Goal: Task Accomplishment & Management: Manage account settings

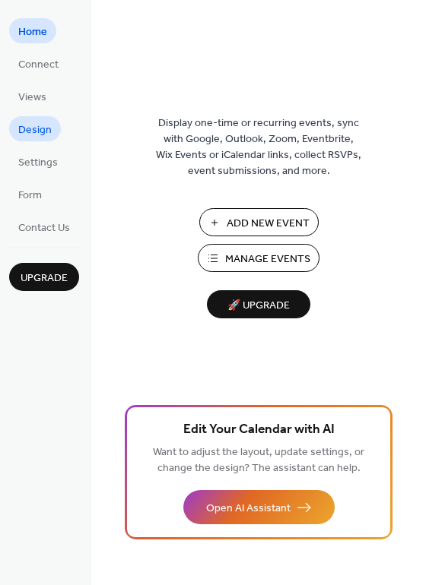
click at [49, 137] on span "Design" at bounding box center [34, 130] width 33 height 16
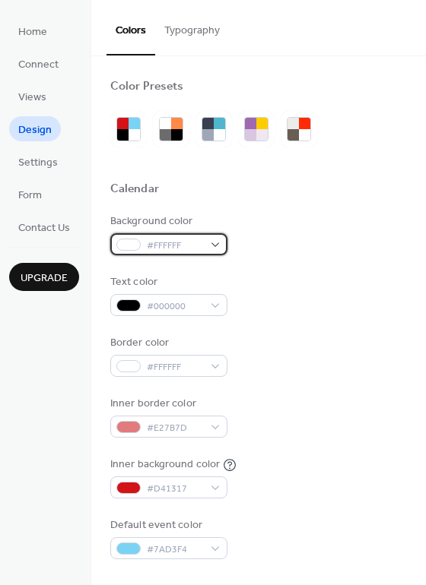
click at [169, 252] on span "#FFFFFF" at bounding box center [175, 246] width 56 height 16
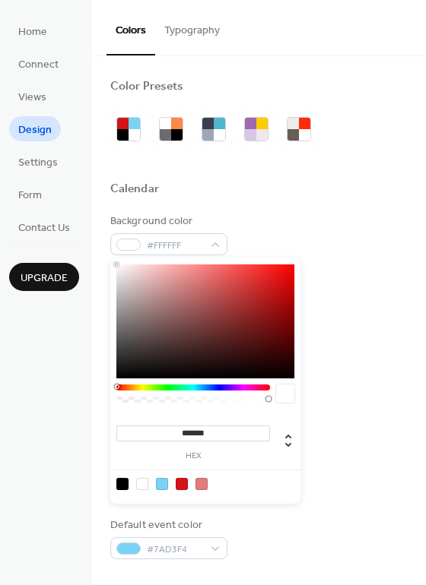
click at [343, 185] on div "Calendar" at bounding box center [258, 192] width 297 height 20
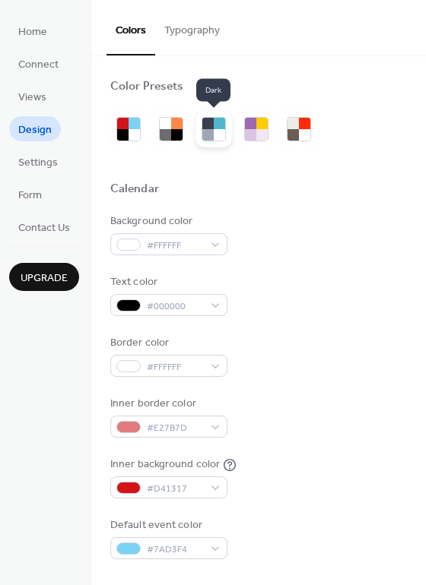
click at [209, 137] on div at bounding box center [207, 134] width 11 height 11
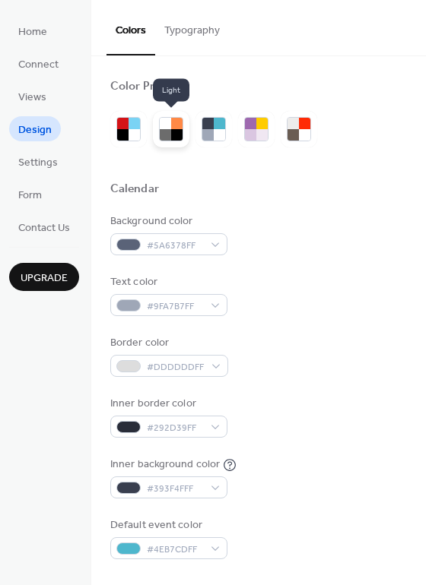
click at [181, 135] on div at bounding box center [176, 134] width 11 height 11
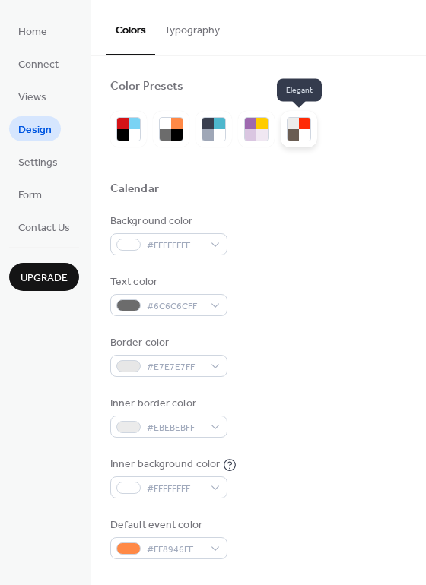
click at [304, 130] on div at bounding box center [304, 134] width 11 height 11
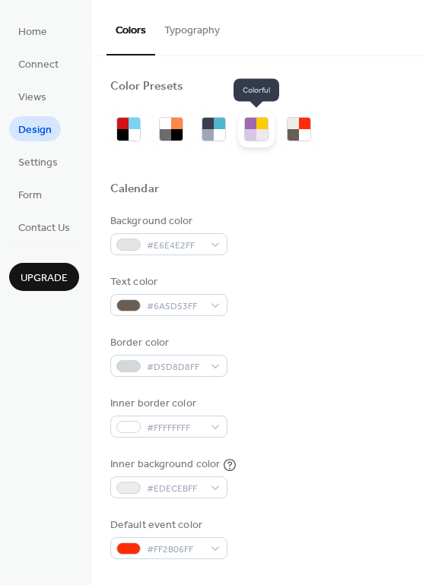
click at [261, 133] on div at bounding box center [261, 134] width 11 height 11
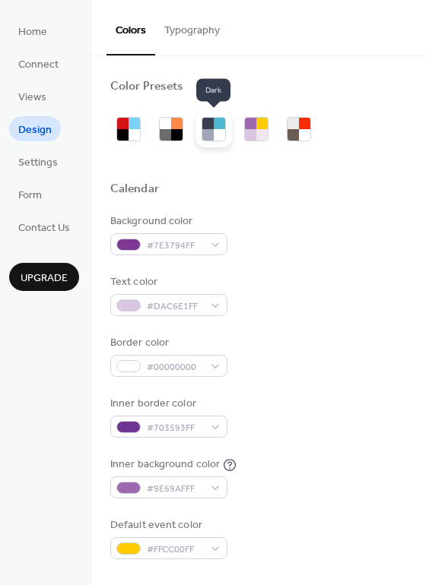
click at [209, 138] on div at bounding box center [207, 134] width 11 height 11
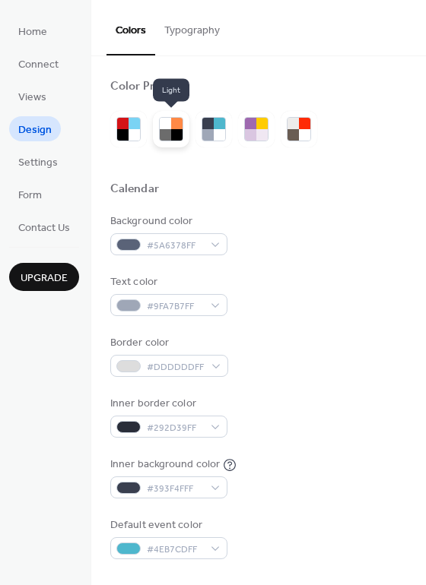
click at [181, 131] on div at bounding box center [176, 134] width 11 height 11
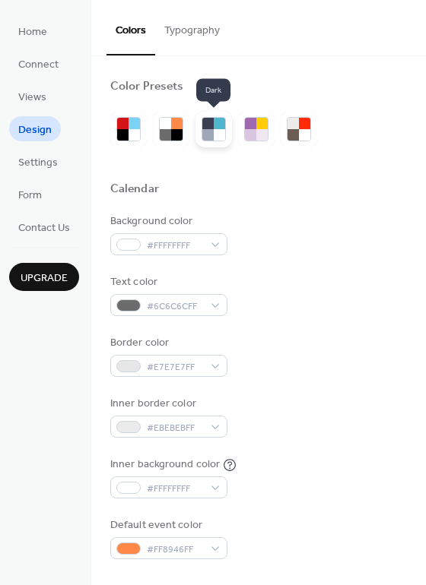
click at [208, 132] on div at bounding box center [207, 134] width 11 height 11
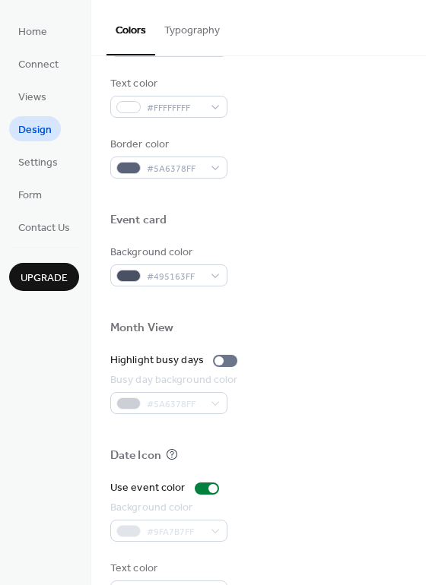
scroll to position [651, 0]
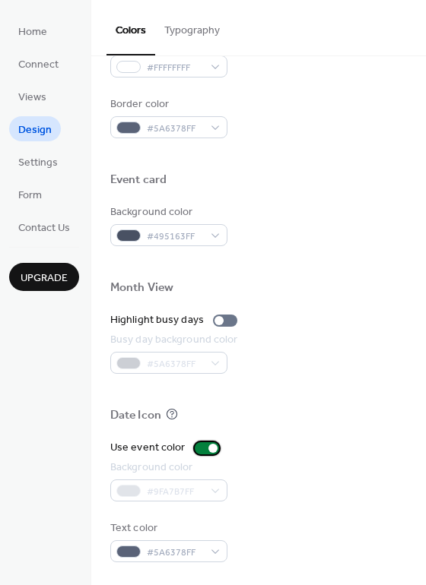
click at [210, 449] on div at bounding box center [212, 448] width 9 height 9
click at [208, 449] on div at bounding box center [207, 449] width 24 height 12
click at [214, 490] on div "#9FA7B7FF" at bounding box center [168, 491] width 117 height 22
click at [210, 451] on div at bounding box center [212, 448] width 9 height 9
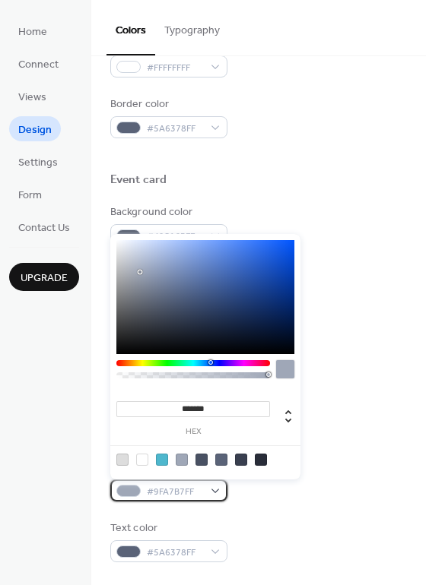
click at [217, 493] on div "#9FA7B7FF" at bounding box center [168, 491] width 117 height 22
click at [144, 365] on div at bounding box center [193, 363] width 154 height 6
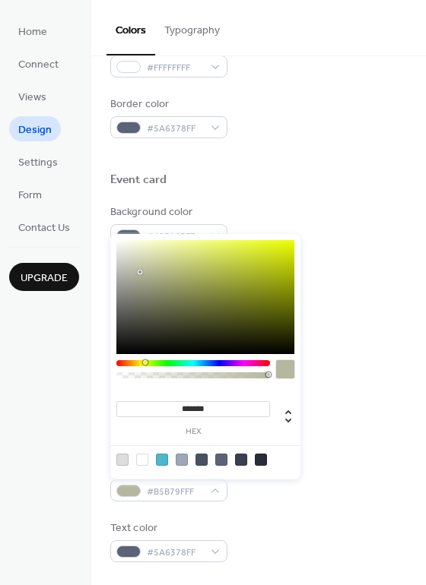
click at [144, 363] on div at bounding box center [145, 362] width 5 height 5
type input "*******"
drag, startPoint x: 138, startPoint y: 271, endPoint x: 291, endPoint y: 245, distance: 155.0
click at [291, 245] on div at bounding box center [291, 244] width 3 height 3
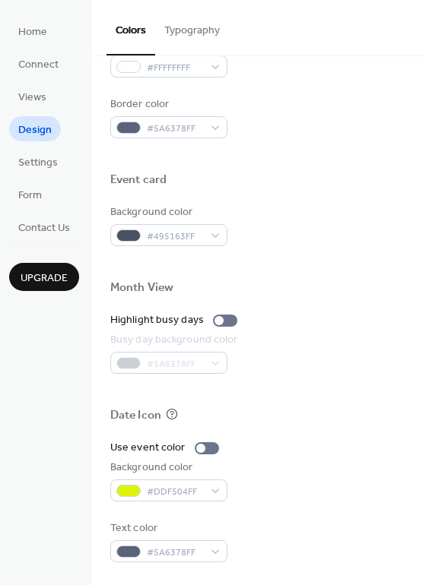
click at [305, 539] on div "Text color #5A6378FF" at bounding box center [258, 542] width 297 height 42
click at [44, 160] on span "Settings" at bounding box center [38, 163] width 40 height 16
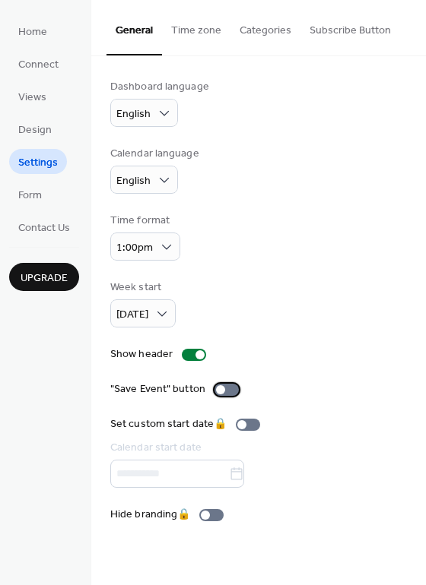
click at [227, 387] on div at bounding box center [226, 390] width 24 height 12
click at [195, 25] on button "Time zone" at bounding box center [196, 27] width 68 height 54
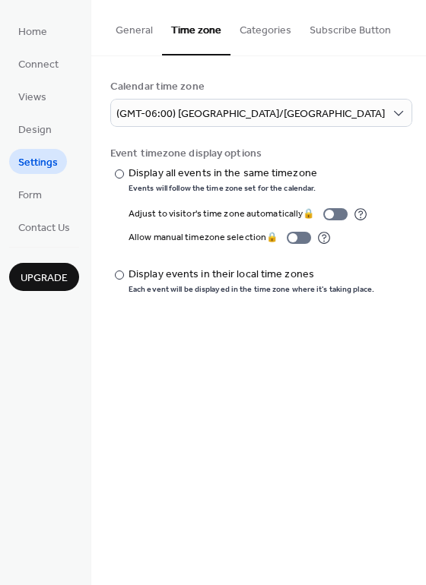
click at [263, 36] on button "Categories" at bounding box center [265, 27] width 70 height 54
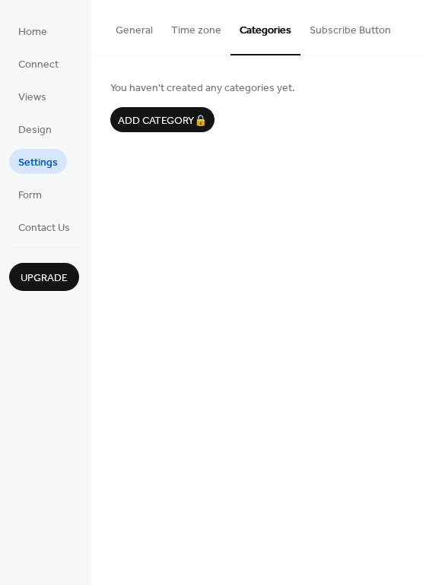
click at [358, 36] on button "Subscribe Button" at bounding box center [350, 27] width 100 height 54
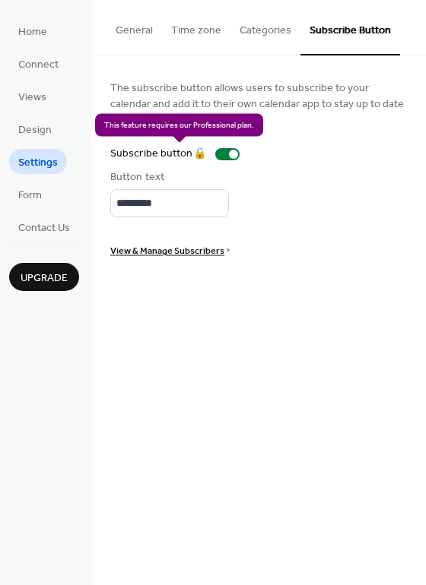
click at [227, 157] on div "Subscribe button 🔒" at bounding box center [177, 154] width 135 height 16
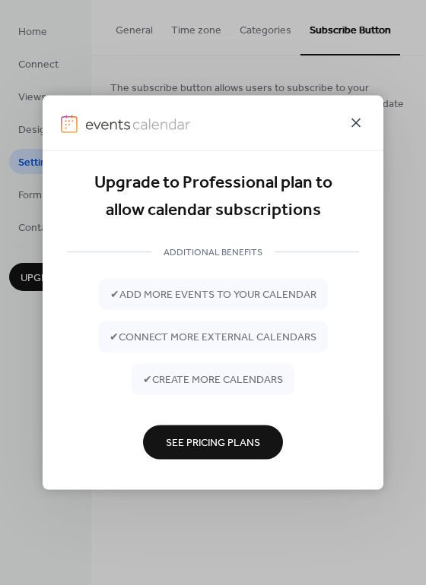
click at [357, 124] on icon at bounding box center [356, 123] width 18 height 18
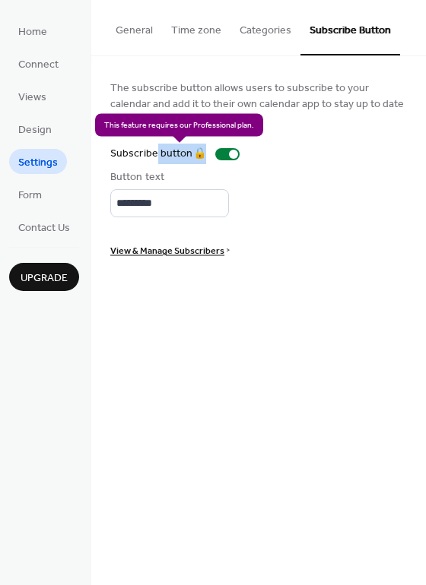
drag, startPoint x: 233, startPoint y: 154, endPoint x: 162, endPoint y: 152, distance: 70.7
click at [162, 152] on div "Subscribe button 🔒" at bounding box center [177, 154] width 135 height 16
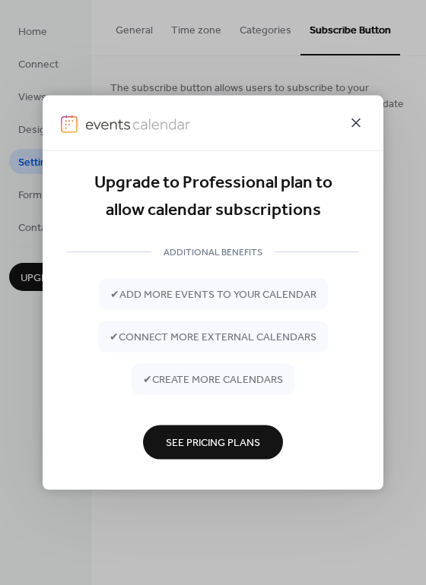
click at [354, 119] on icon at bounding box center [356, 123] width 18 height 18
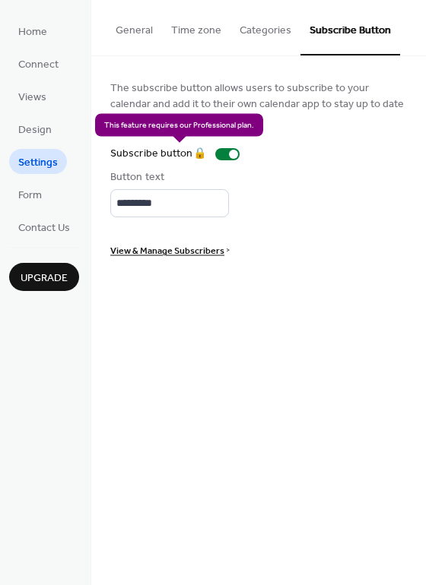
click at [233, 152] on div "Subscribe button 🔒" at bounding box center [177, 154] width 135 height 16
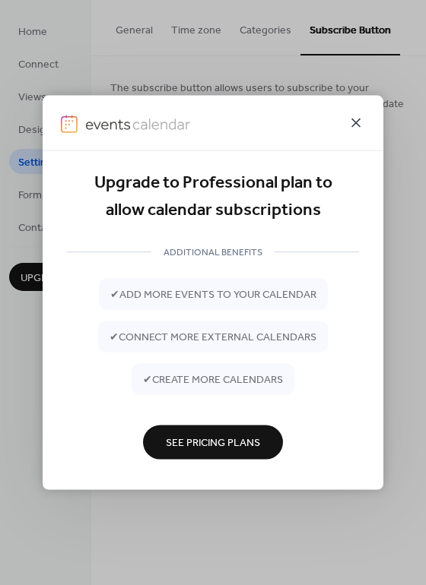
click at [354, 128] on icon at bounding box center [356, 123] width 18 height 18
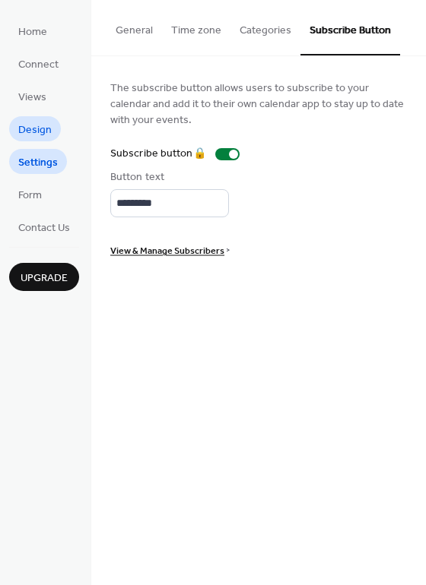
click at [33, 127] on span "Design" at bounding box center [34, 130] width 33 height 16
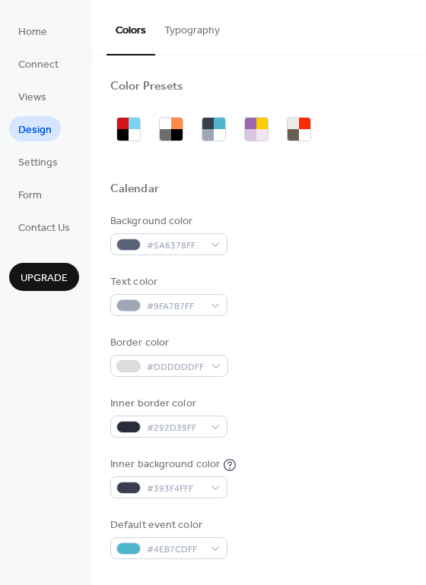
click at [196, 33] on button "Typography" at bounding box center [192, 27] width 74 height 54
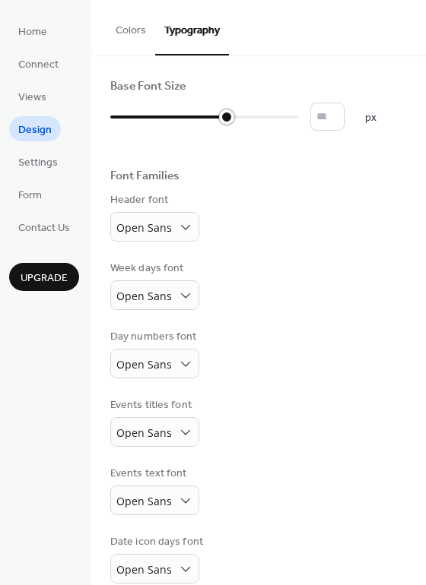
type input "**"
drag, startPoint x: 113, startPoint y: 119, endPoint x: 216, endPoint y: 121, distance: 102.7
click at [216, 121] on div at bounding box center [204, 117] width 188 height 24
click at [370, 260] on div "Base Font Size ** px Font Families Header font Open Sans Week days font Open Sa…" at bounding box center [258, 365] width 297 height 573
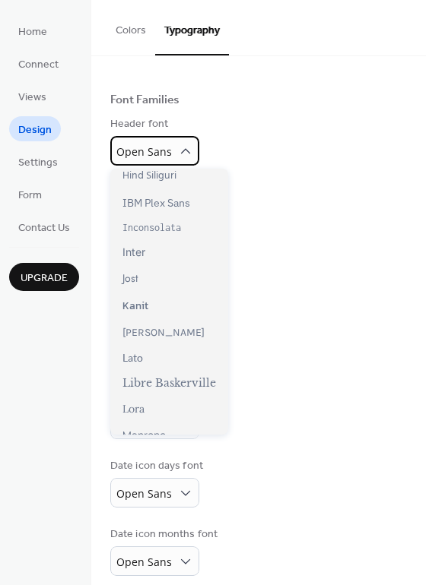
scroll to position [304, 0]
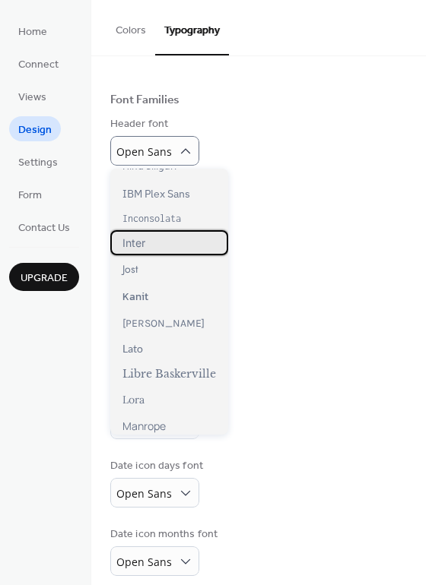
click at [167, 246] on div "Inter" at bounding box center [169, 242] width 118 height 25
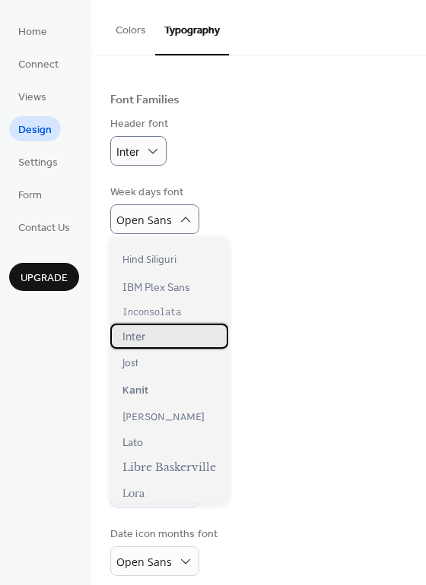
click at [167, 339] on div "Inter" at bounding box center [169, 336] width 118 height 25
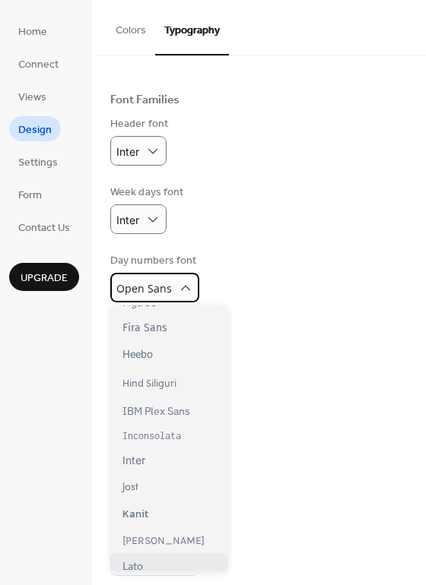
scroll to position [228, 0]
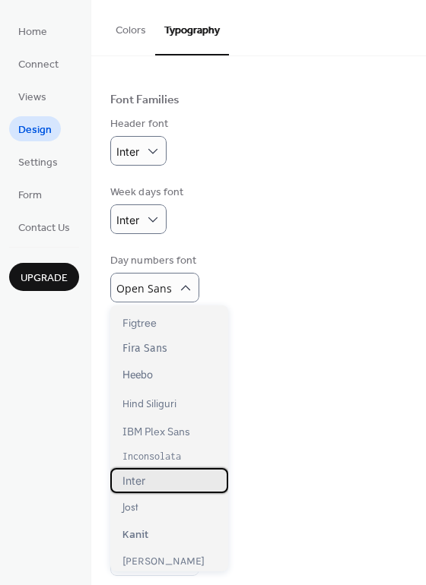
click at [162, 484] on div "Inter" at bounding box center [169, 480] width 118 height 25
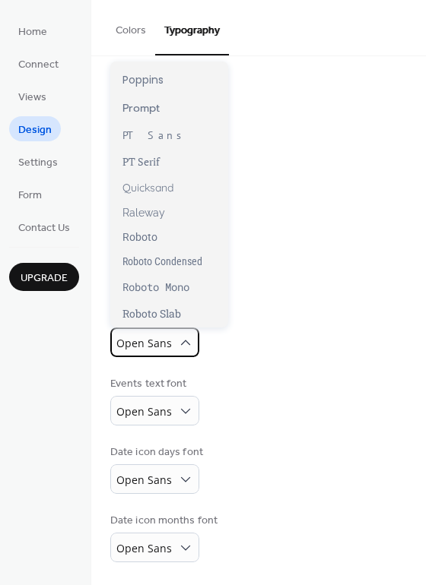
scroll to position [988, 0]
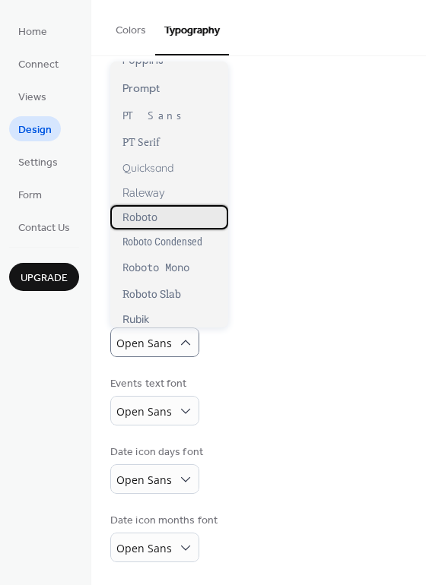
click at [182, 220] on div "Roboto" at bounding box center [169, 217] width 118 height 24
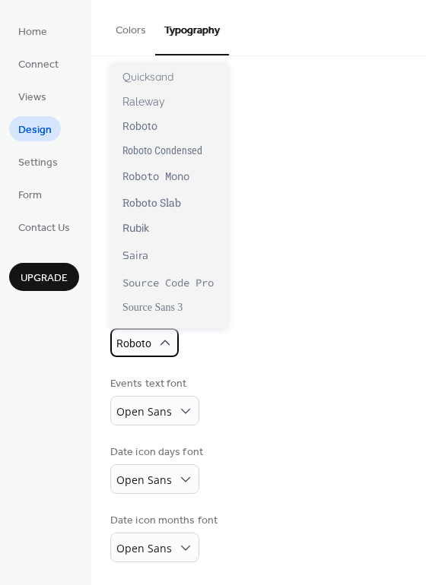
scroll to position [1176, 0]
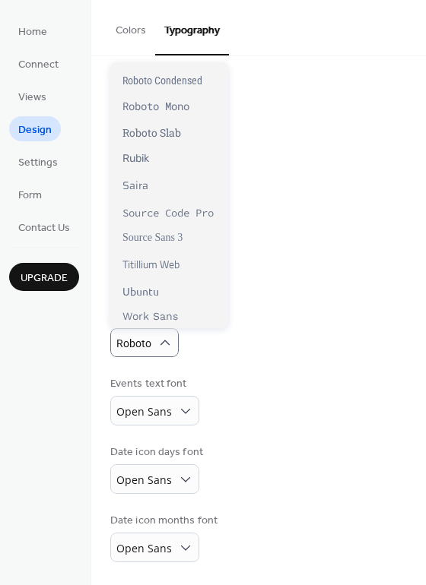
click at [282, 388] on div "Events text font Open Sans" at bounding box center [258, 400] width 297 height 49
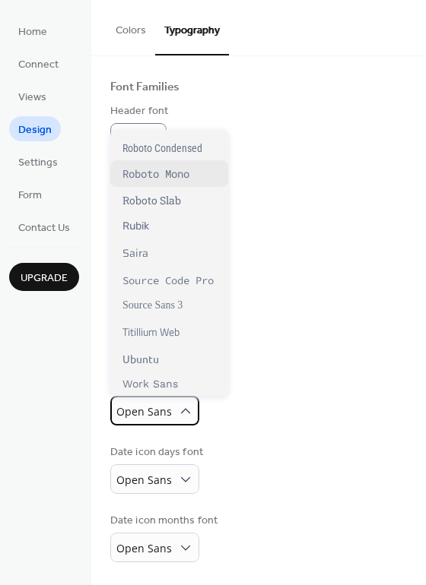
scroll to position [1100, 0]
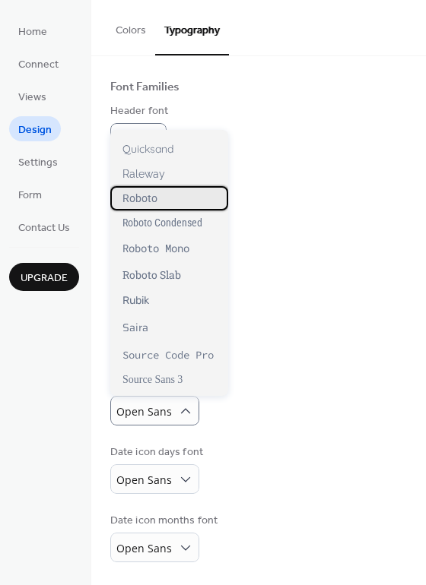
click at [141, 205] on span "Roboto" at bounding box center [139, 198] width 35 height 12
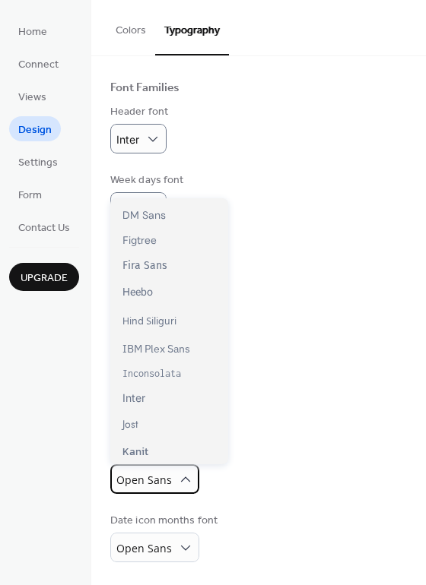
scroll to position [304, 0]
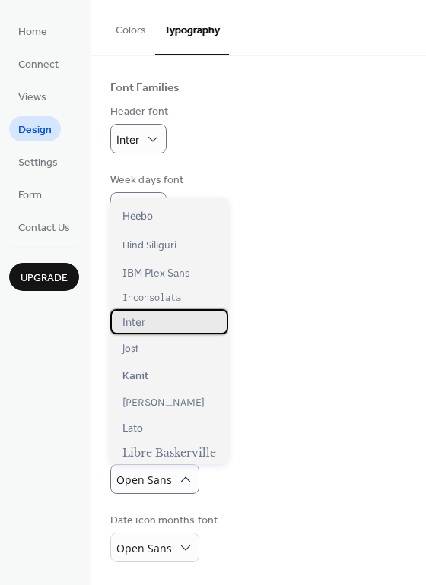
click at [158, 327] on div "Inter" at bounding box center [169, 321] width 118 height 25
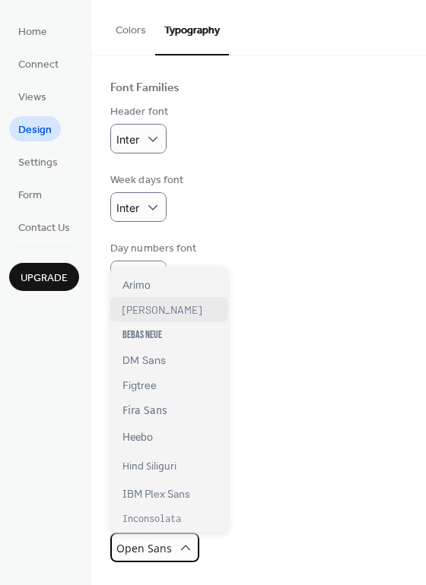
scroll to position [228, 0]
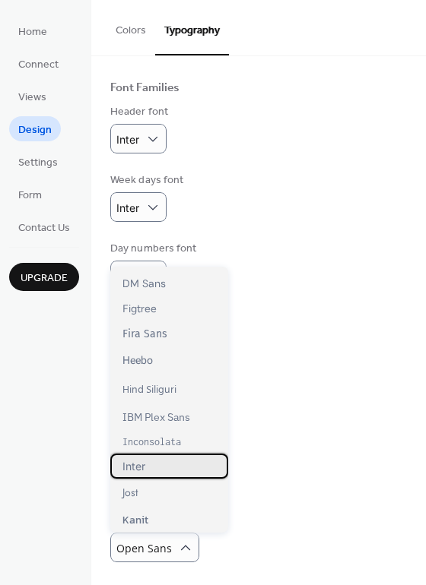
click at [182, 467] on div "Inter" at bounding box center [169, 466] width 118 height 25
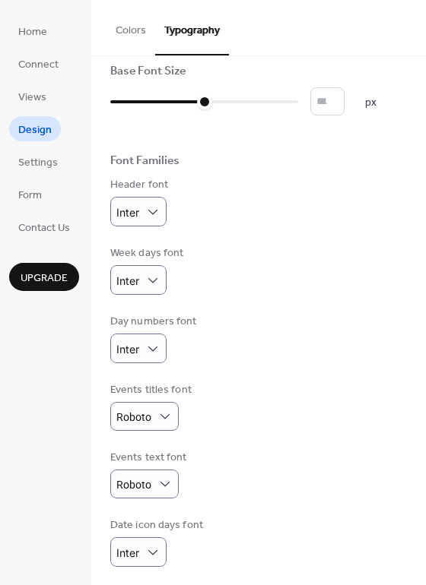
scroll to position [0, 0]
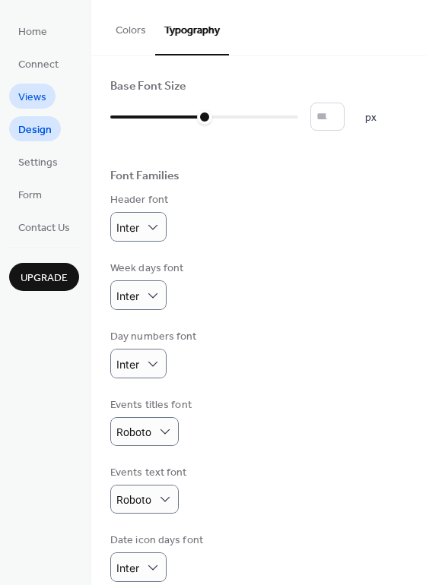
click at [29, 96] on span "Views" at bounding box center [32, 98] width 28 height 16
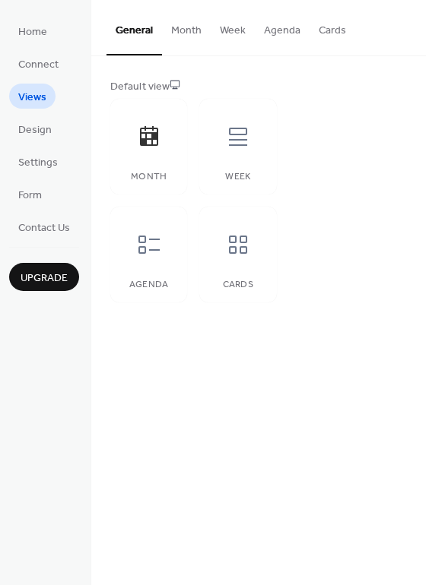
click at [198, 30] on button "Month" at bounding box center [186, 27] width 49 height 54
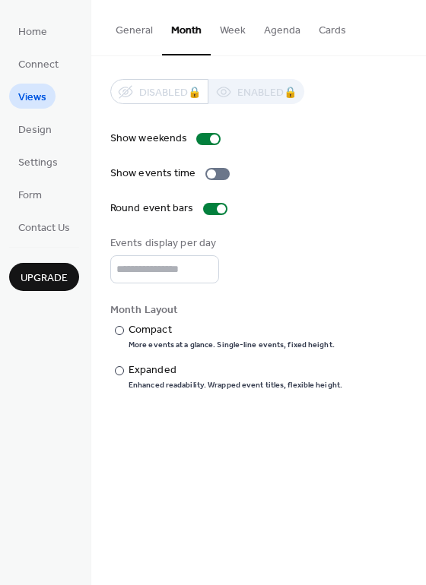
click at [232, 33] on button "Week" at bounding box center [233, 27] width 44 height 54
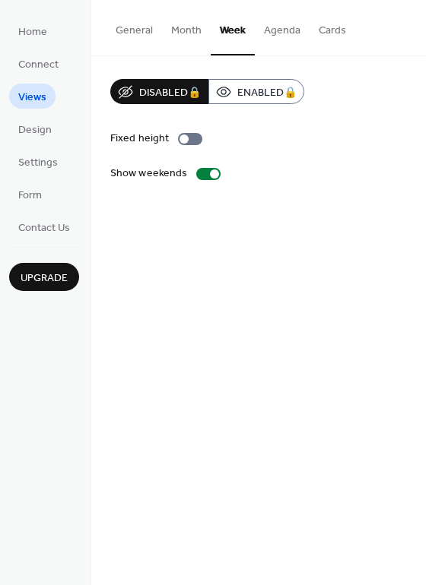
click at [272, 33] on button "Agenda" at bounding box center [282, 27] width 55 height 54
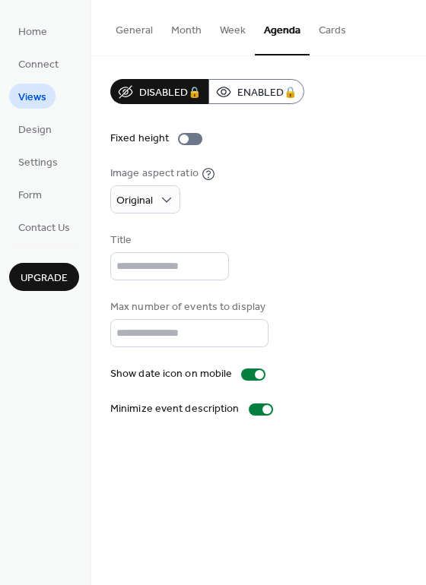
click at [328, 35] on button "Cards" at bounding box center [332, 27] width 46 height 54
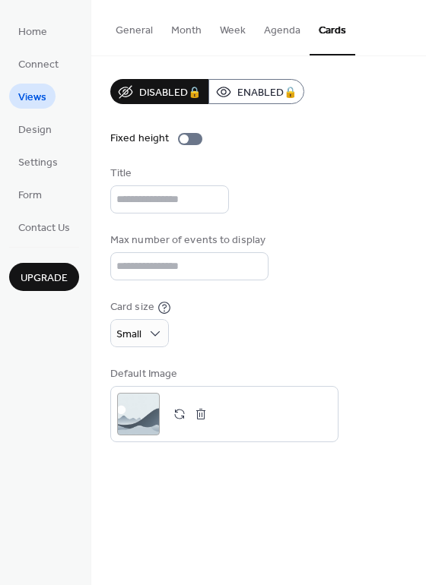
click at [142, 36] on button "General" at bounding box center [134, 27] width 56 height 54
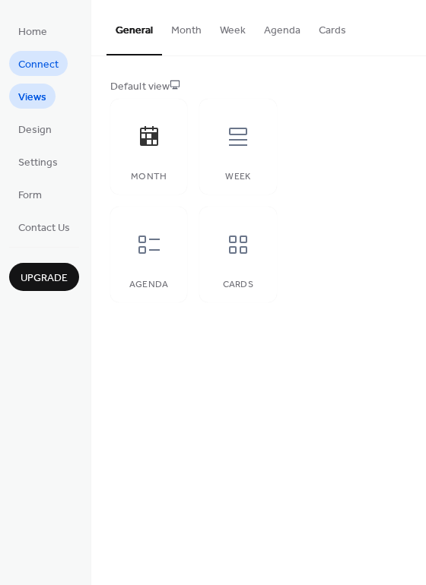
click at [50, 62] on span "Connect" at bounding box center [38, 65] width 40 height 16
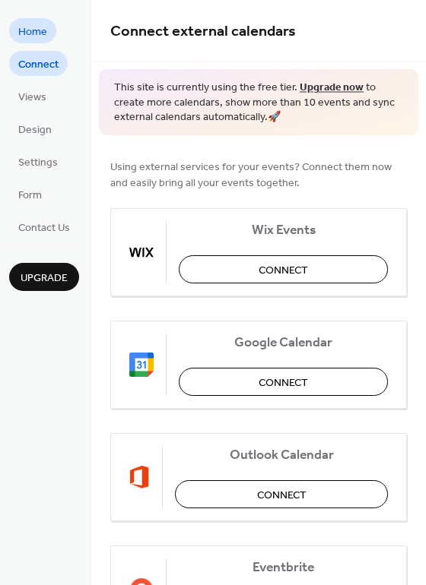
click at [27, 28] on span "Home" at bounding box center [32, 32] width 29 height 16
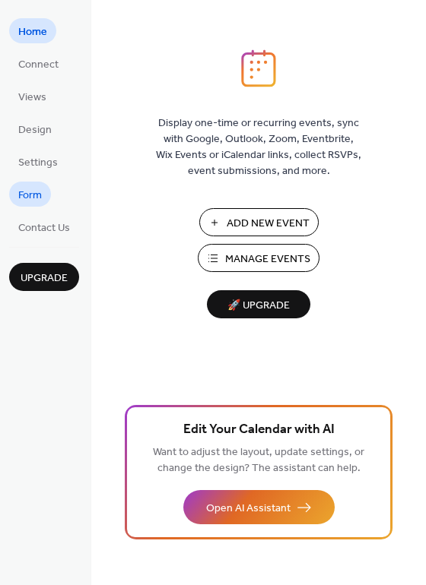
click at [42, 198] on link "Form" at bounding box center [30, 194] width 42 height 25
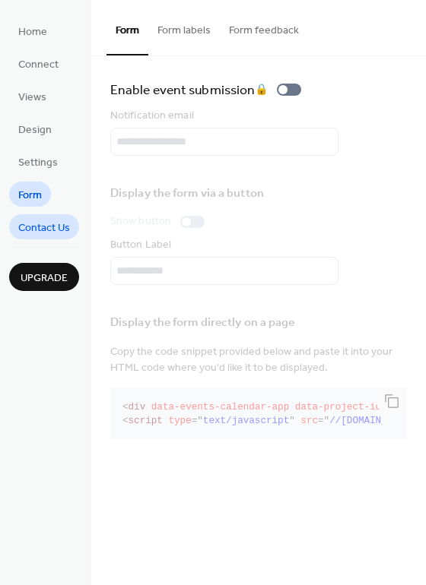
click at [34, 233] on span "Contact Us" at bounding box center [44, 228] width 52 height 16
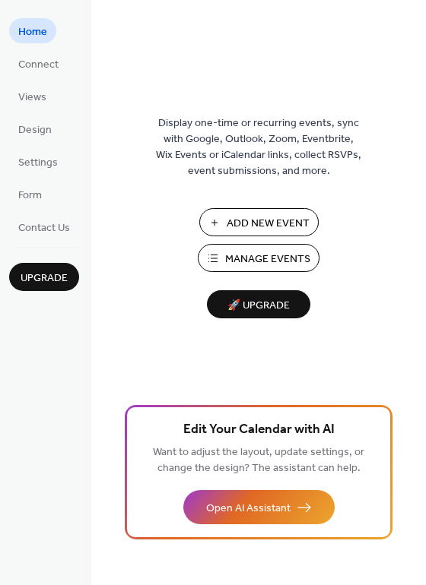
click at [273, 258] on span "Manage Events" at bounding box center [267, 260] width 85 height 16
click at [243, 221] on span "Add New Event" at bounding box center [268, 224] width 83 height 16
click at [298, 219] on span "Add New Event" at bounding box center [268, 224] width 83 height 16
click at [278, 265] on span "Manage Events" at bounding box center [267, 260] width 85 height 16
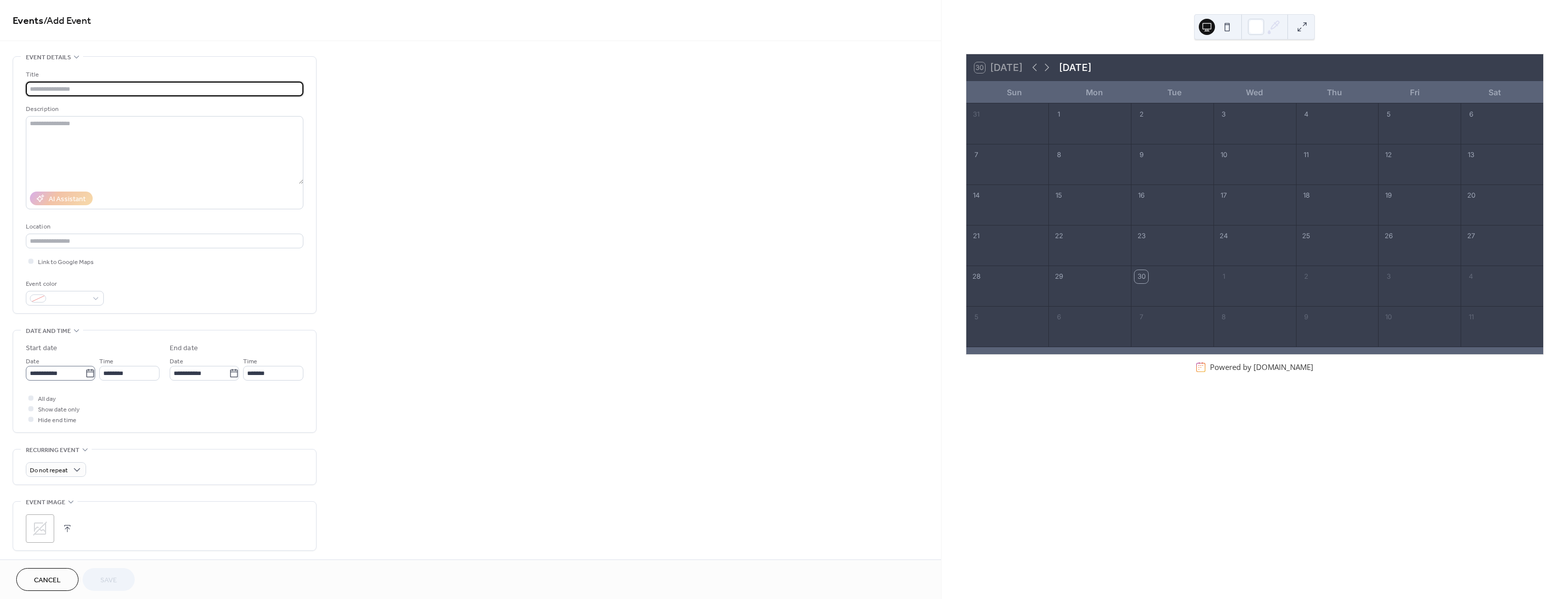
click at [89, 372] on icon at bounding box center [90, 373] width 10 height 10
click at [85, 372] on input "**********" at bounding box center [55, 373] width 59 height 15
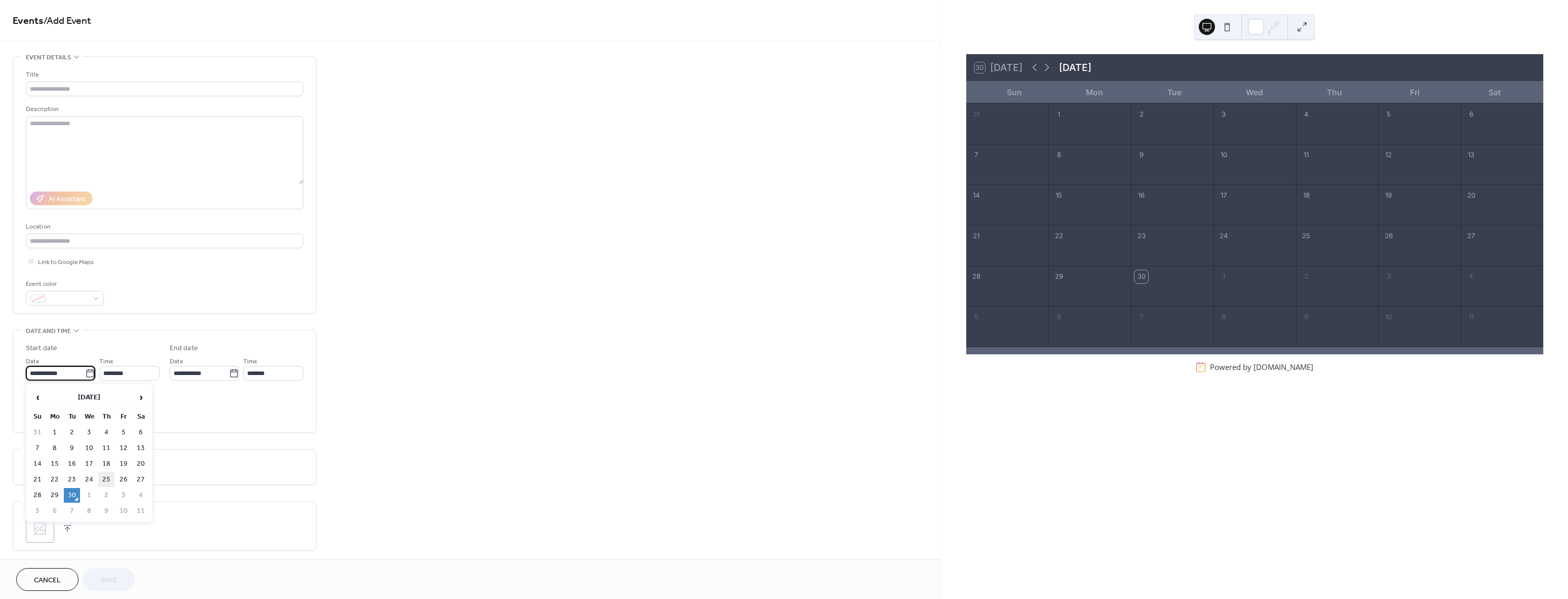
click at [104, 474] on td "25" at bounding box center [107, 480] width 16 height 15
type input "**********"
click at [119, 372] on input "********" at bounding box center [129, 373] width 60 height 15
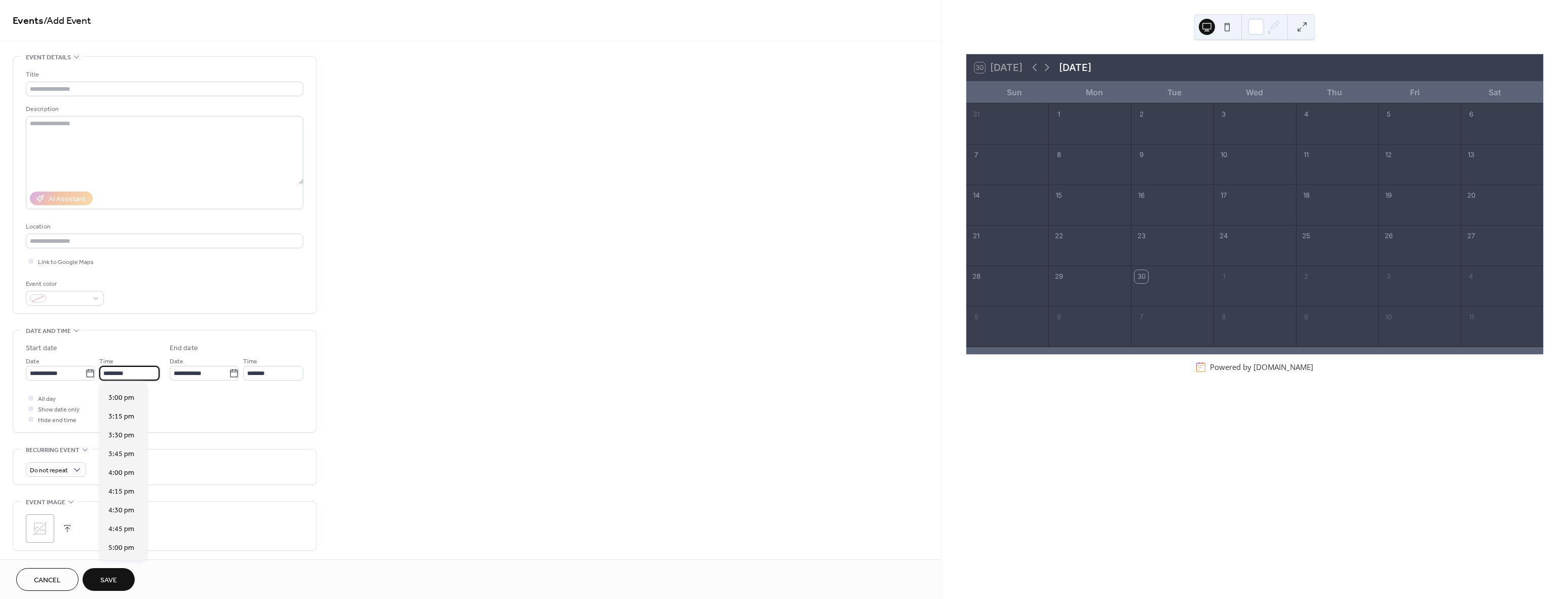
scroll to position [1102, 0]
click at [135, 458] on div "3:30 pm" at bounding box center [123, 452] width 46 height 19
type input "*******"
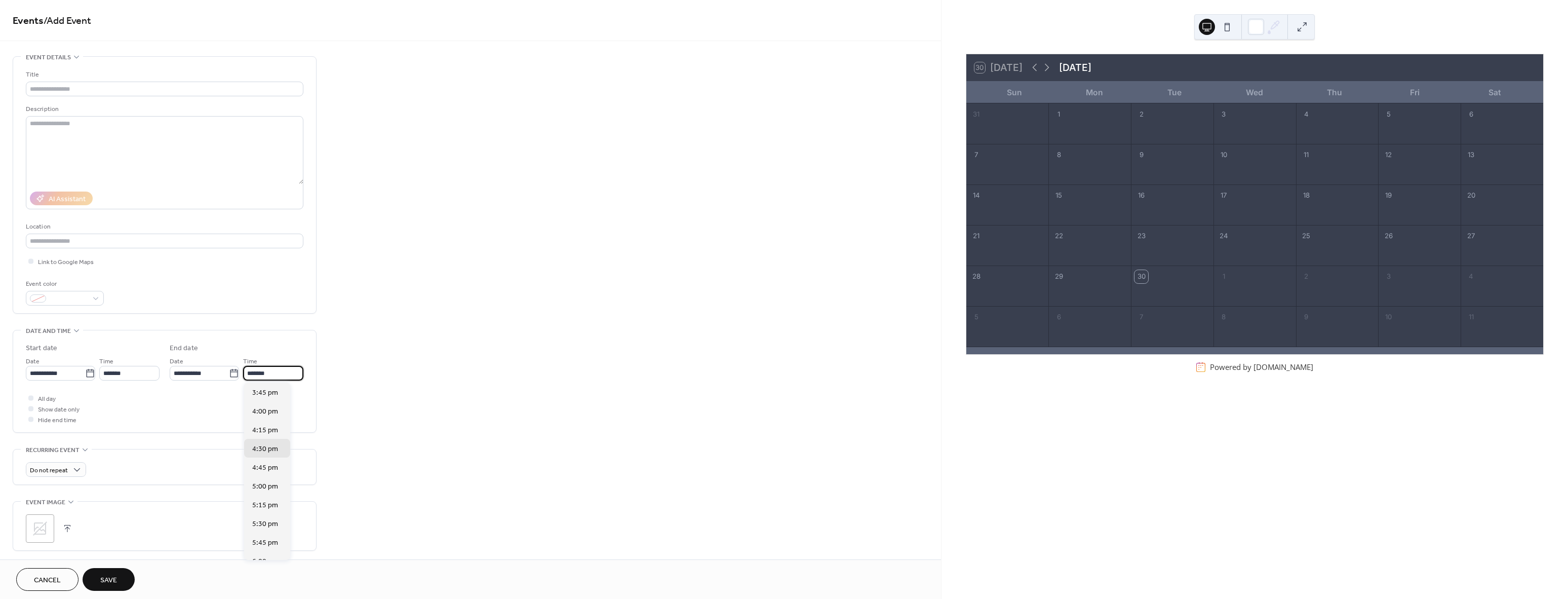
click at [280, 374] on input "*******" at bounding box center [273, 373] width 60 height 15
click at [271, 485] on span "5:00 pm" at bounding box center [265, 486] width 26 height 11
type input "*******"
click at [31, 398] on div at bounding box center [31, 398] width 5 height 5
click at [37, 409] on label "Show date only" at bounding box center [53, 408] width 54 height 11
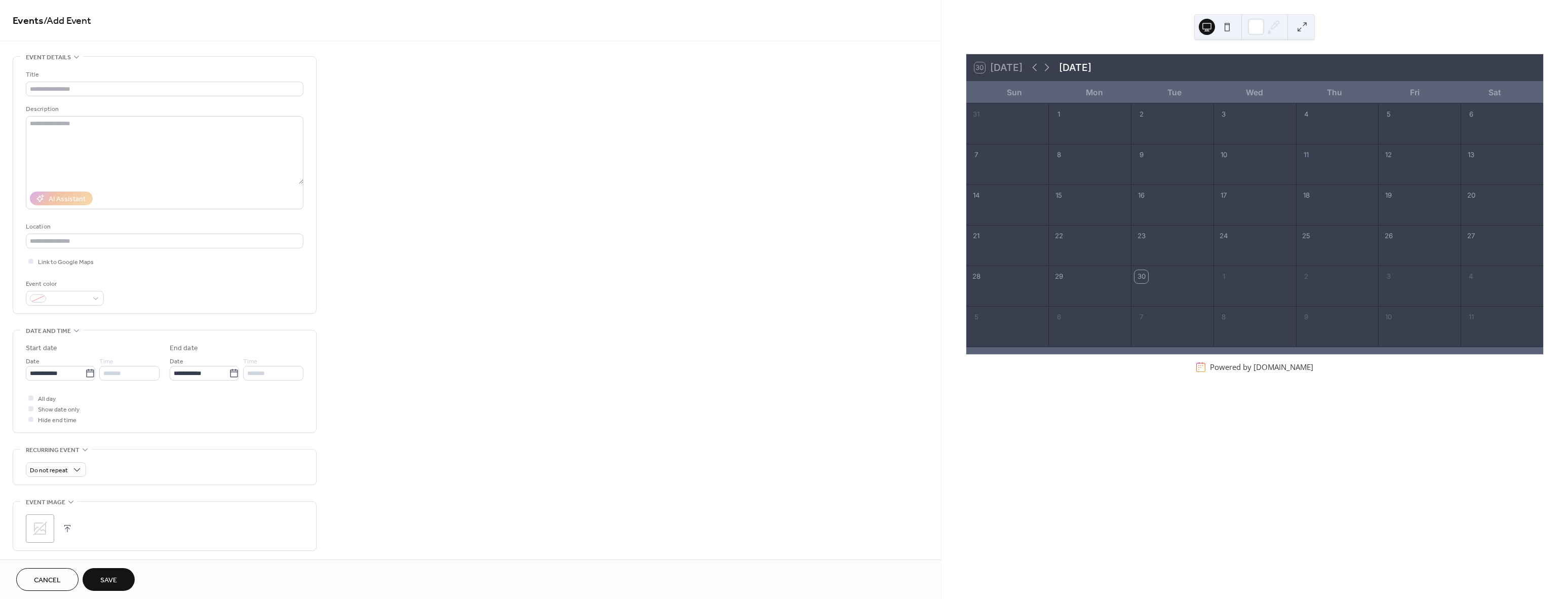
click at [33, 411] on div at bounding box center [31, 408] width 10 height 10
click at [29, 408] on div at bounding box center [31, 408] width 5 height 5
click at [30, 408] on div at bounding box center [31, 408] width 5 height 5
click at [31, 398] on icon at bounding box center [31, 397] width 3 height 2
click at [32, 409] on div at bounding box center [31, 408] width 5 height 5
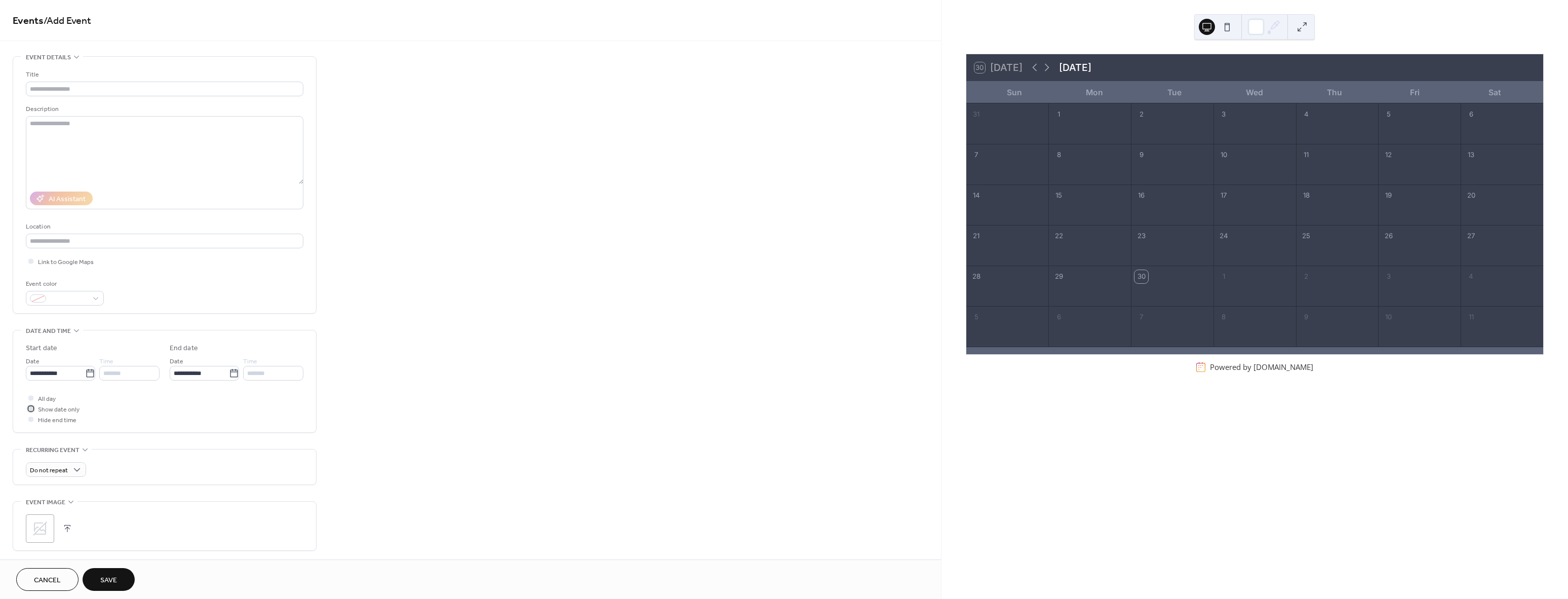
click at [31, 409] on icon at bounding box center [31, 408] width 3 height 3
click at [31, 409] on div at bounding box center [31, 408] width 5 height 5
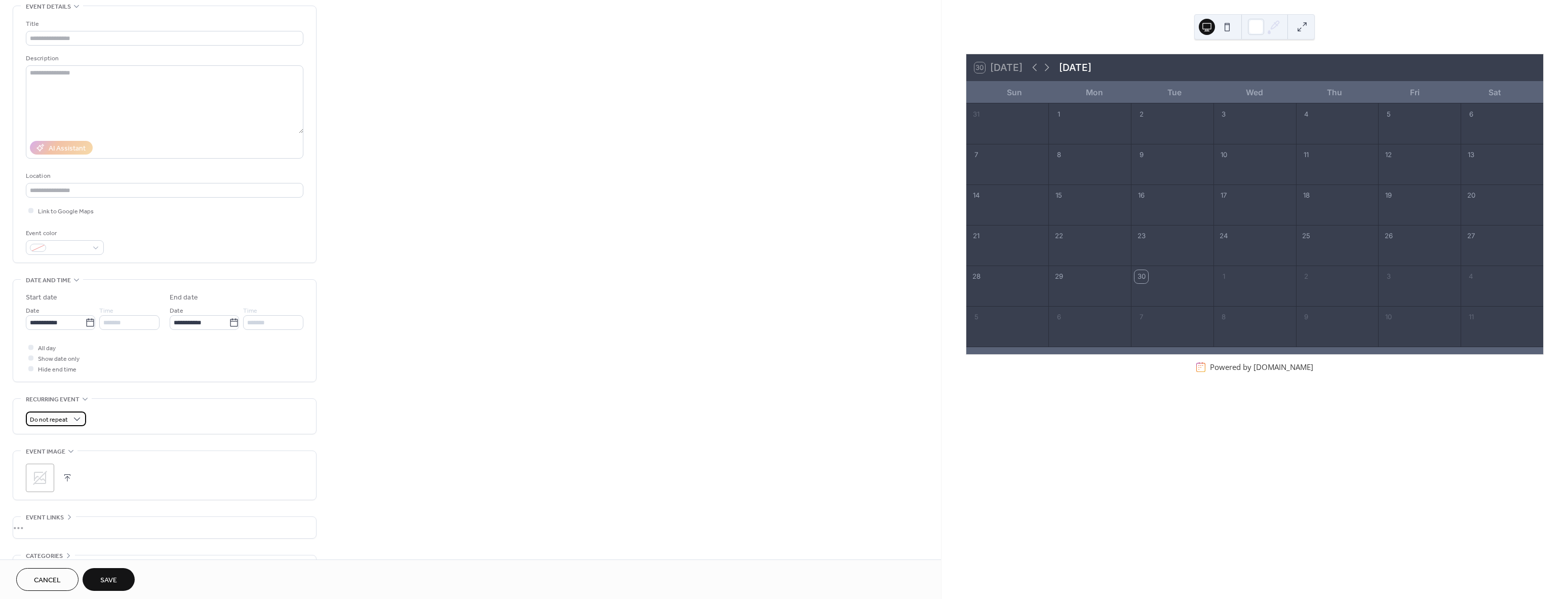
click at [70, 414] on div "Do not repeat" at bounding box center [56, 418] width 60 height 15
click at [161, 388] on div "**********" at bounding box center [165, 310] width 304 height 610
click at [67, 474] on button "button" at bounding box center [67, 477] width 14 height 14
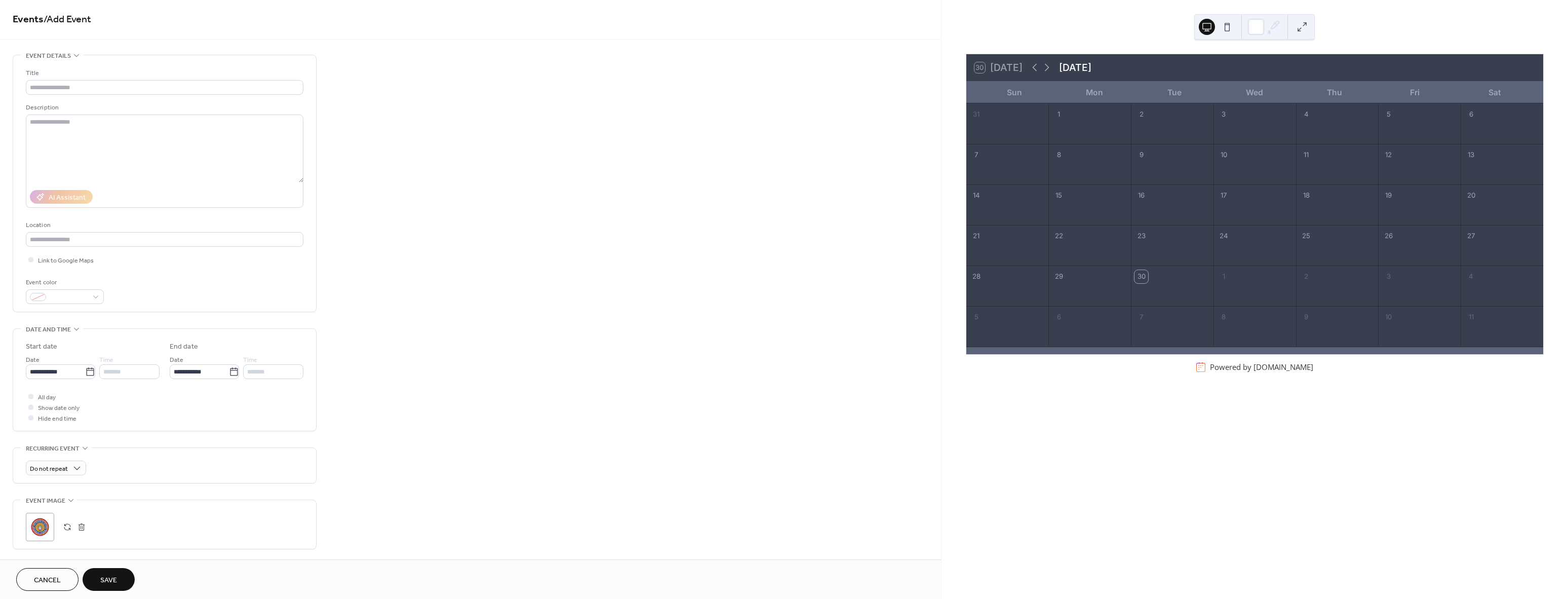
scroll to position [0, 0]
click at [60, 92] on input "text" at bounding box center [165, 89] width 278 height 15
click at [67, 242] on input "text" at bounding box center [165, 241] width 278 height 15
drag, startPoint x: 20, startPoint y: 66, endPoint x: 27, endPoint y: 92, distance: 26.9
click at [27, 92] on input "**********" at bounding box center [165, 89] width 278 height 15
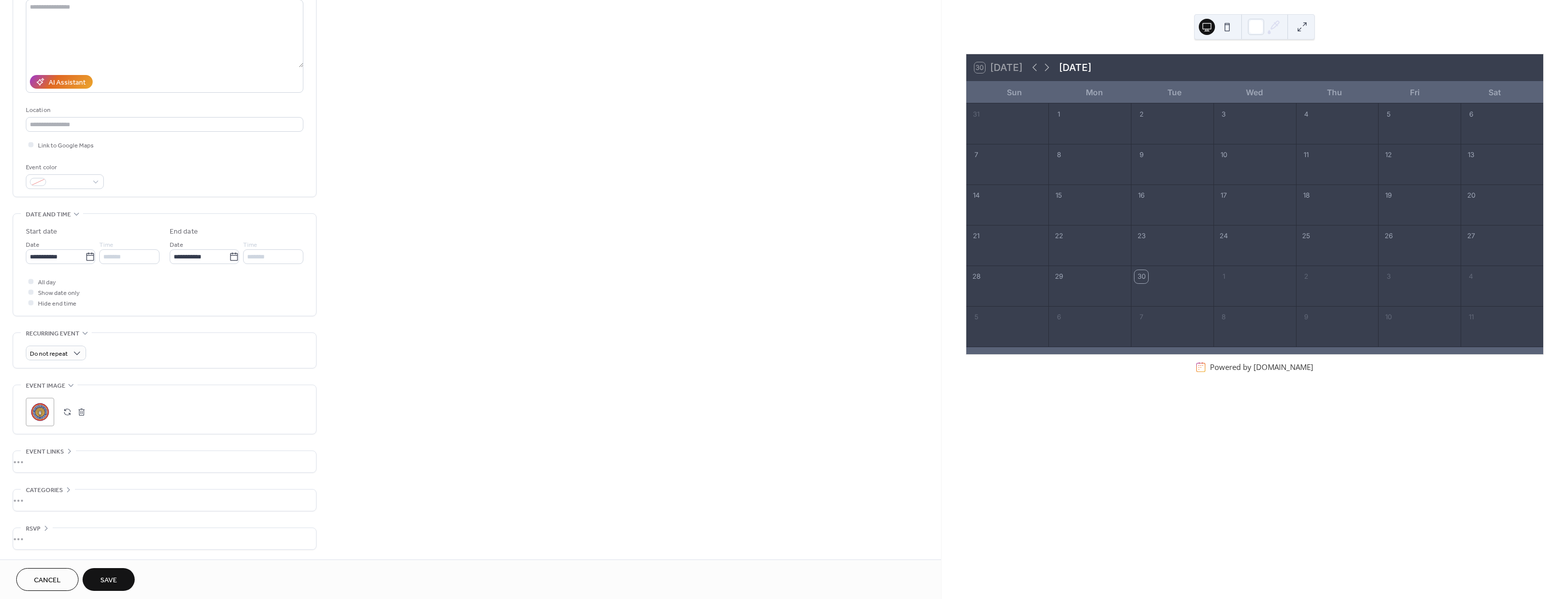
scroll to position [117, 0]
type input "**********"
click at [57, 503] on div "•••" at bounding box center [165, 500] width 303 height 21
click at [70, 486] on icon at bounding box center [69, 489] width 8 height 8
click at [45, 532] on div "•••" at bounding box center [165, 538] width 303 height 21
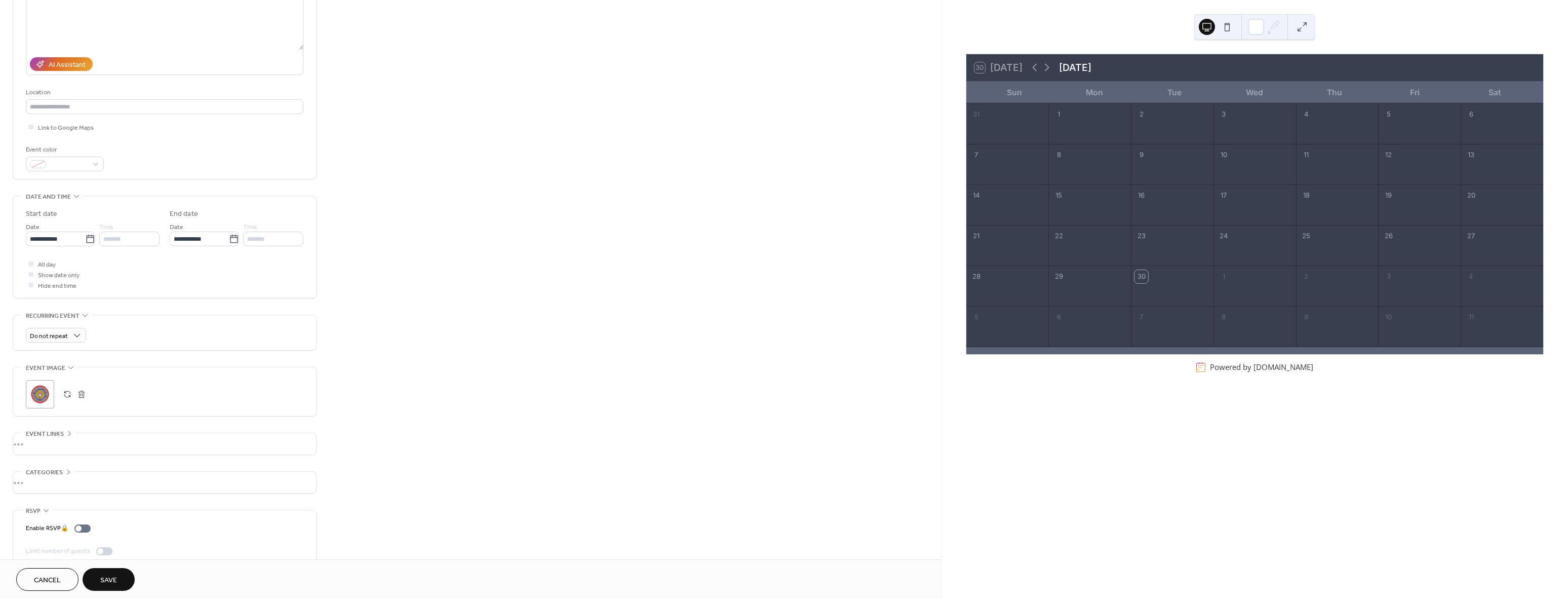
scroll to position [149, 0]
click at [47, 495] on div "•••" at bounding box center [165, 496] width 303 height 1
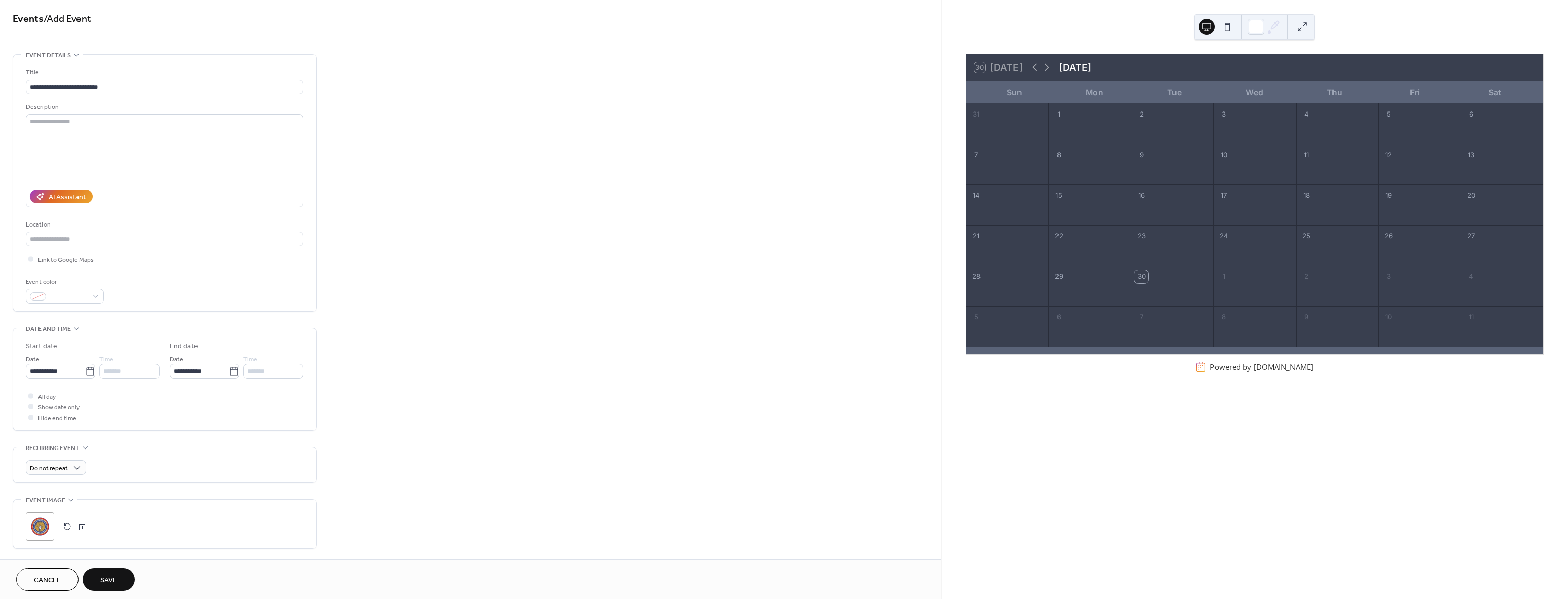
scroll to position [0, 0]
click at [119, 574] on button "Save" at bounding box center [109, 579] width 52 height 23
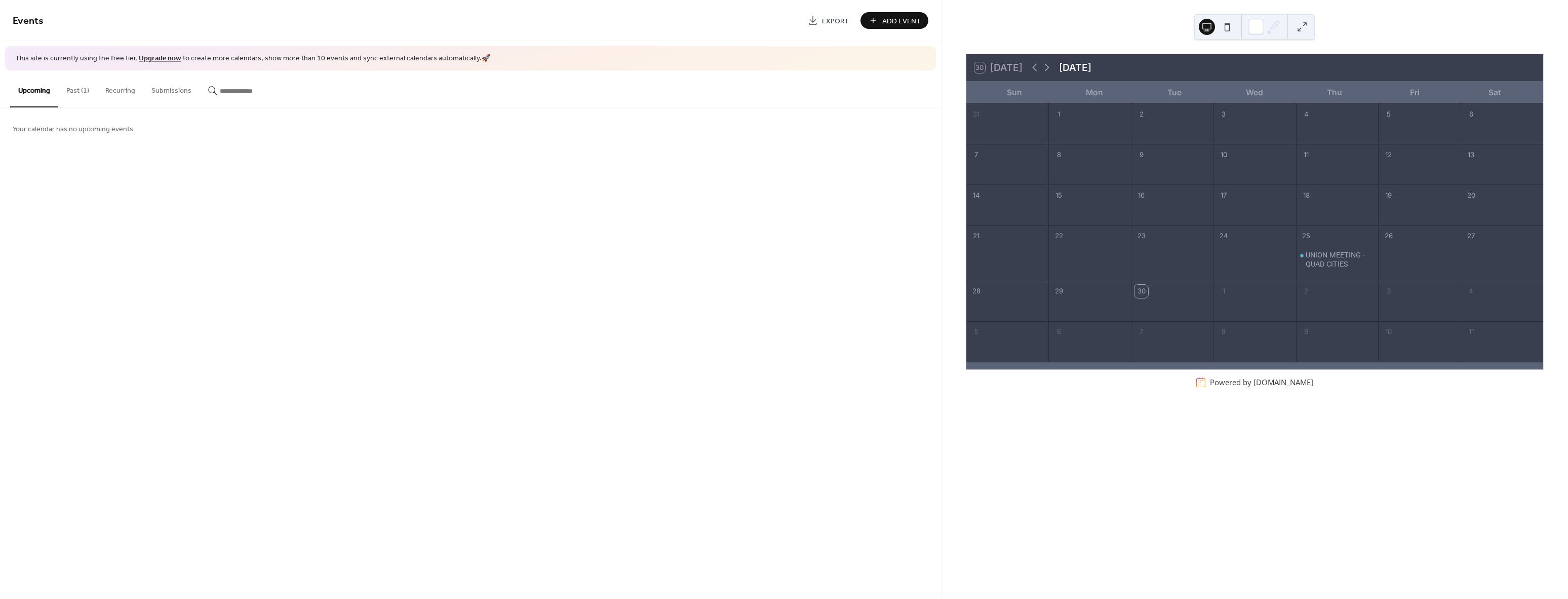
click at [1226, 27] on button at bounding box center [1227, 27] width 16 height 16
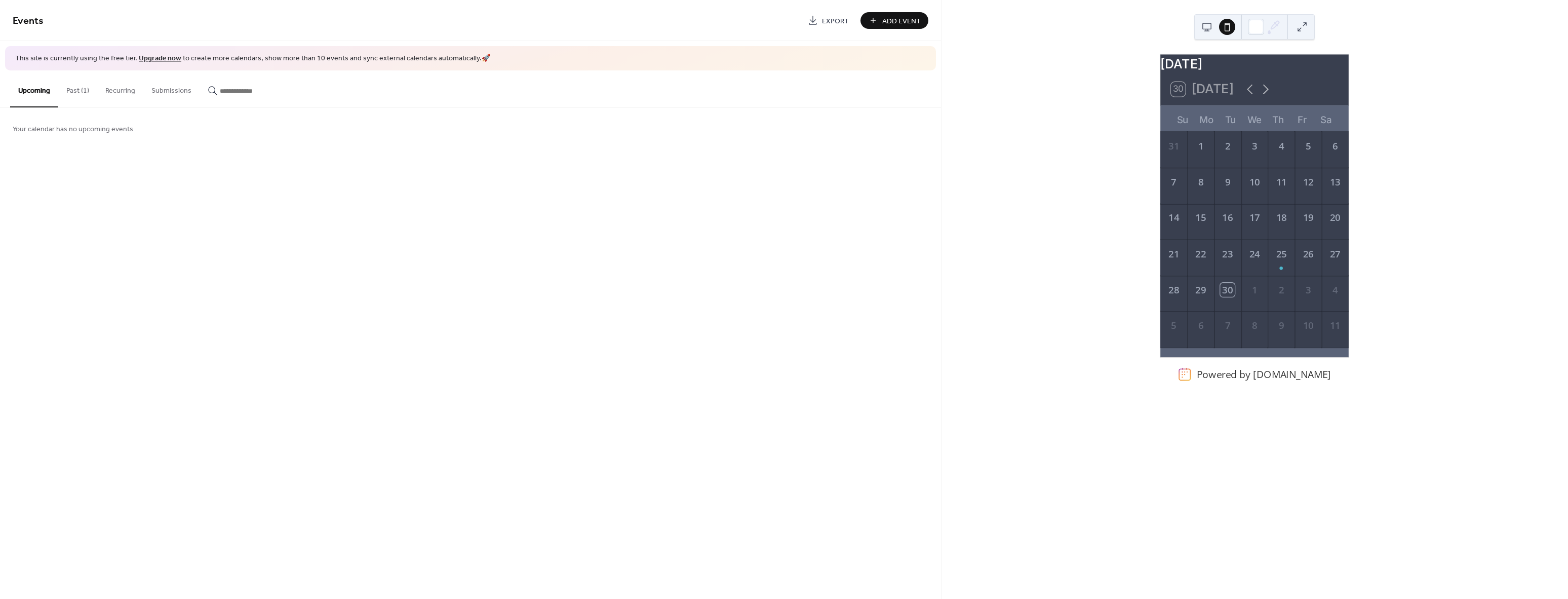
click at [1210, 29] on button at bounding box center [1207, 27] width 16 height 16
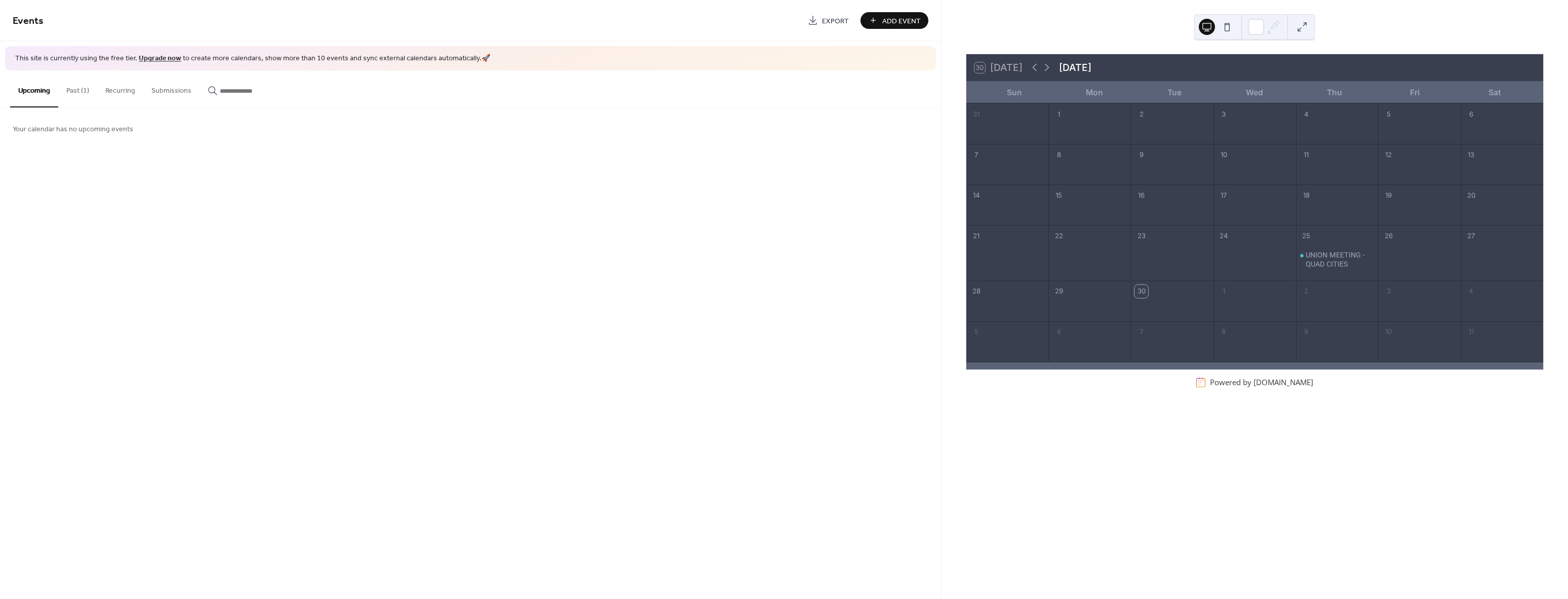
click at [1224, 26] on button at bounding box center [1227, 27] width 16 height 16
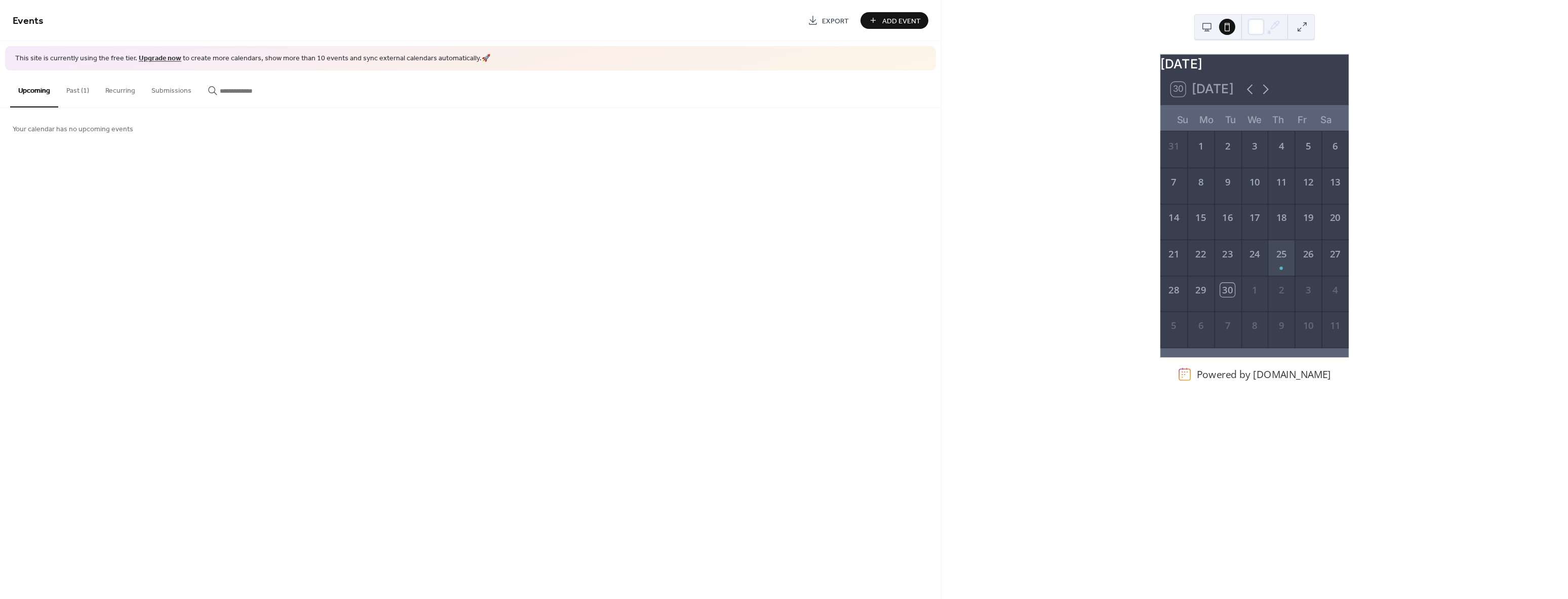
click at [1277, 276] on div "25" at bounding box center [1282, 258] width 27 height 36
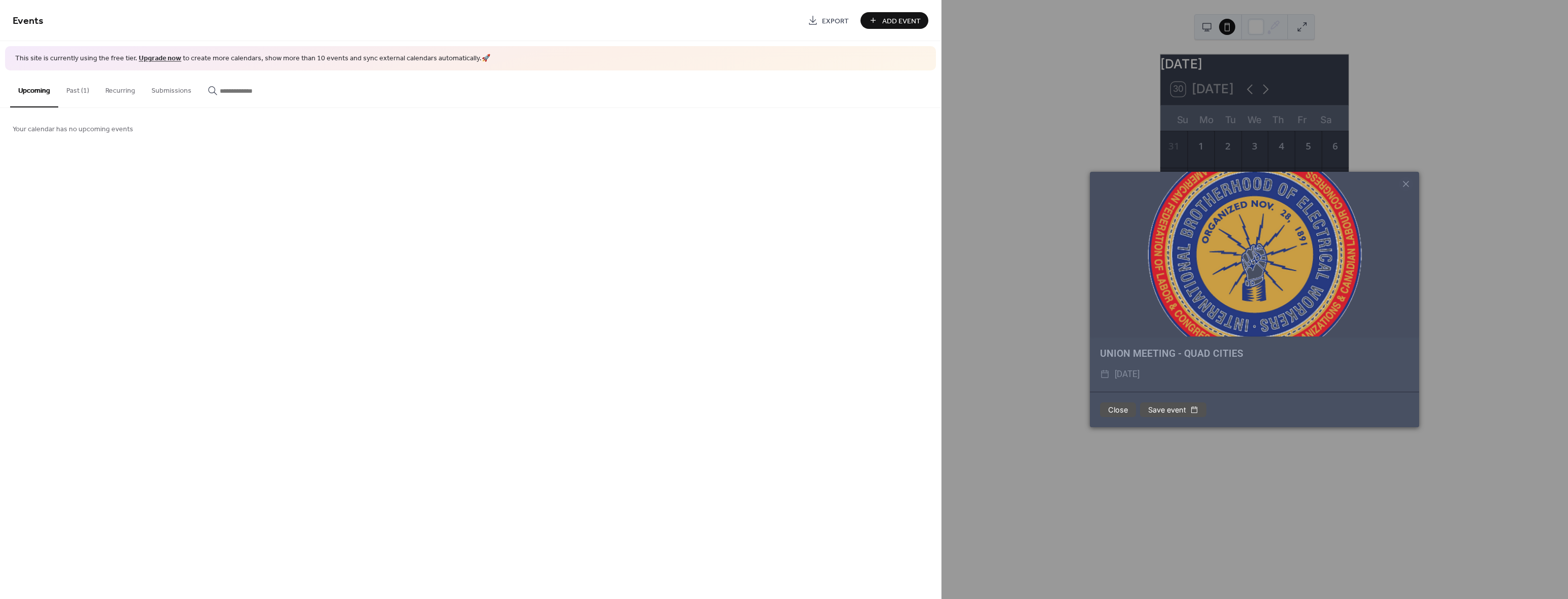
click at [1129, 414] on button "Close" at bounding box center [1118, 410] width 36 height 15
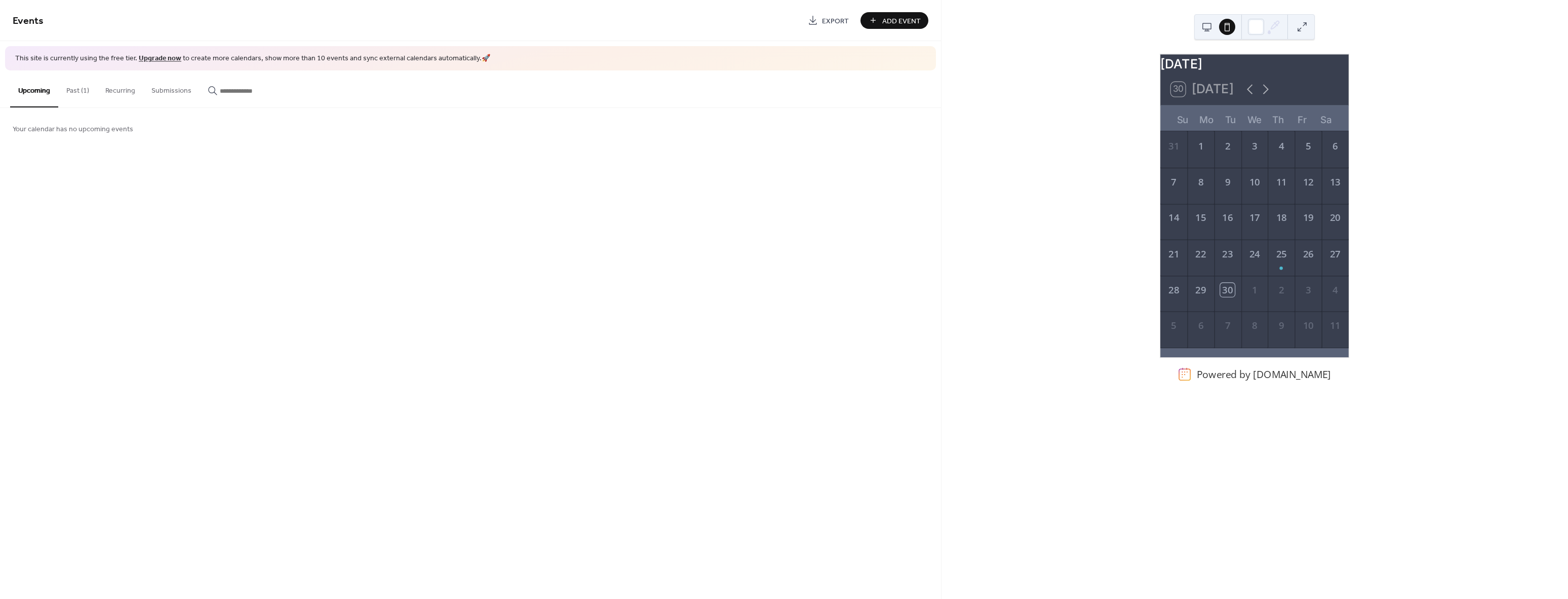
click at [79, 92] on button "Past (1)" at bounding box center [77, 89] width 39 height 36
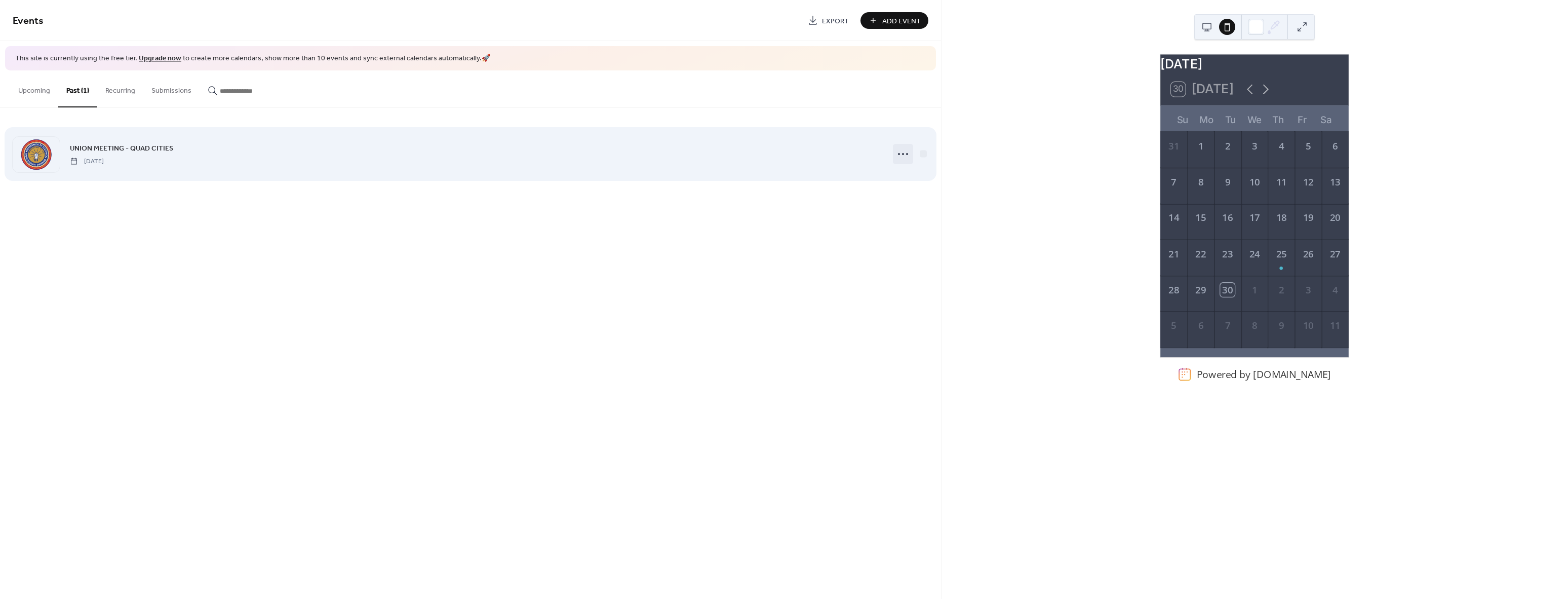
click at [905, 154] on icon at bounding box center [903, 154] width 16 height 16
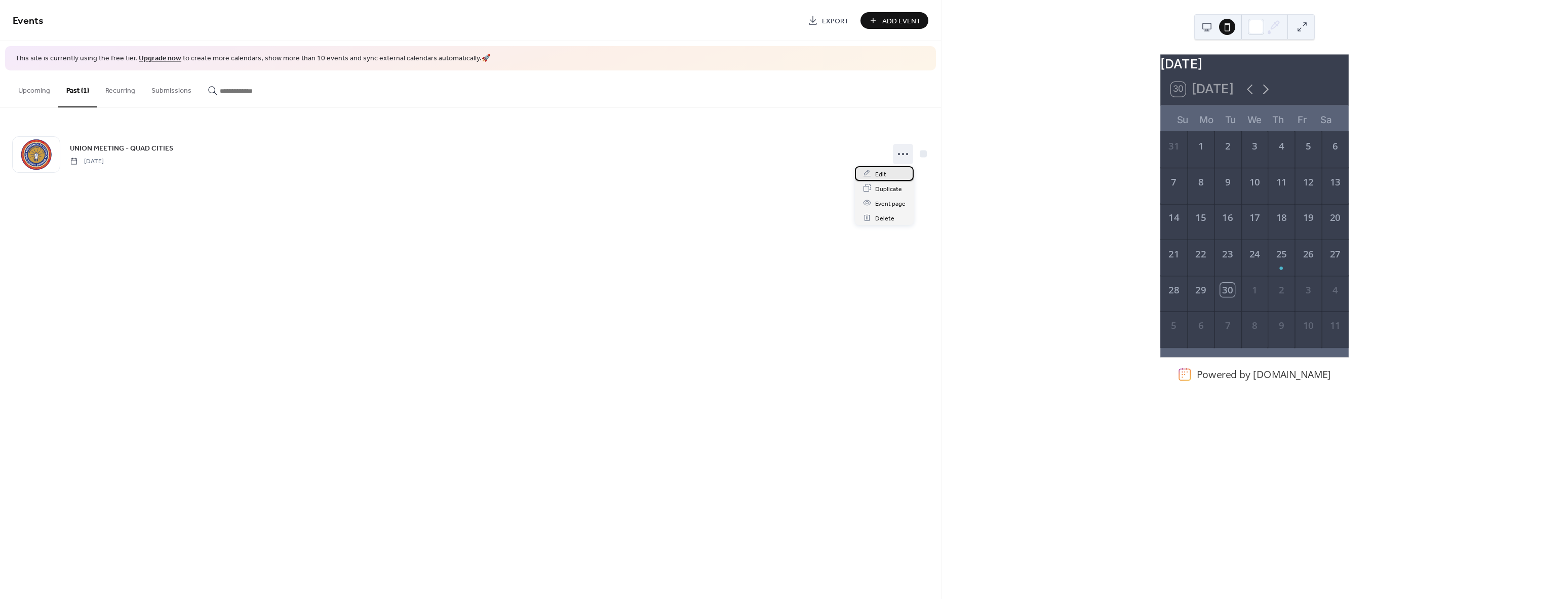
click at [886, 174] on div "Edit" at bounding box center [884, 173] width 59 height 15
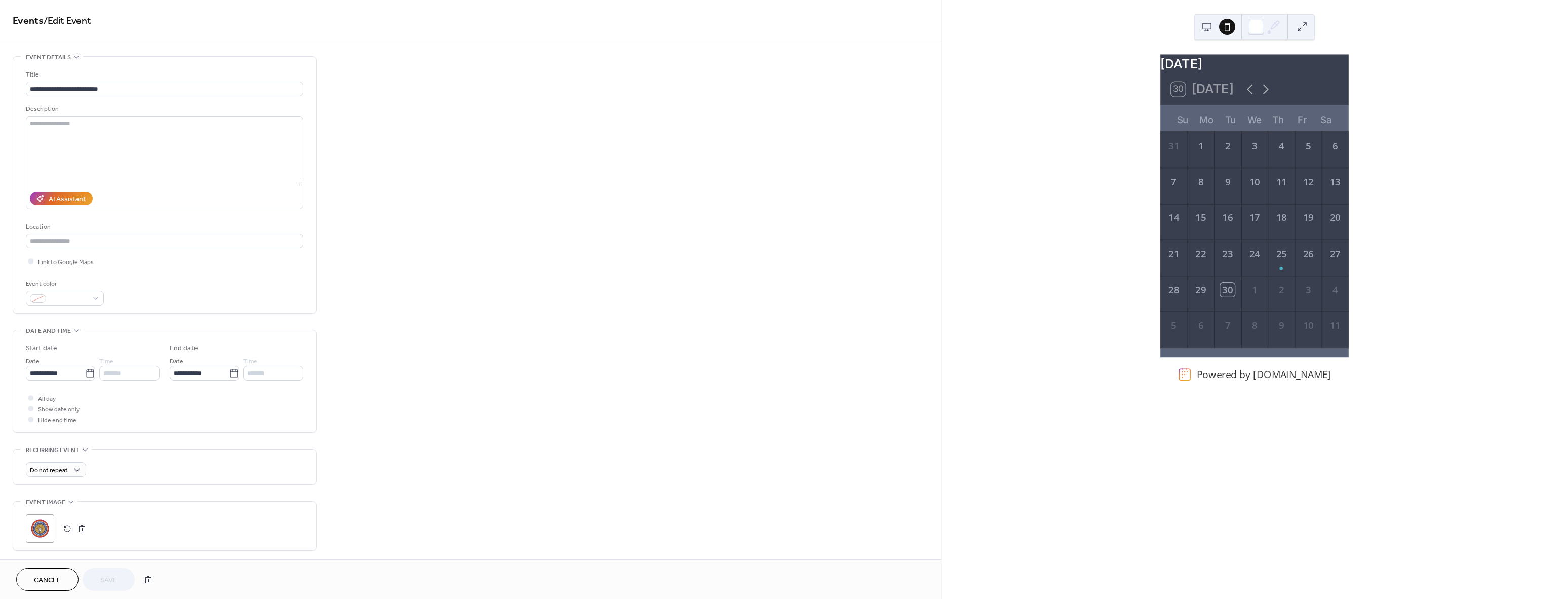
click at [81, 530] on button "button" at bounding box center [81, 528] width 14 height 14
click at [39, 530] on icon at bounding box center [39, 528] width 14 height 14
click at [106, 576] on span "Save" at bounding box center [109, 580] width 17 height 11
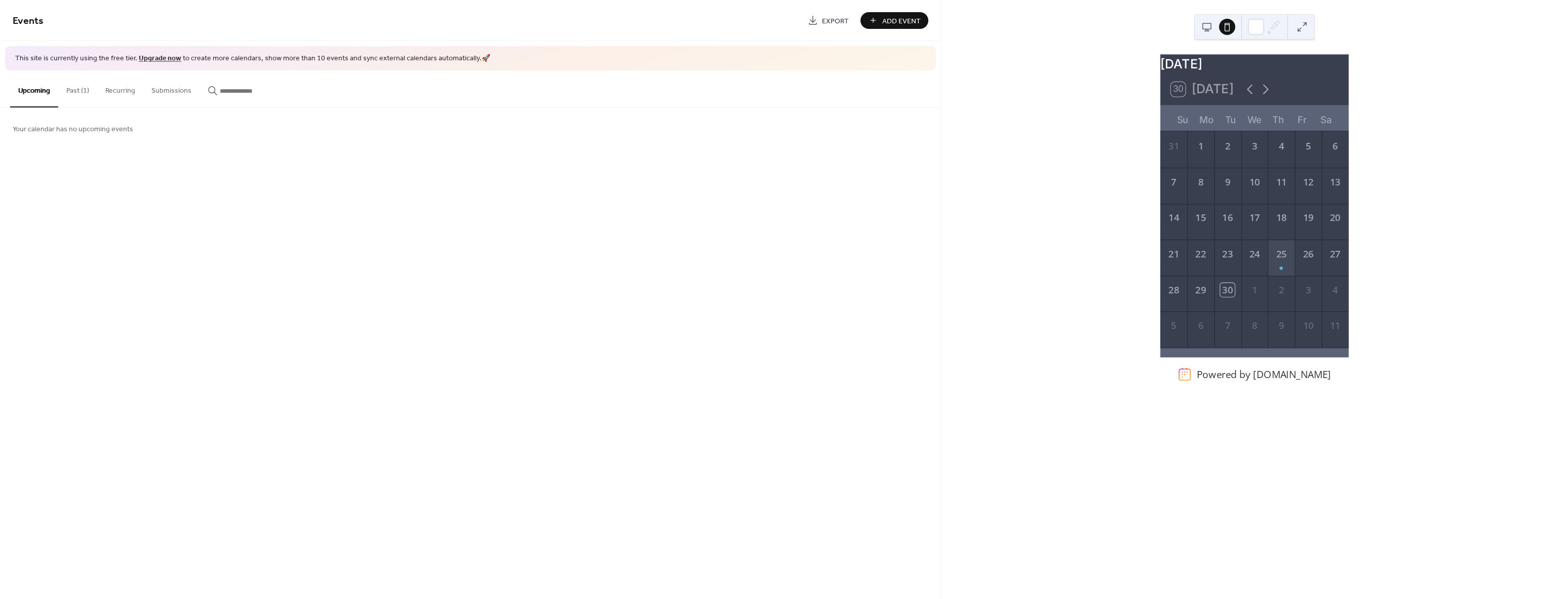
click at [1278, 265] on div "25" at bounding box center [1282, 258] width 27 height 36
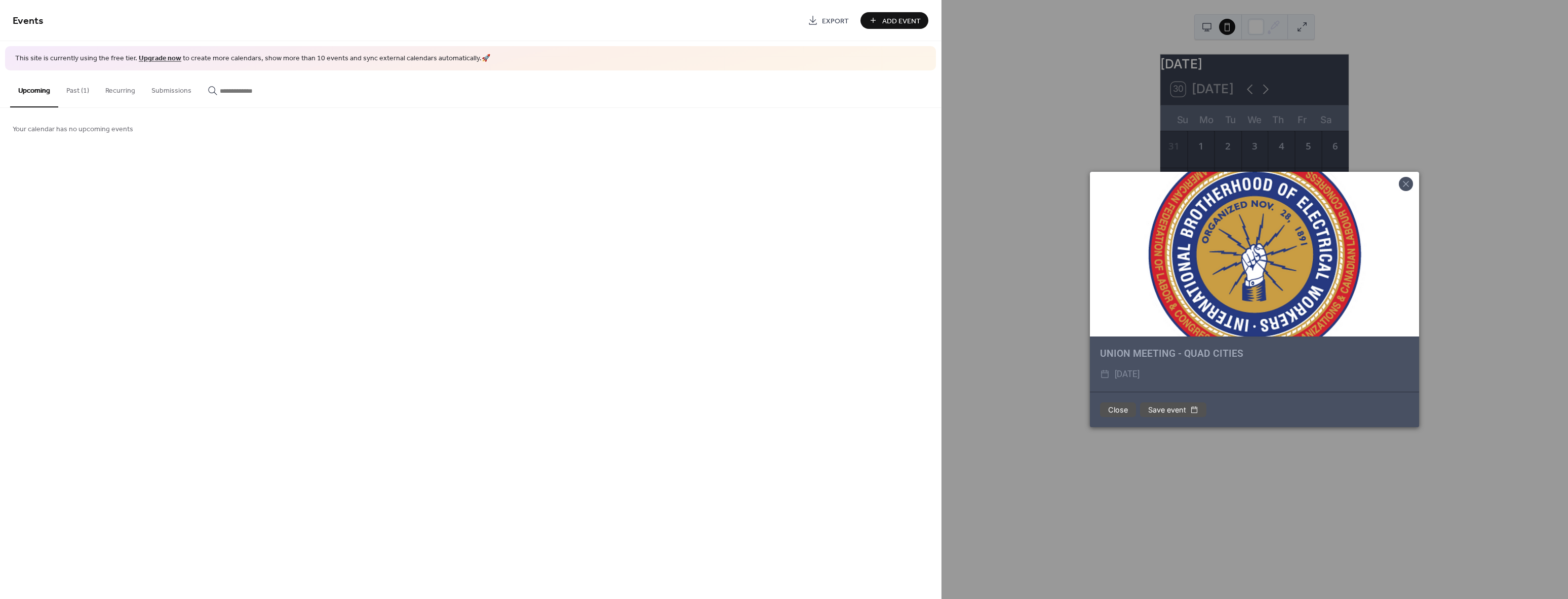
click at [1404, 182] on icon at bounding box center [1406, 184] width 12 height 12
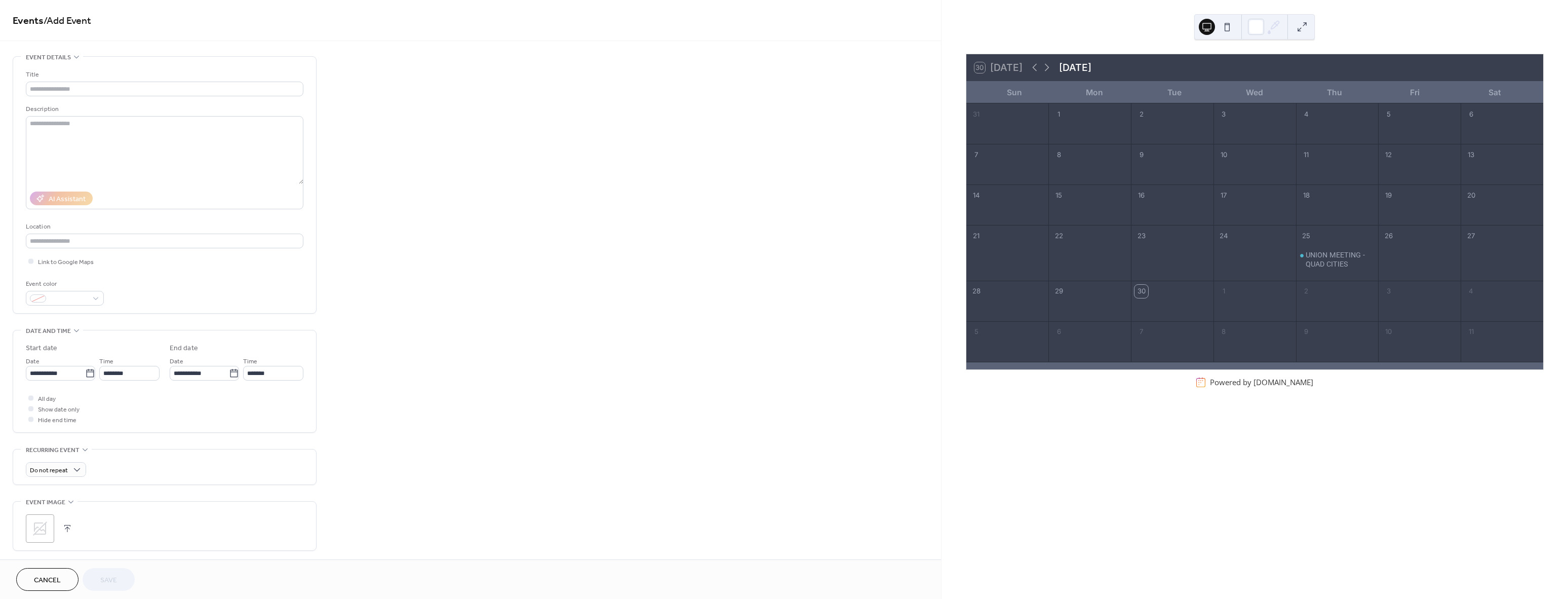
click at [1227, 237] on div "24" at bounding box center [1224, 236] width 13 height 13
click at [43, 90] on input "text" at bounding box center [165, 89] width 278 height 15
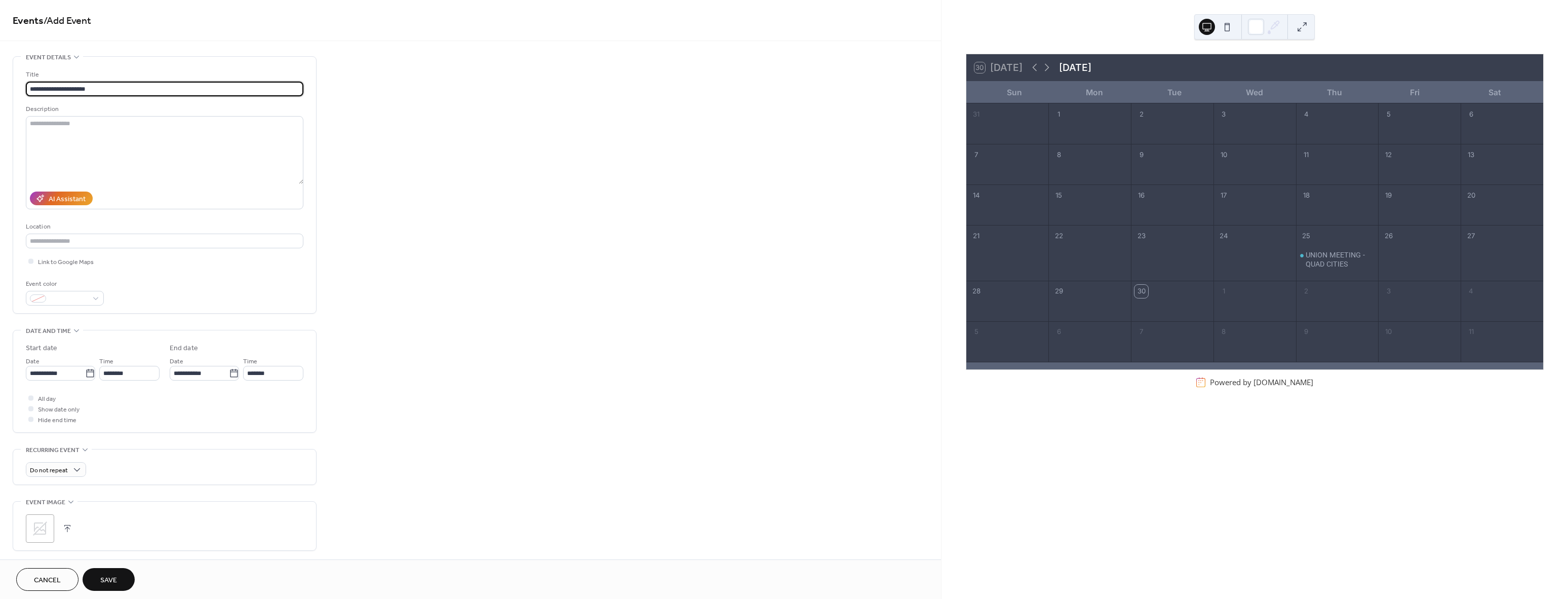
type input "**********"
click at [88, 376] on icon at bounding box center [90, 373] width 10 height 10
click at [85, 376] on input "**********" at bounding box center [55, 373] width 59 height 15
click at [93, 477] on td "24" at bounding box center [89, 480] width 16 height 15
type input "**********"
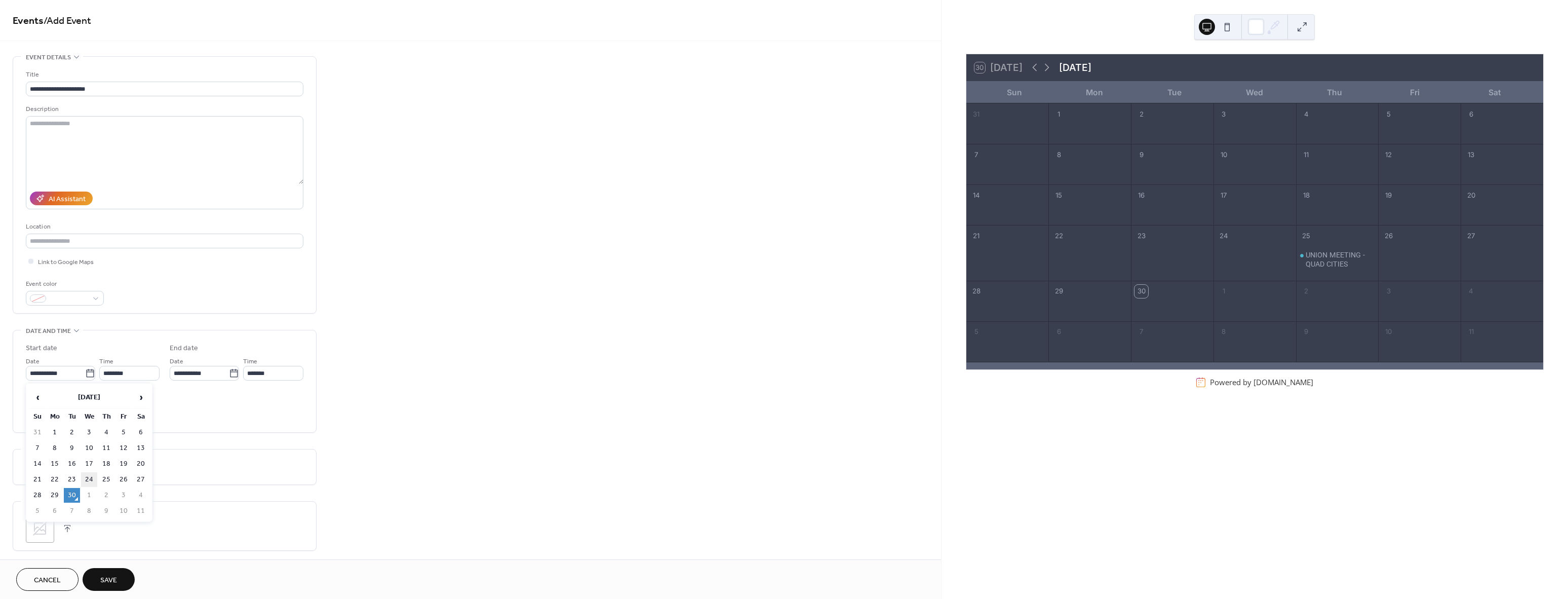
type input "**********"
click at [31, 410] on div at bounding box center [31, 408] width 5 height 5
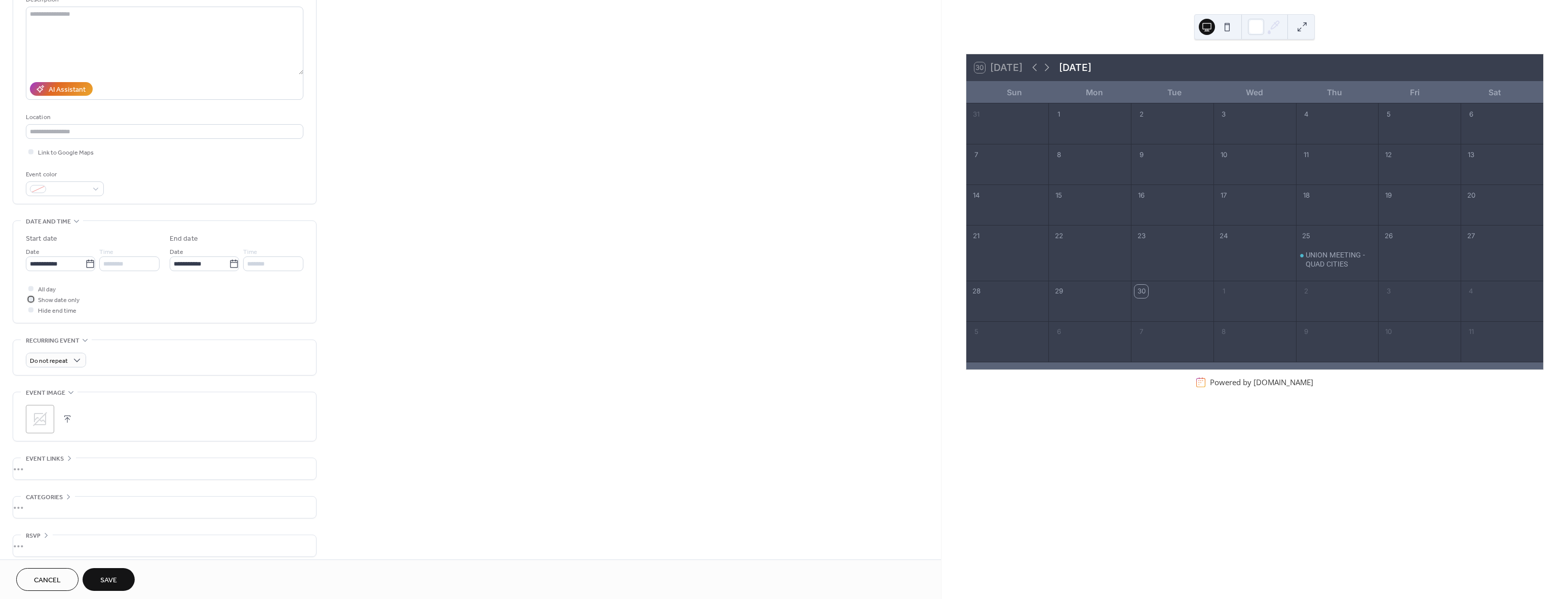
scroll to position [117, 0]
click at [43, 410] on icon at bounding box center [40, 411] width 16 height 16
click at [125, 580] on button "Save" at bounding box center [109, 579] width 52 height 23
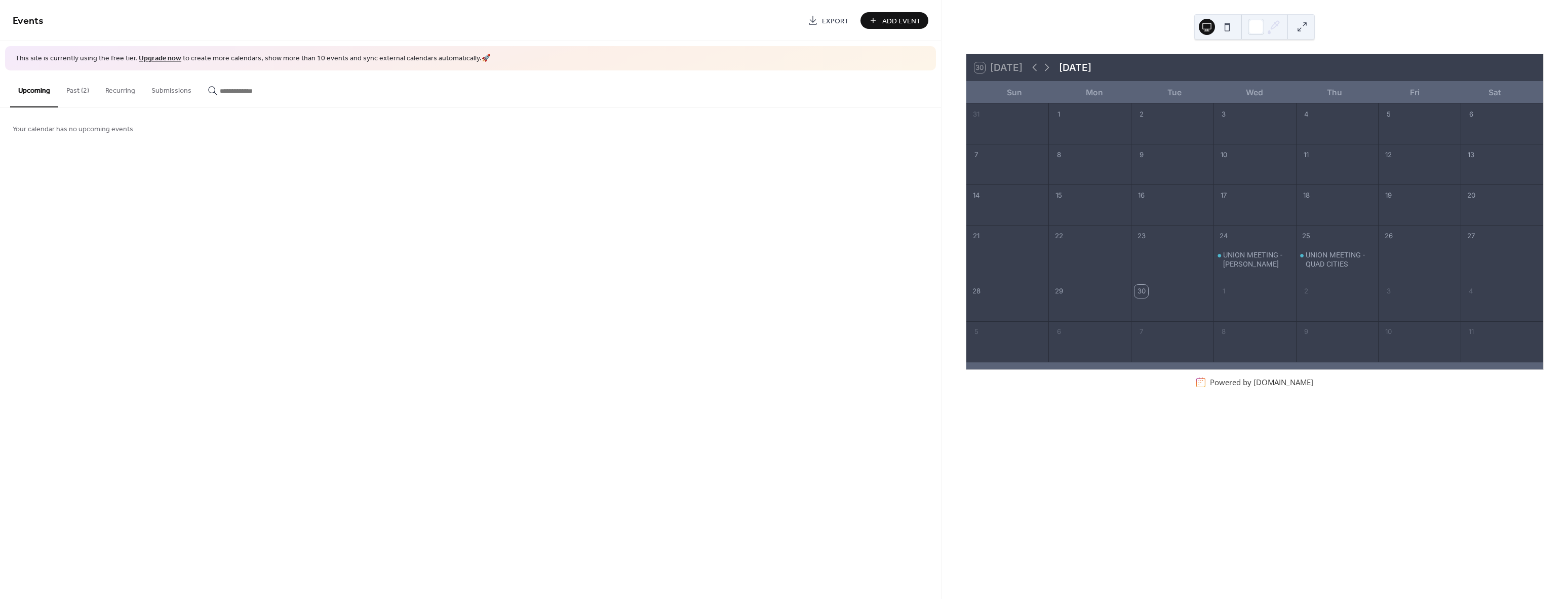
click at [913, 21] on span "Add Event" at bounding box center [901, 21] width 39 height 11
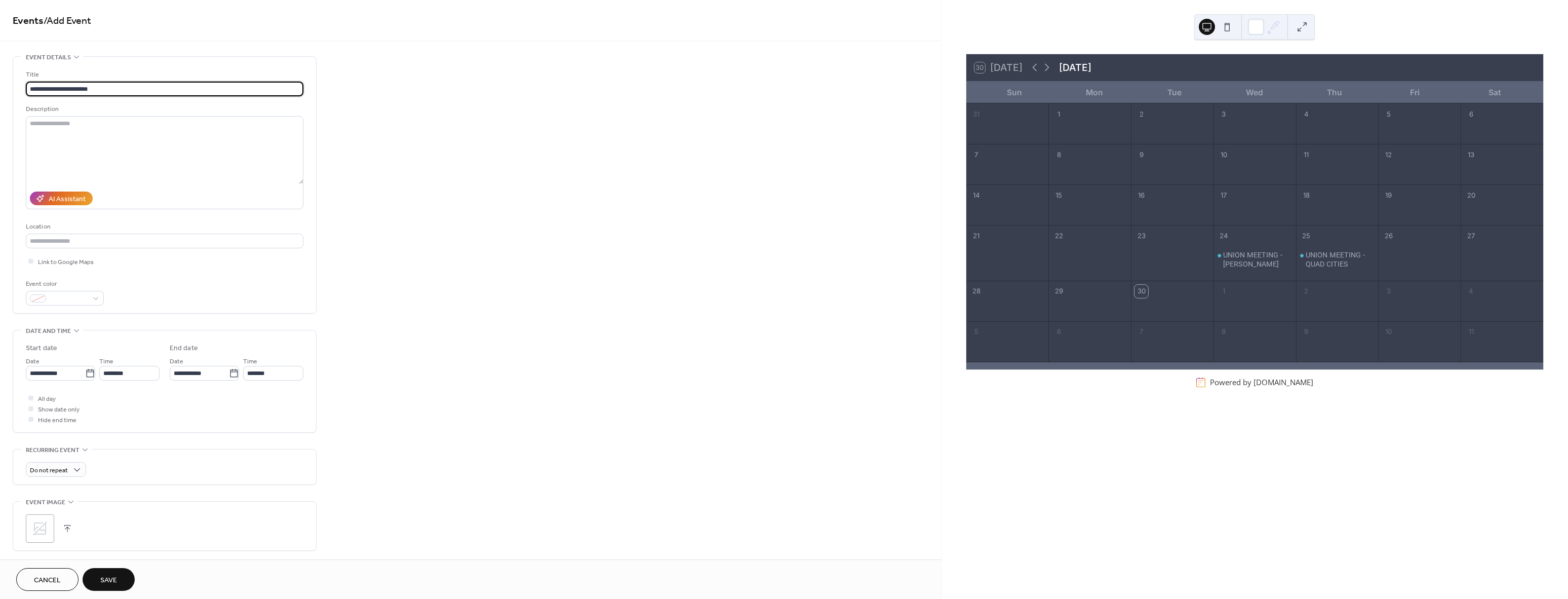
type input "**********"
click at [87, 369] on icon at bounding box center [89, 373] width 7 height 8
click at [85, 369] on input "**********" at bounding box center [55, 373] width 59 height 15
click at [78, 480] on td "23" at bounding box center [72, 480] width 16 height 15
type input "**********"
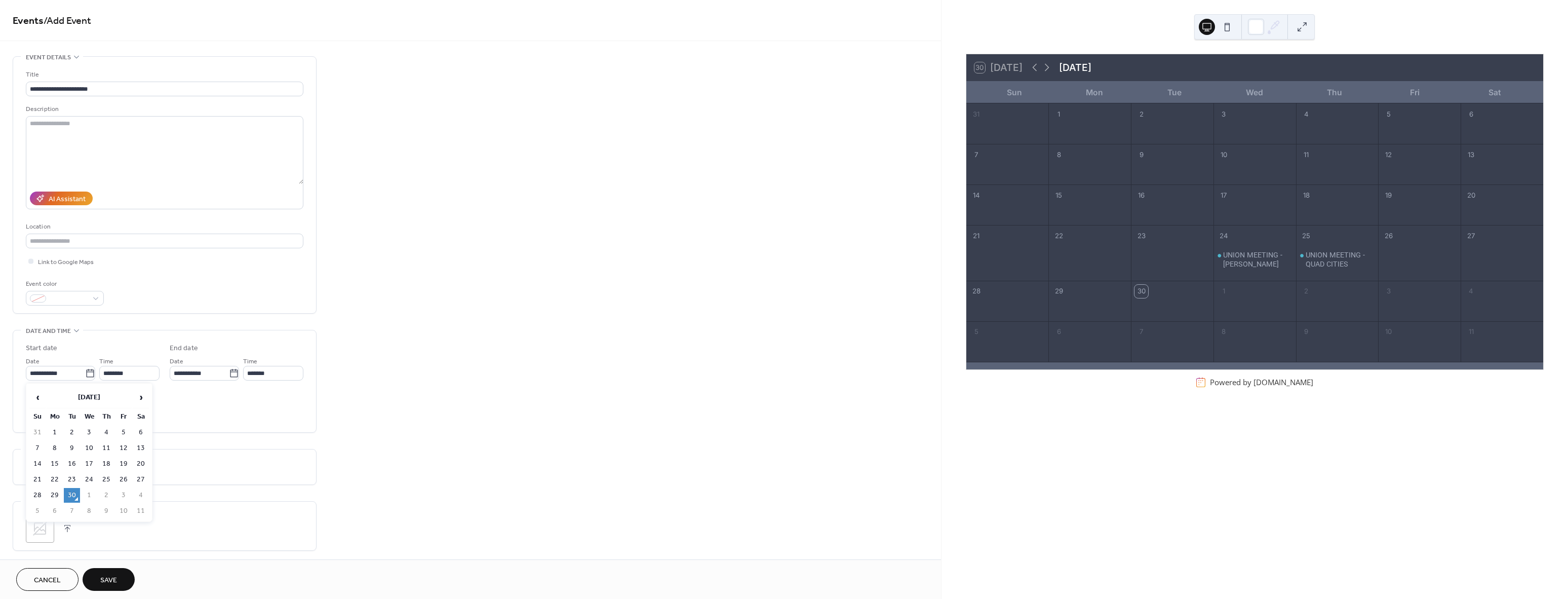
type input "**********"
click at [31, 409] on div at bounding box center [31, 408] width 5 height 5
click at [44, 524] on icon at bounding box center [39, 528] width 14 height 14
click at [109, 584] on span "Save" at bounding box center [109, 580] width 17 height 11
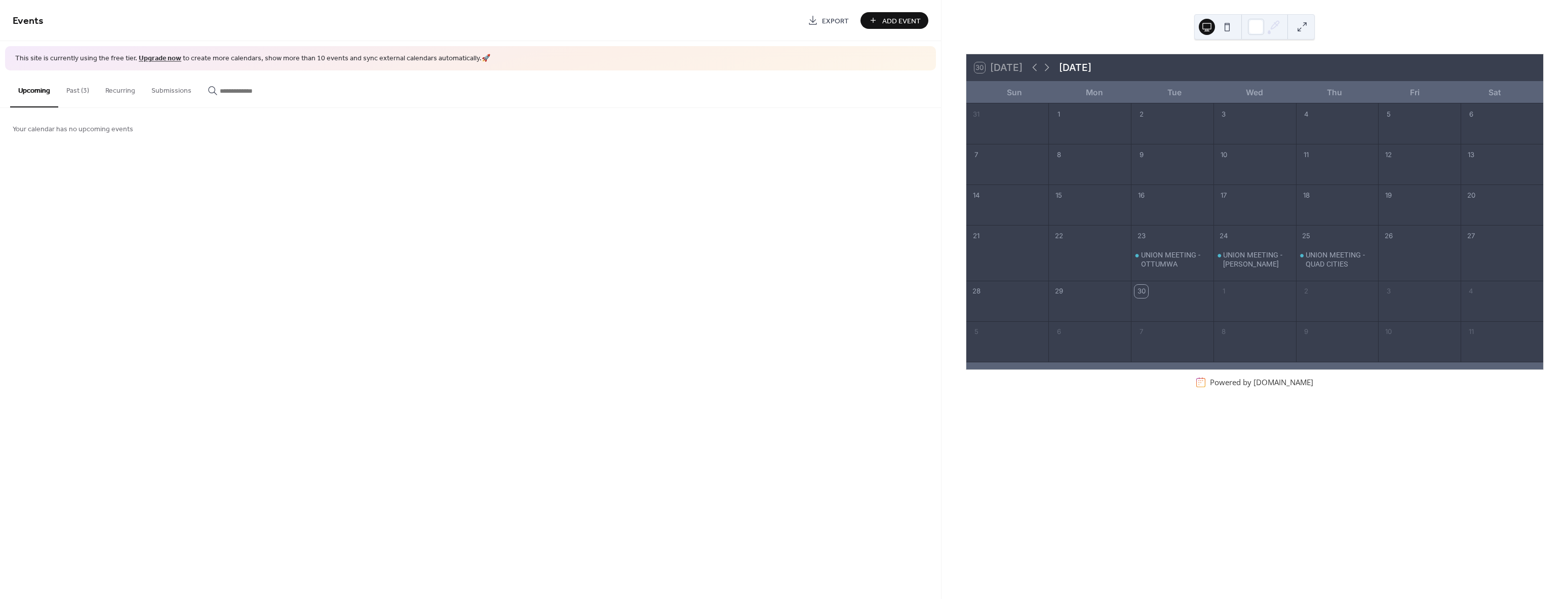
click at [920, 20] on span "Add Event" at bounding box center [901, 21] width 39 height 11
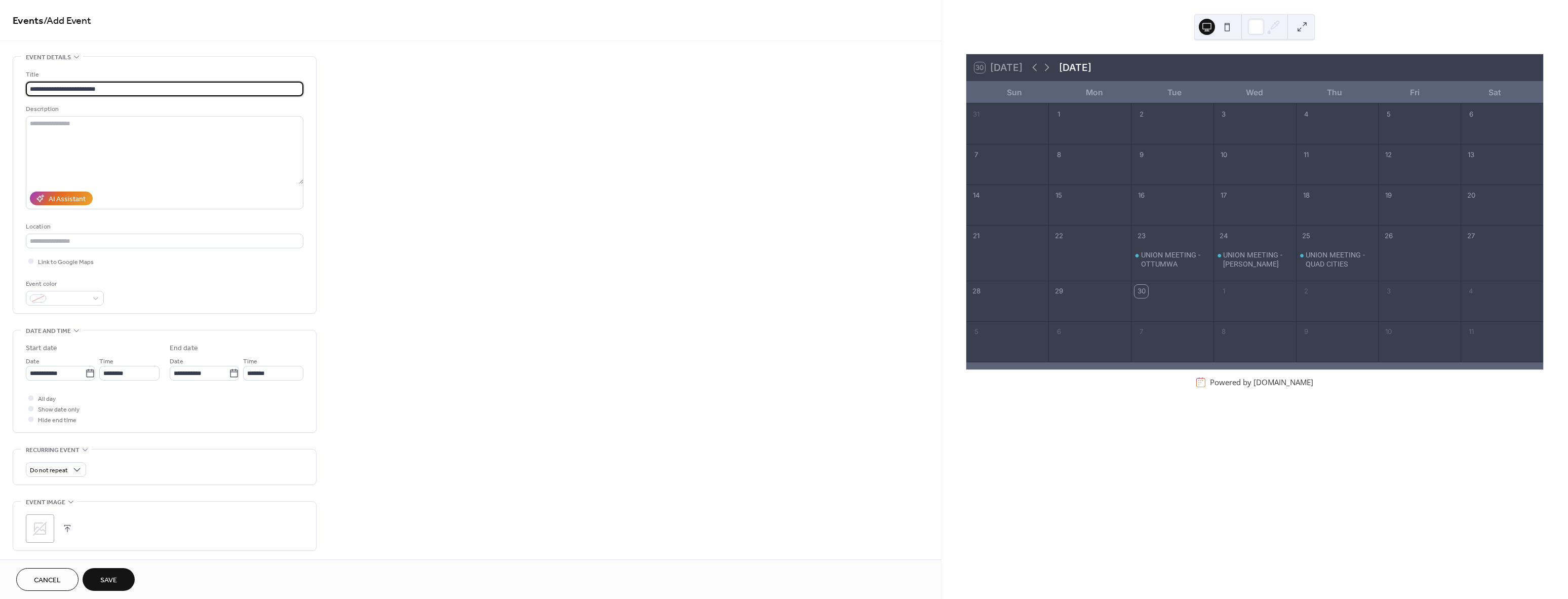
type input "**********"
click at [89, 373] on icon at bounding box center [90, 373] width 10 height 10
click at [85, 373] on input "**********" at bounding box center [55, 373] width 59 height 15
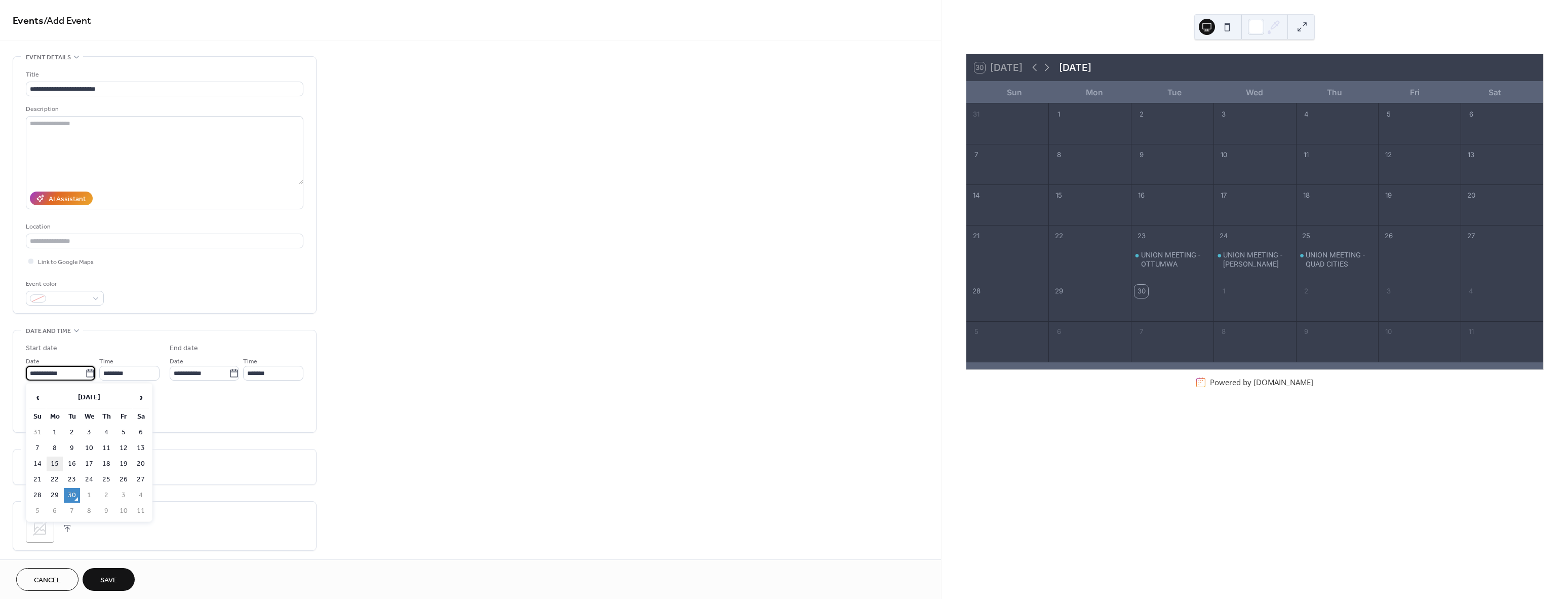
click at [58, 462] on td "15" at bounding box center [55, 464] width 16 height 15
type input "**********"
click at [29, 408] on div at bounding box center [31, 408] width 5 height 5
click at [47, 534] on icon at bounding box center [40, 528] width 16 height 16
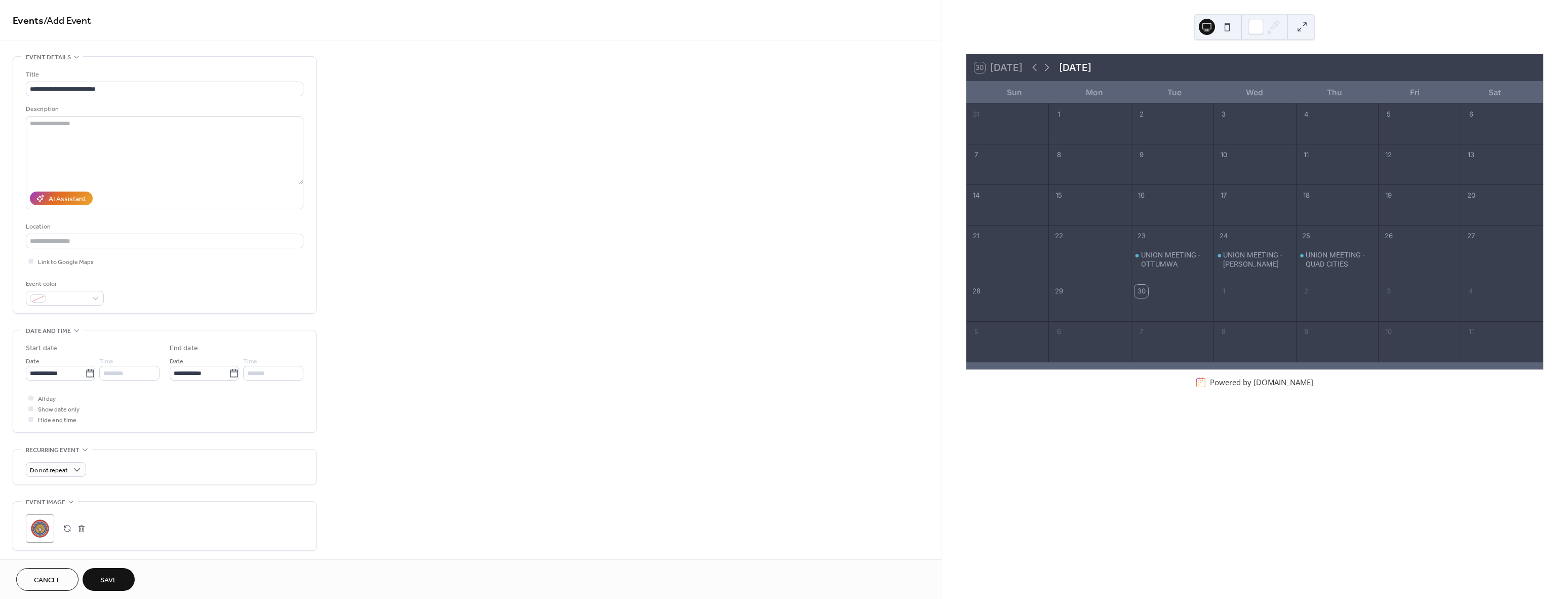
click at [111, 580] on span "Save" at bounding box center [109, 580] width 17 height 11
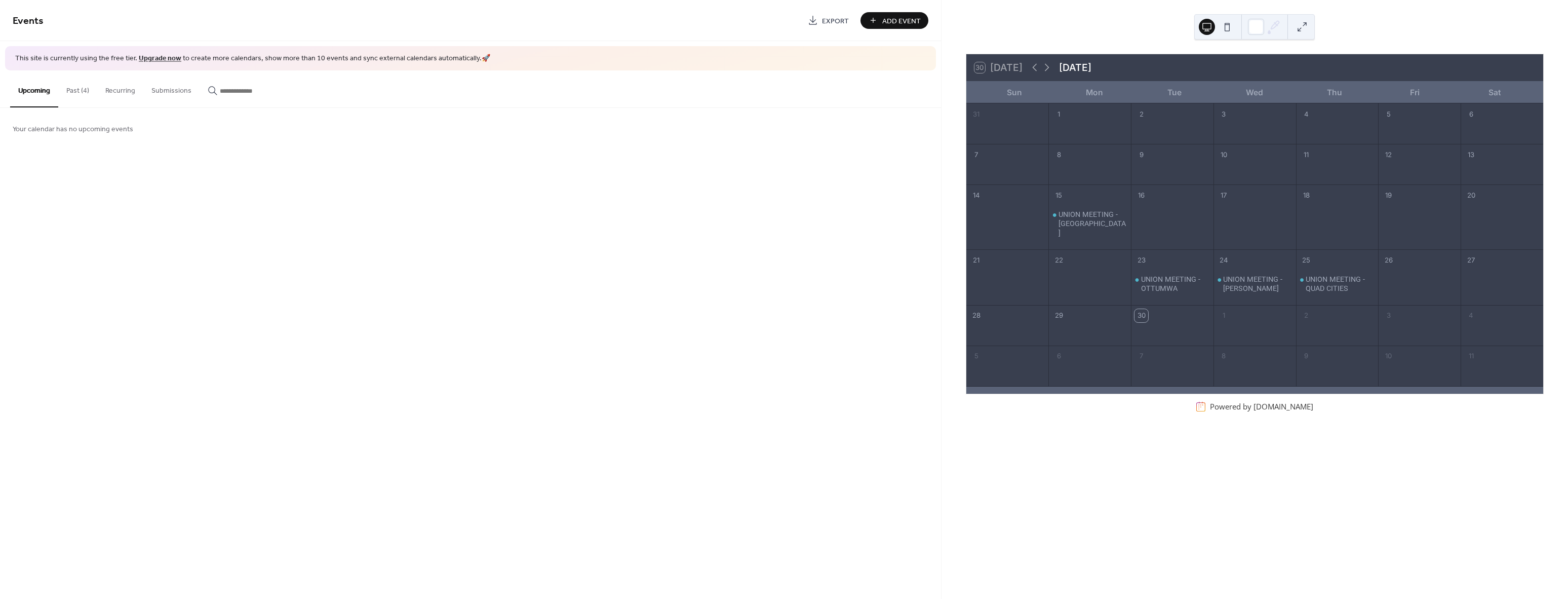
click at [893, 19] on span "Add Event" at bounding box center [901, 21] width 39 height 11
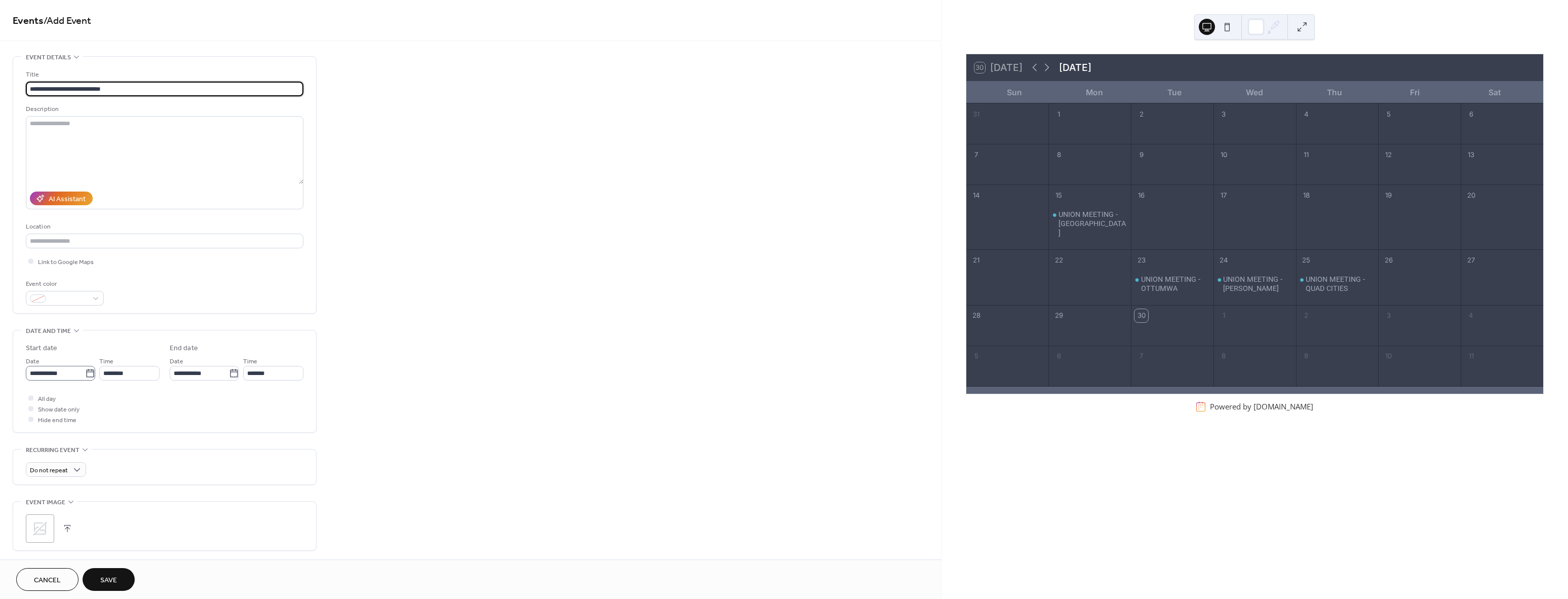
type input "**********"
click at [89, 375] on icon at bounding box center [90, 373] width 10 height 10
click at [85, 375] on input "**********" at bounding box center [55, 373] width 59 height 15
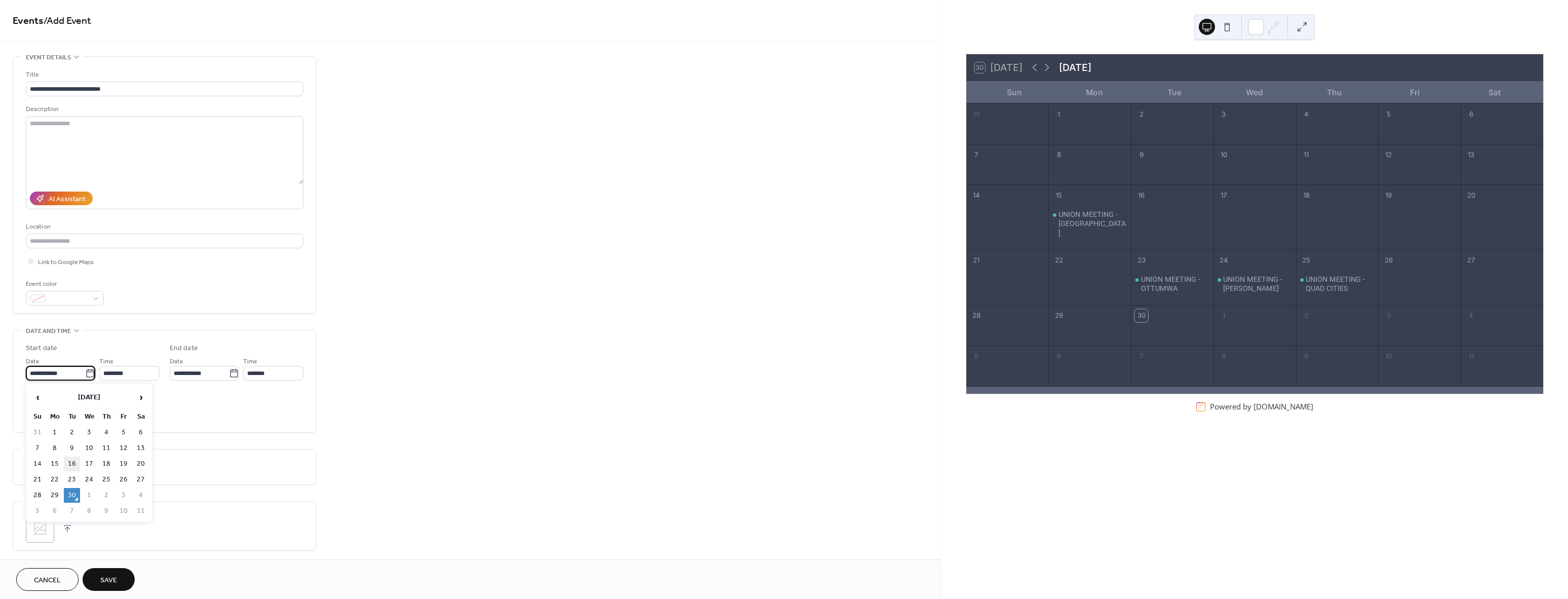
click at [75, 464] on td "16" at bounding box center [72, 464] width 16 height 15
type input "**********"
click at [29, 409] on div at bounding box center [31, 408] width 5 height 5
click at [43, 532] on icon at bounding box center [40, 528] width 16 height 16
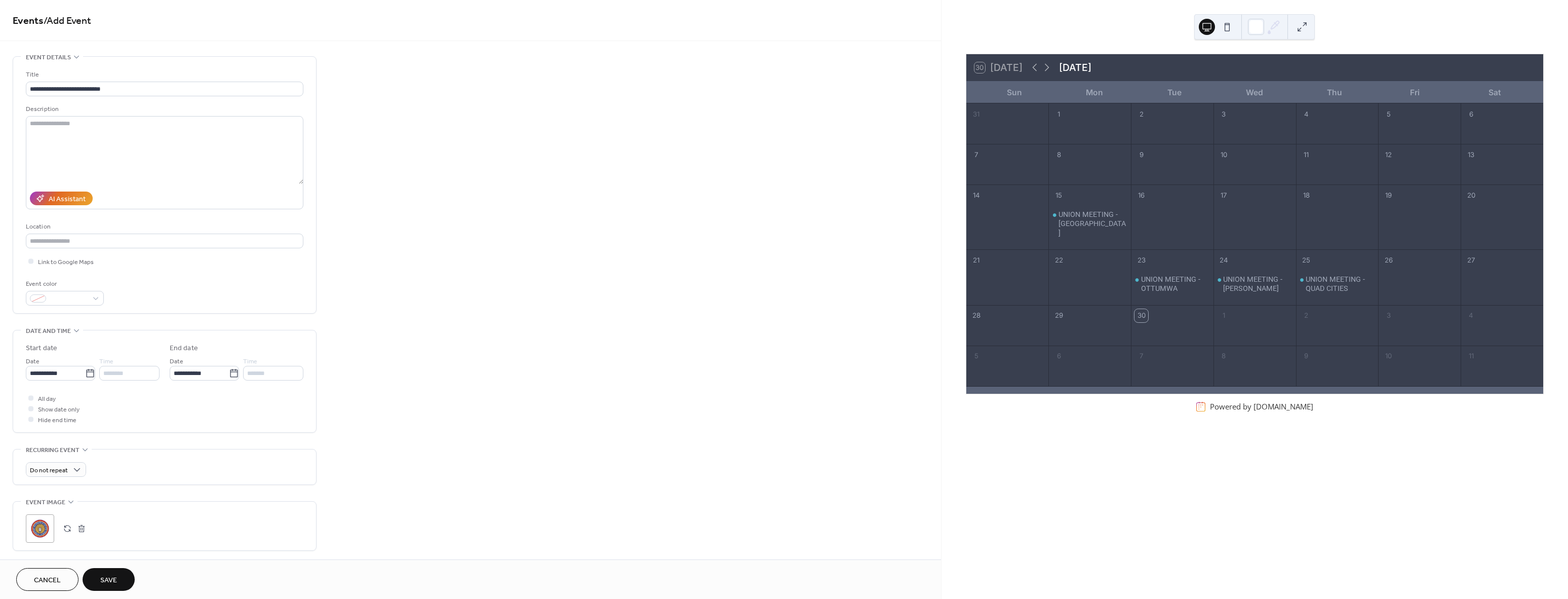
click at [111, 576] on span "Save" at bounding box center [109, 580] width 17 height 11
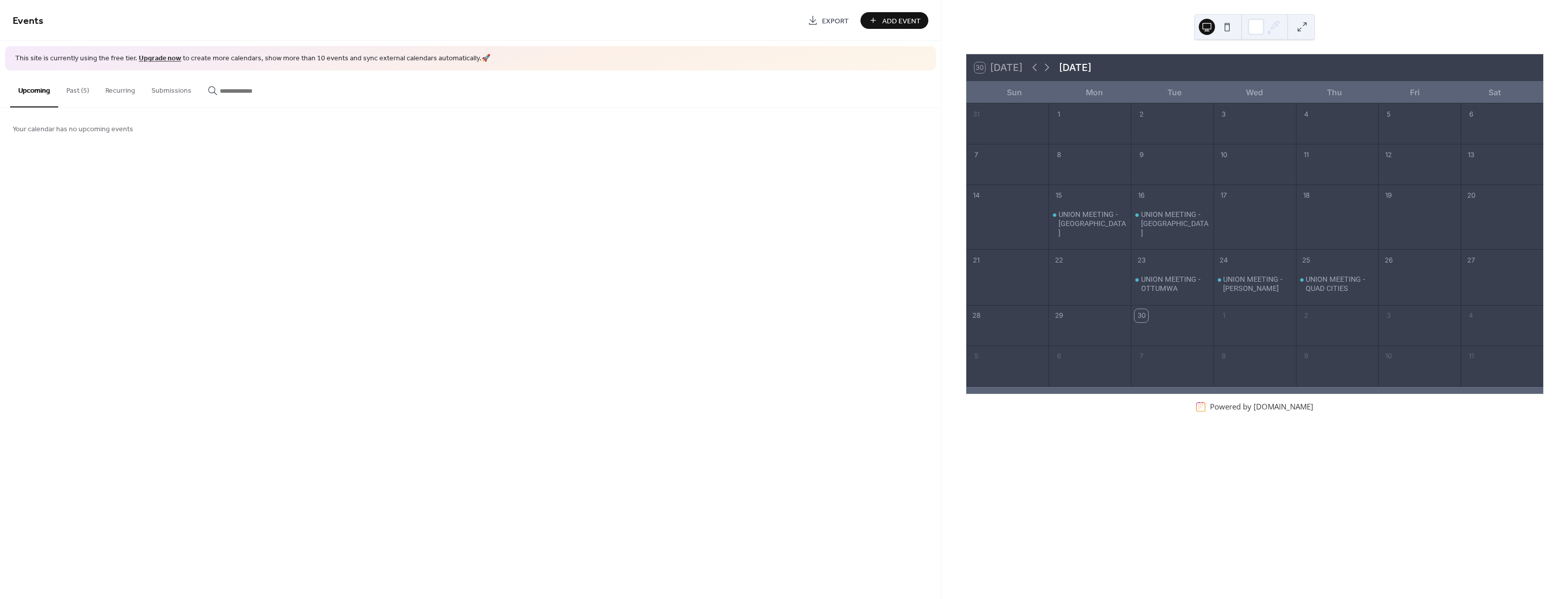
click at [889, 18] on span "Add Event" at bounding box center [901, 21] width 39 height 11
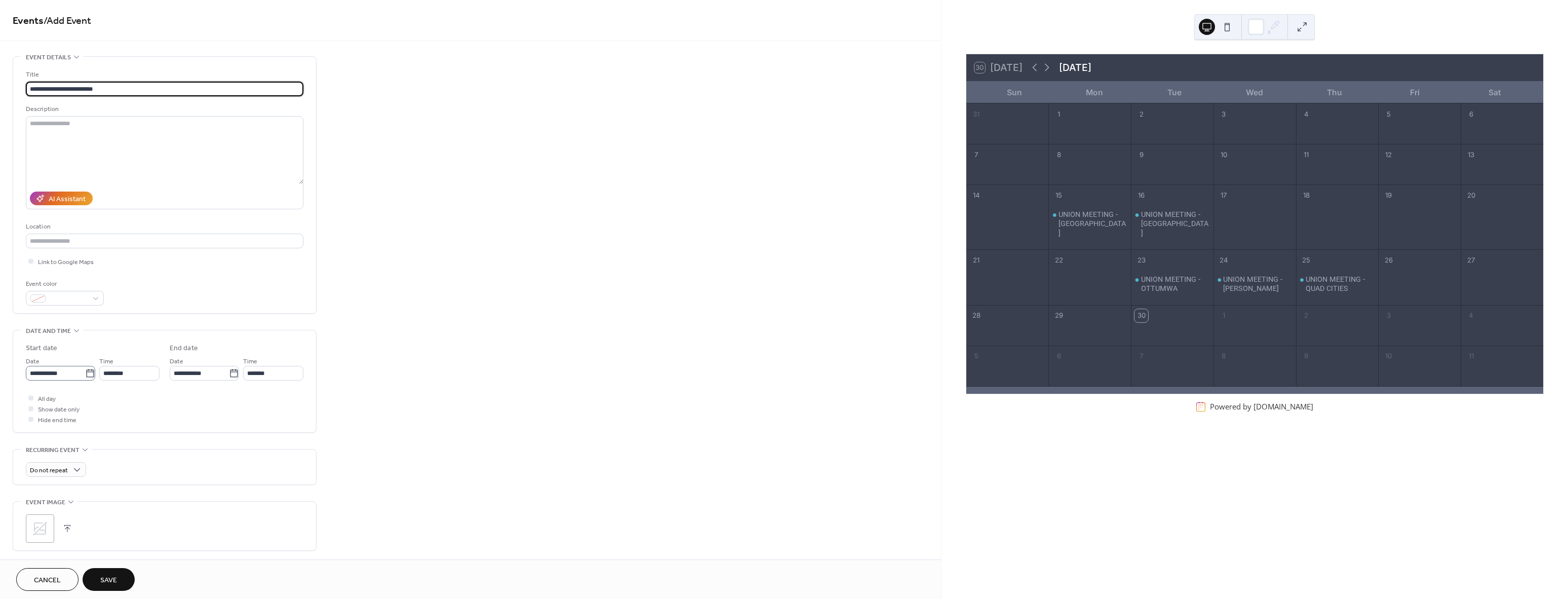
type input "**********"
click at [86, 371] on icon at bounding box center [89, 373] width 7 height 8
click at [85, 371] on input "**********" at bounding box center [55, 373] width 59 height 15
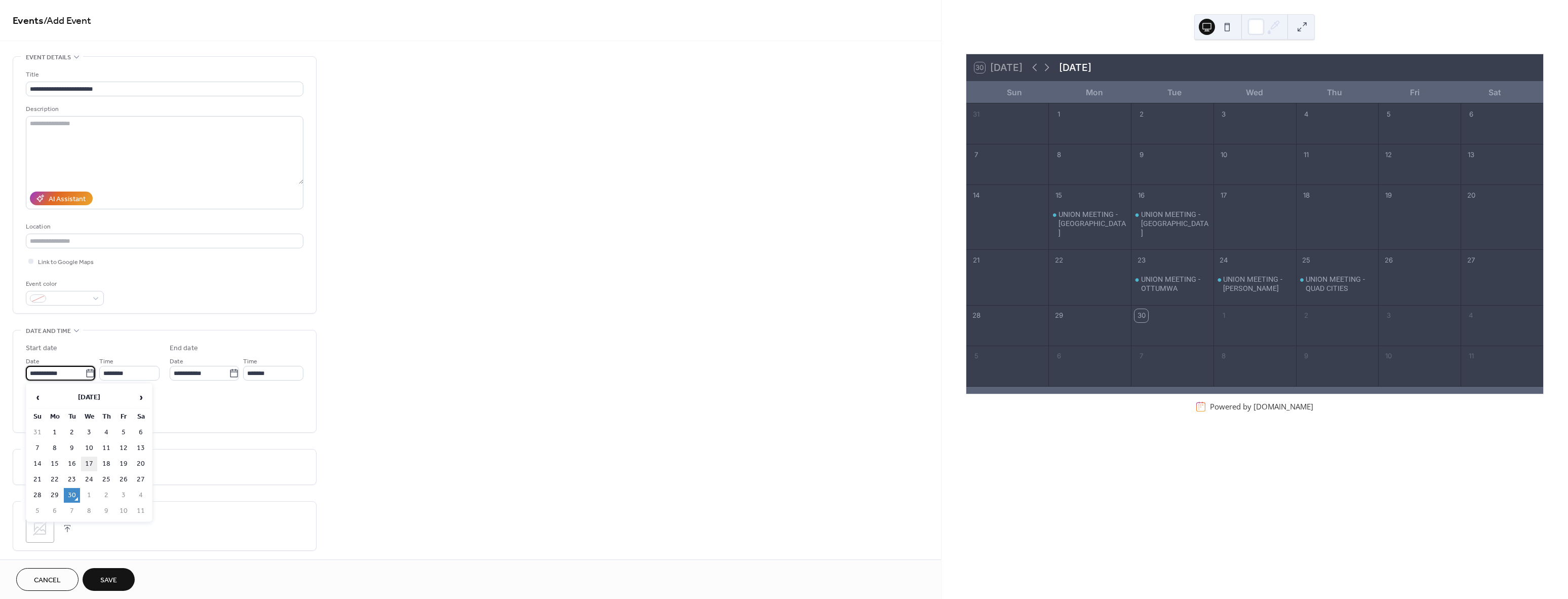
click at [87, 466] on td "17" at bounding box center [89, 464] width 16 height 15
type input "**********"
click at [30, 409] on div at bounding box center [31, 408] width 5 height 5
click at [41, 531] on icon at bounding box center [40, 528] width 16 height 16
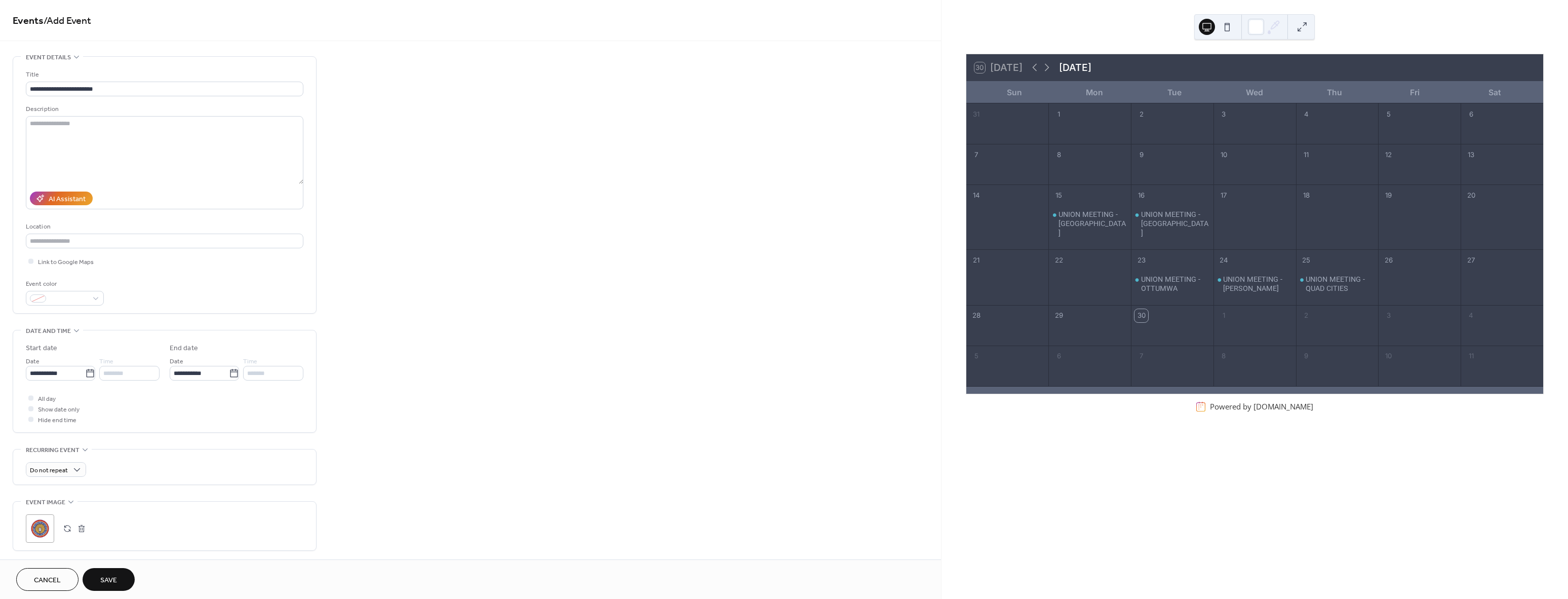
click at [119, 578] on button "Save" at bounding box center [109, 579] width 52 height 23
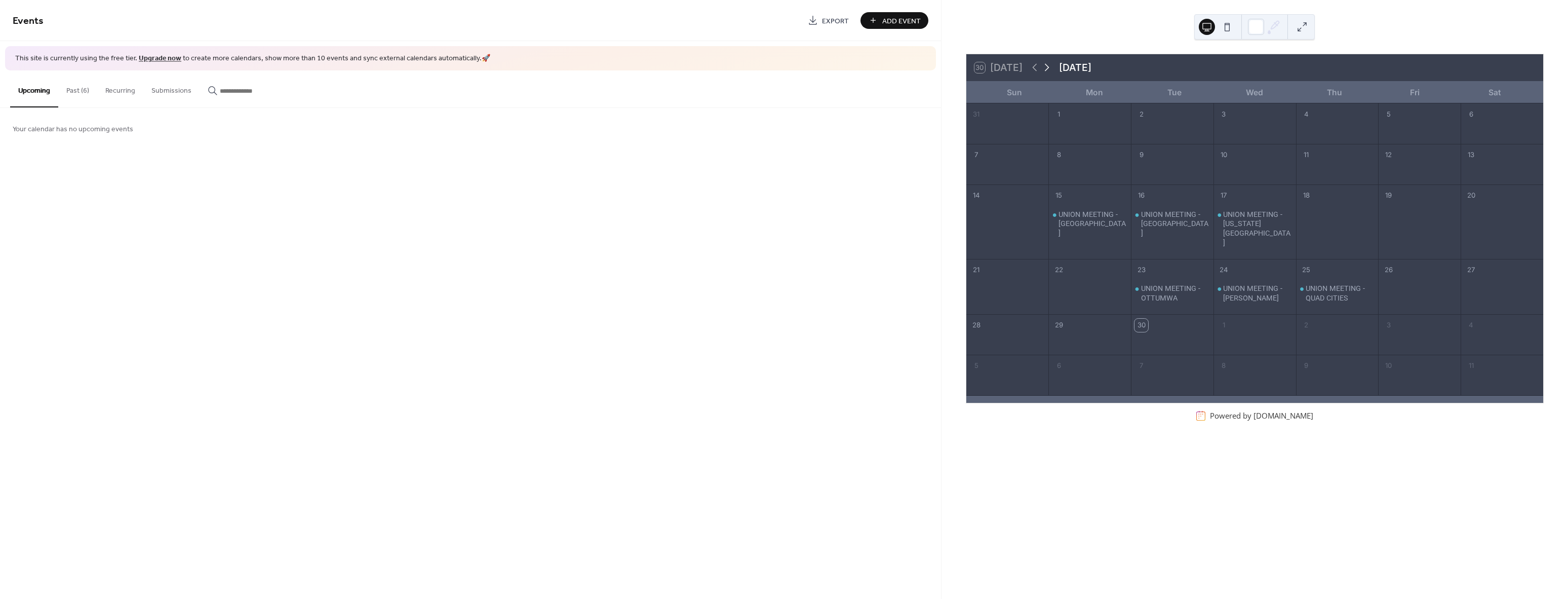
click at [1050, 65] on icon at bounding box center [1046, 67] width 12 height 12
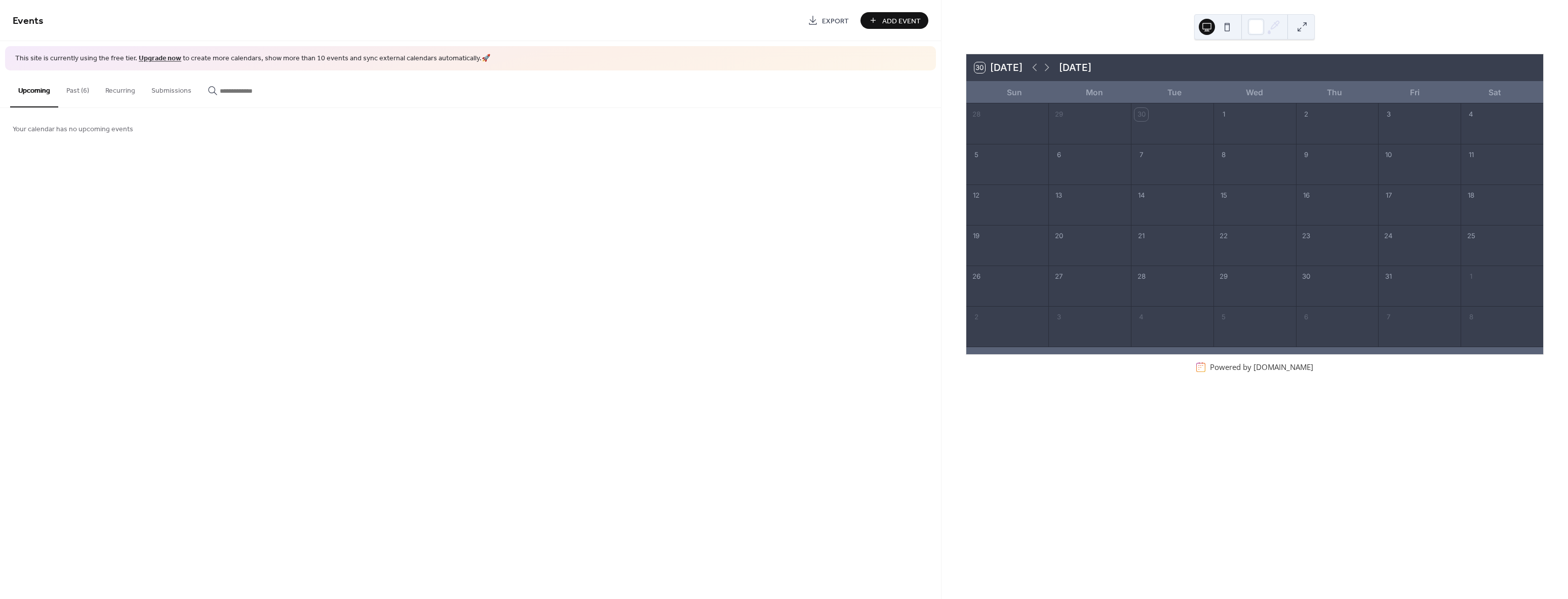
click at [899, 16] on span "Add Event" at bounding box center [901, 21] width 39 height 11
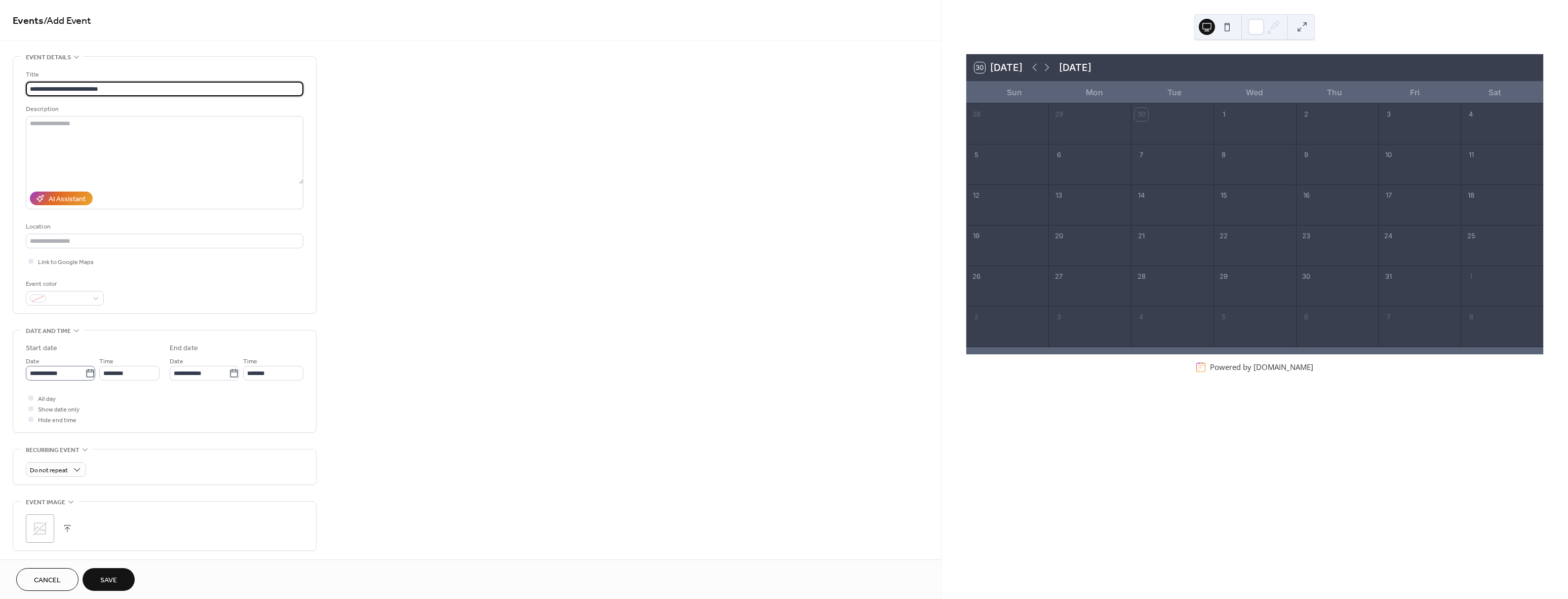
type input "**********"
click at [87, 373] on icon at bounding box center [90, 373] width 10 height 10
click at [85, 373] on input "**********" at bounding box center [55, 373] width 59 height 15
click at [136, 396] on span "›" at bounding box center [141, 397] width 15 height 20
click at [109, 495] on td "30" at bounding box center [107, 495] width 16 height 15
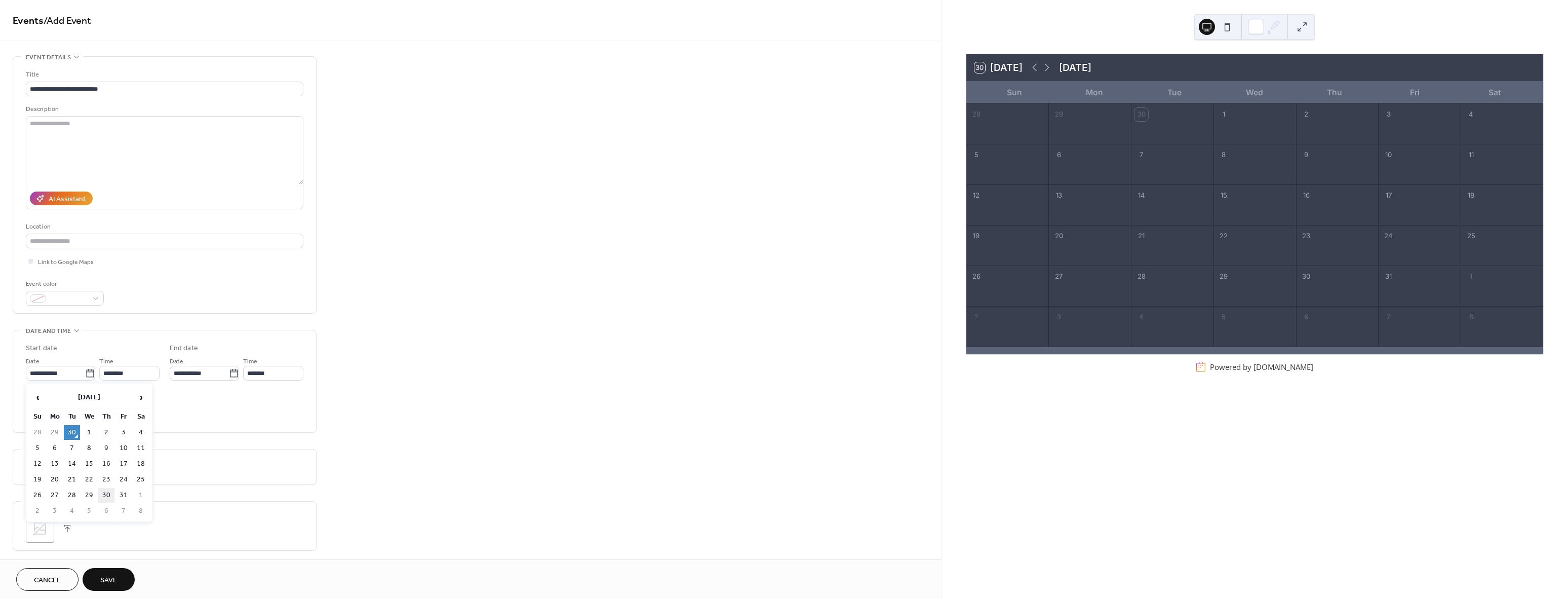
type input "**********"
click at [30, 407] on div at bounding box center [31, 408] width 5 height 5
click at [58, 528] on div ";" at bounding box center [165, 528] width 278 height 29
click at [49, 528] on div ";" at bounding box center [40, 528] width 29 height 29
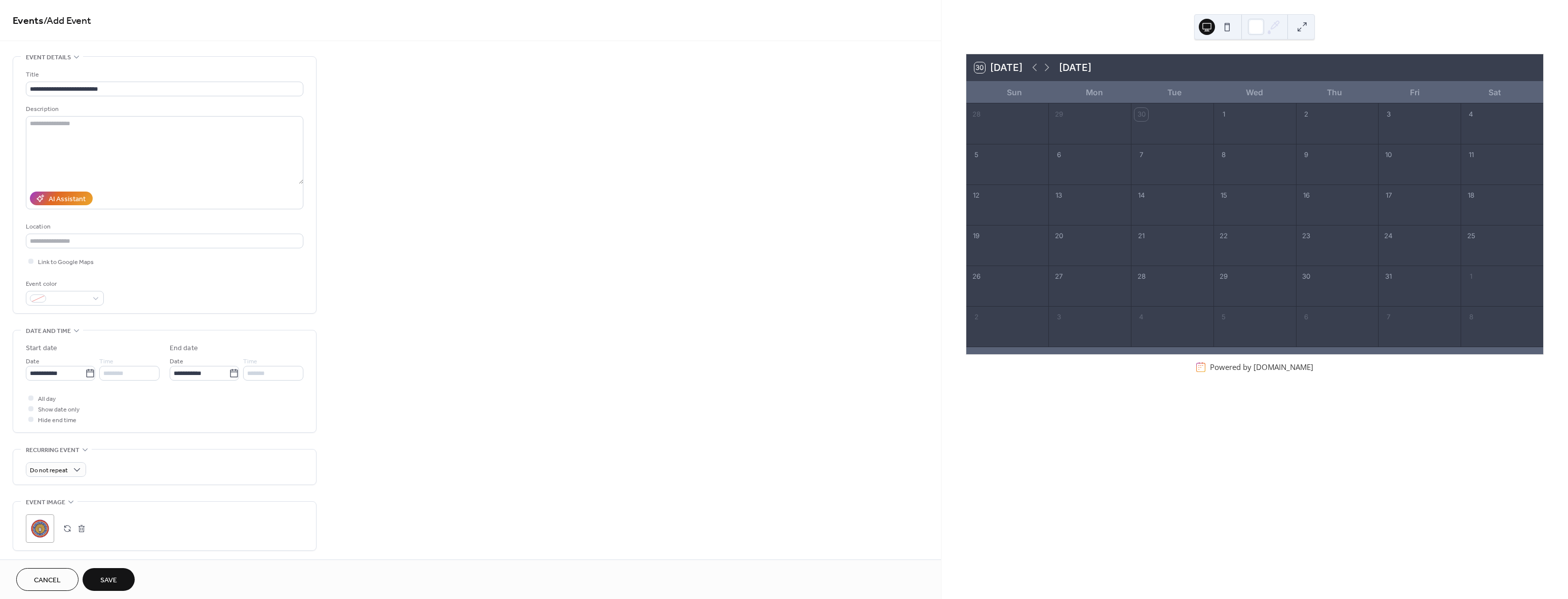
click at [99, 573] on button "Save" at bounding box center [109, 579] width 52 height 23
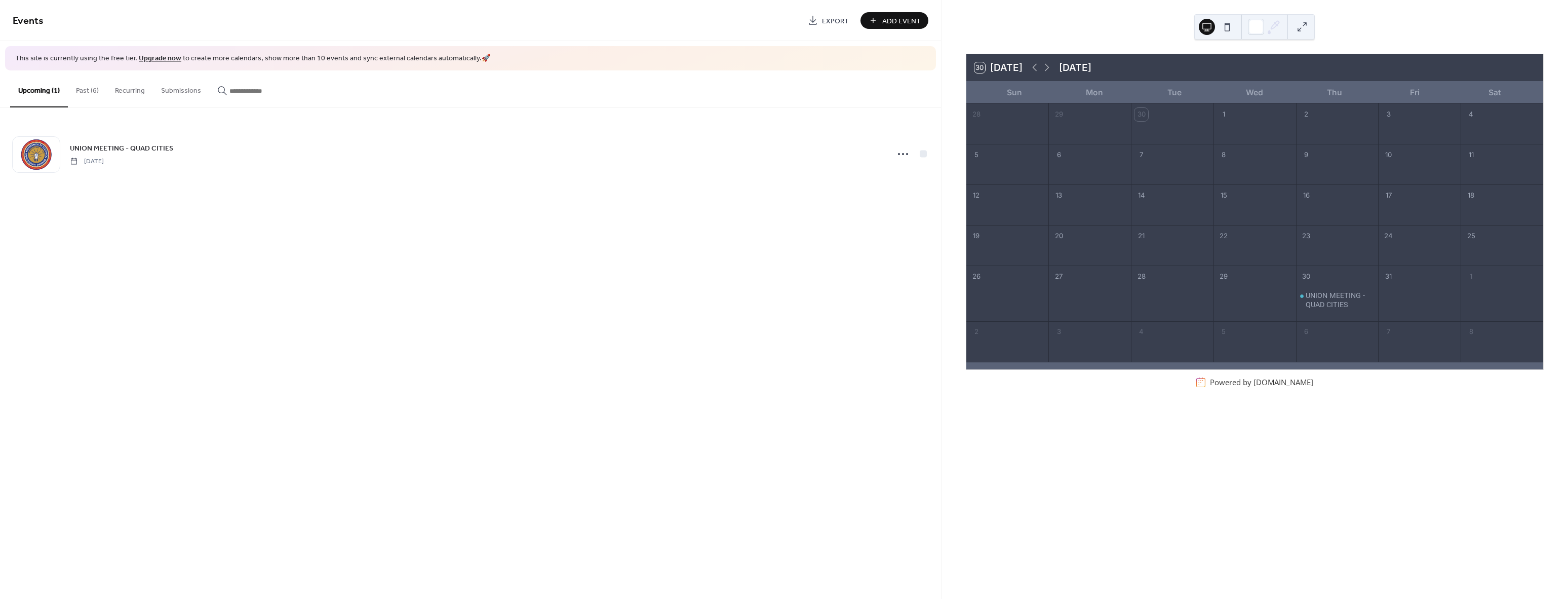
click at [894, 22] on span "Add Event" at bounding box center [901, 21] width 39 height 11
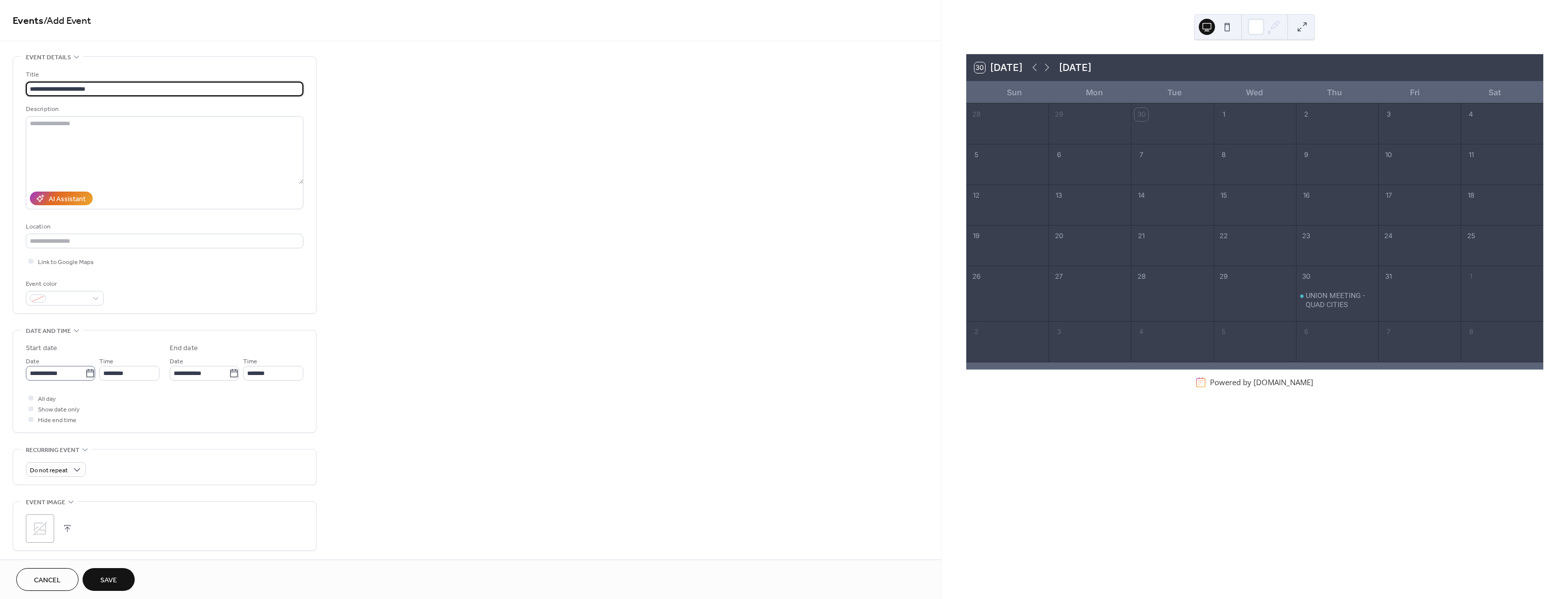
type input "**********"
click at [91, 376] on icon at bounding box center [89, 373] width 7 height 8
click at [85, 376] on input "**********" at bounding box center [55, 373] width 59 height 15
click at [144, 394] on span "›" at bounding box center [141, 397] width 15 height 20
click at [91, 491] on td "29" at bounding box center [89, 495] width 16 height 15
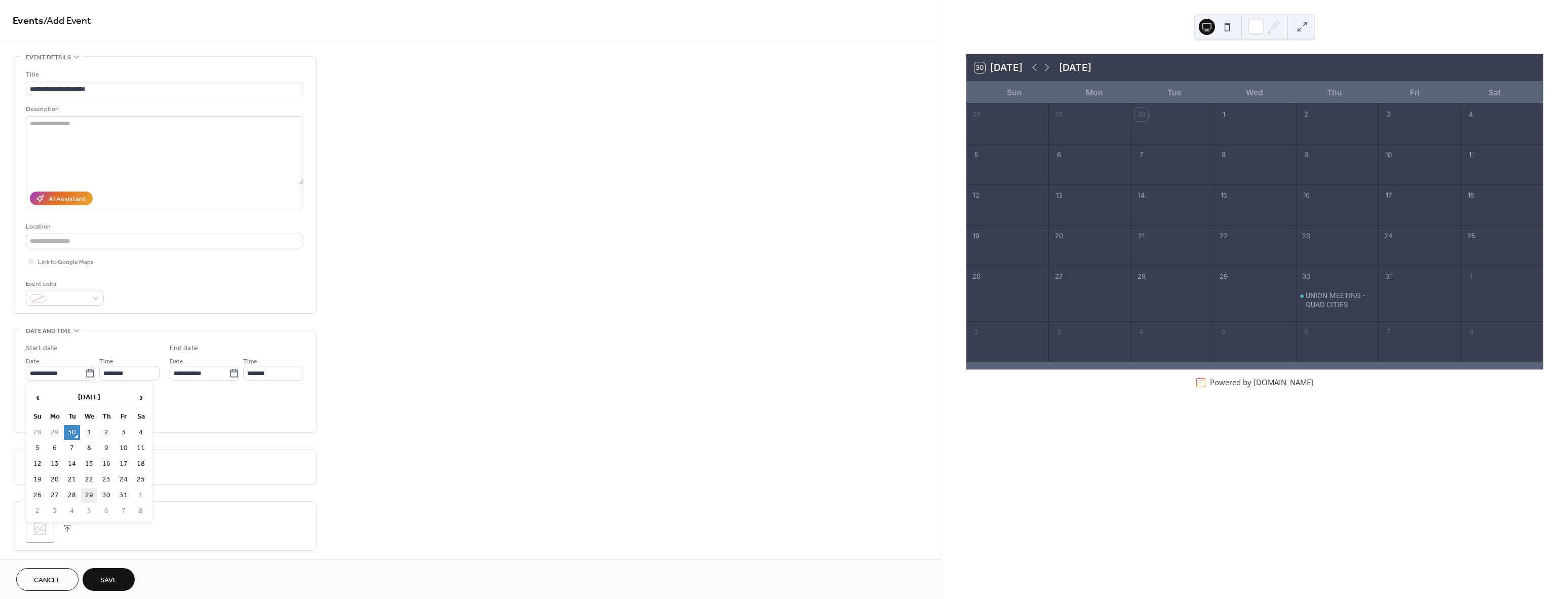
type input "**********"
click at [31, 408] on div at bounding box center [31, 408] width 5 height 5
click at [47, 523] on icon at bounding box center [40, 528] width 16 height 16
click at [113, 581] on span "Save" at bounding box center [109, 580] width 17 height 11
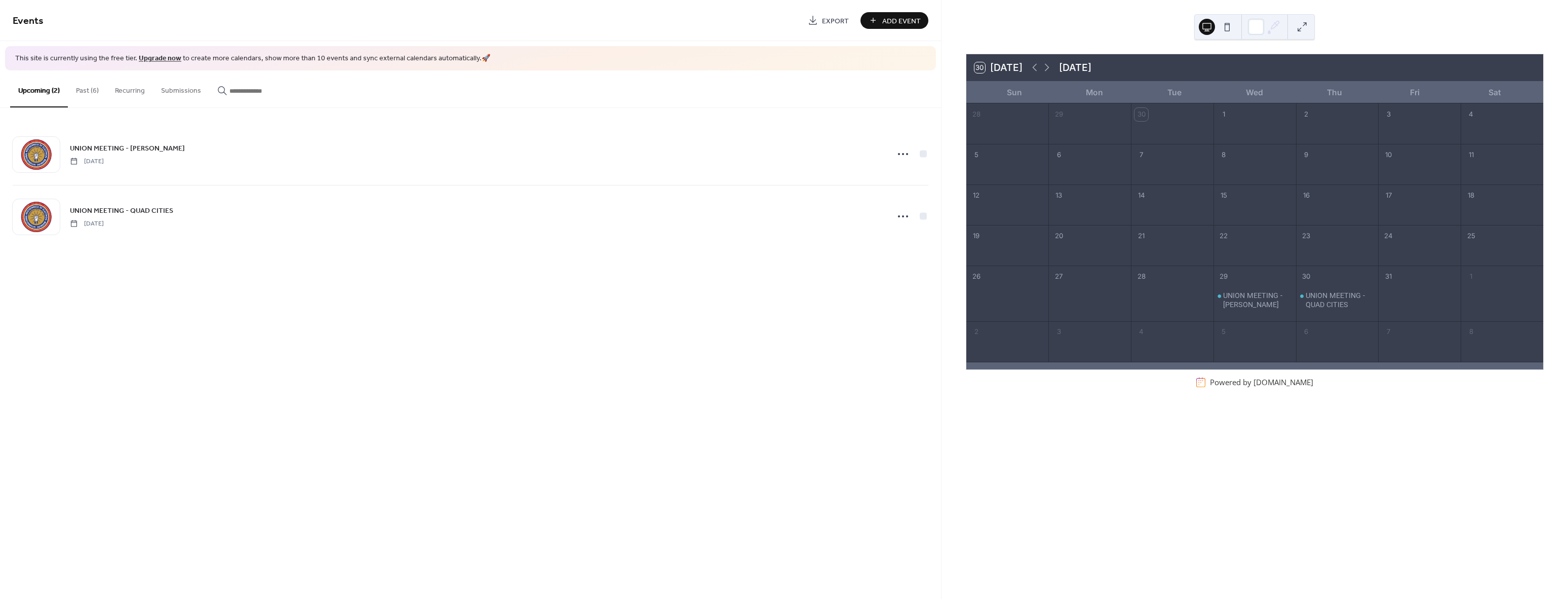
click at [903, 19] on span "Add Event" at bounding box center [901, 21] width 39 height 11
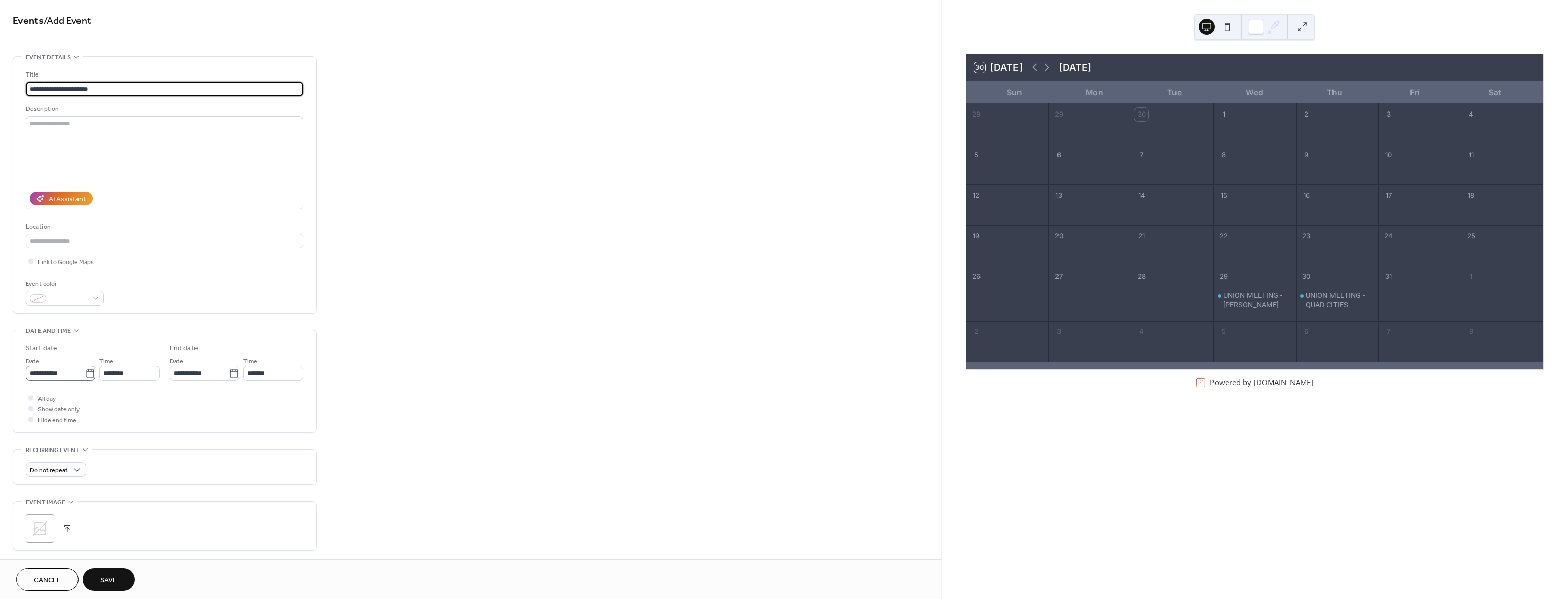
type input "**********"
click at [92, 376] on icon at bounding box center [90, 373] width 10 height 10
click at [85, 376] on input "**********" at bounding box center [55, 373] width 59 height 15
click at [140, 396] on span "›" at bounding box center [141, 397] width 15 height 20
click at [75, 496] on td "28" at bounding box center [72, 495] width 16 height 15
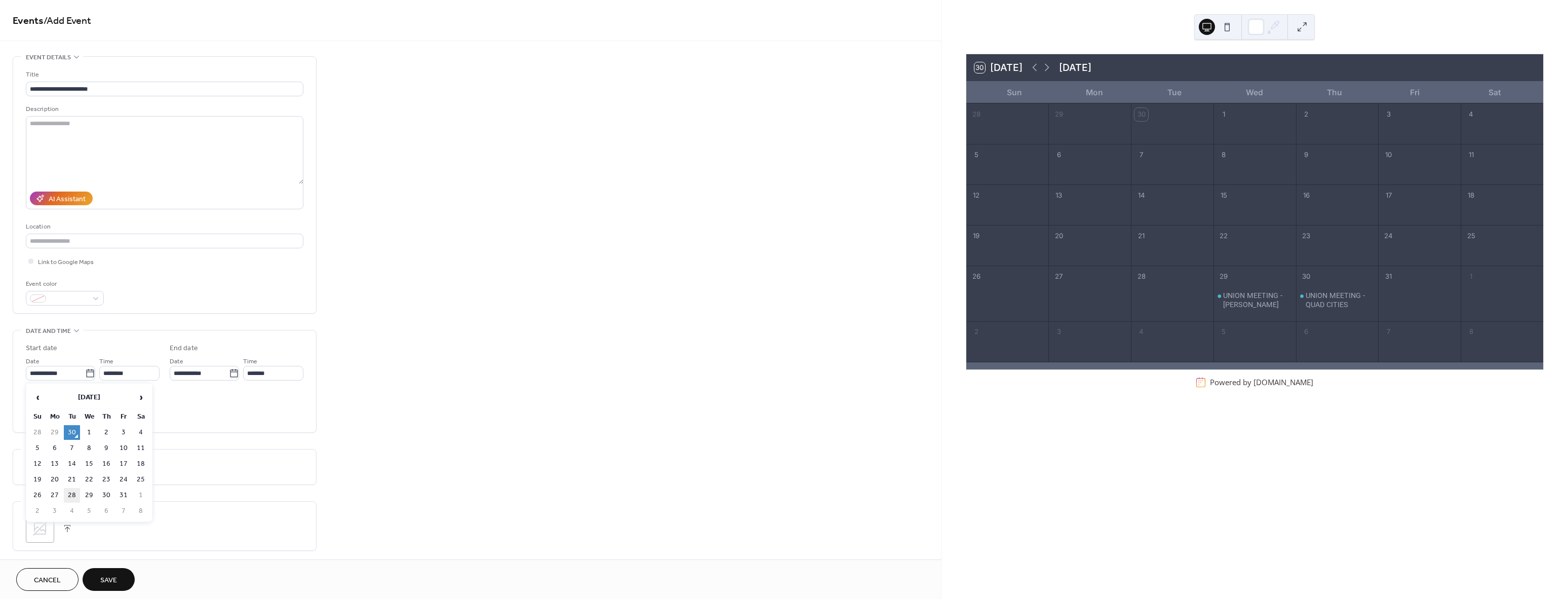
type input "**********"
click at [31, 408] on div at bounding box center [31, 408] width 5 height 5
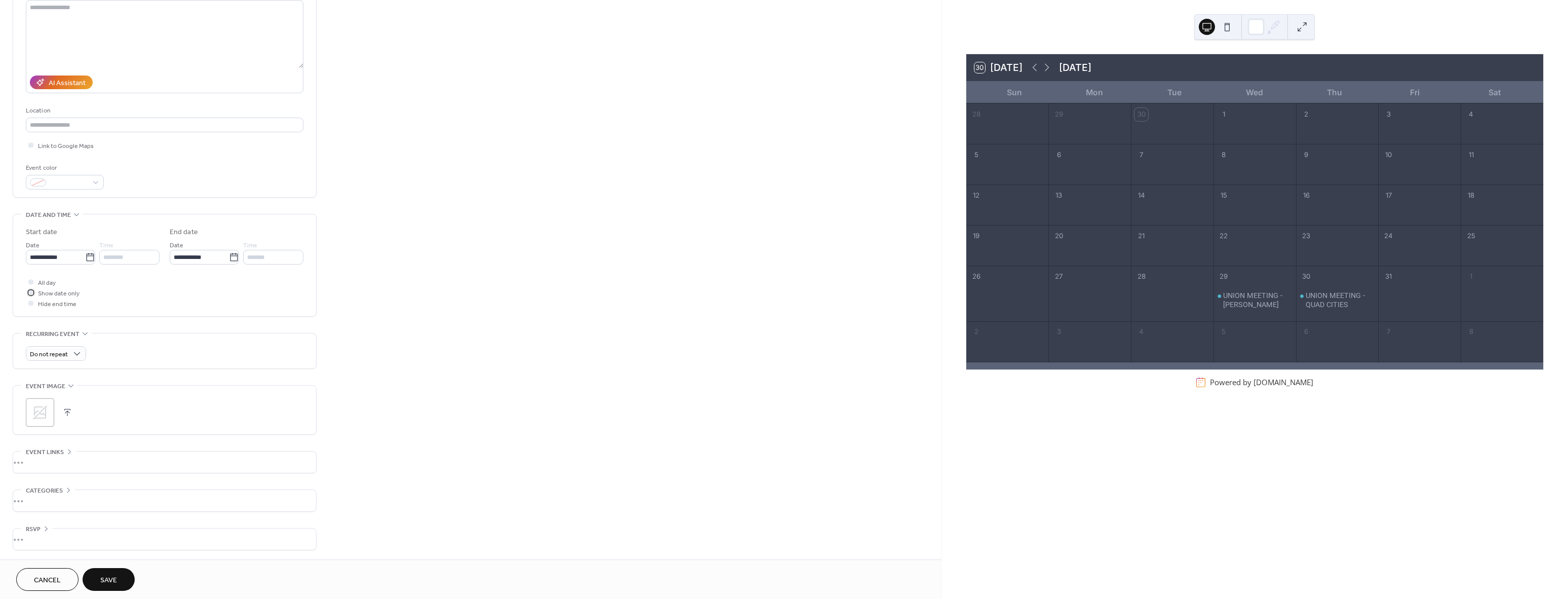
scroll to position [117, 0]
click at [33, 415] on icon at bounding box center [40, 411] width 16 height 16
click at [107, 580] on span "Save" at bounding box center [109, 580] width 17 height 11
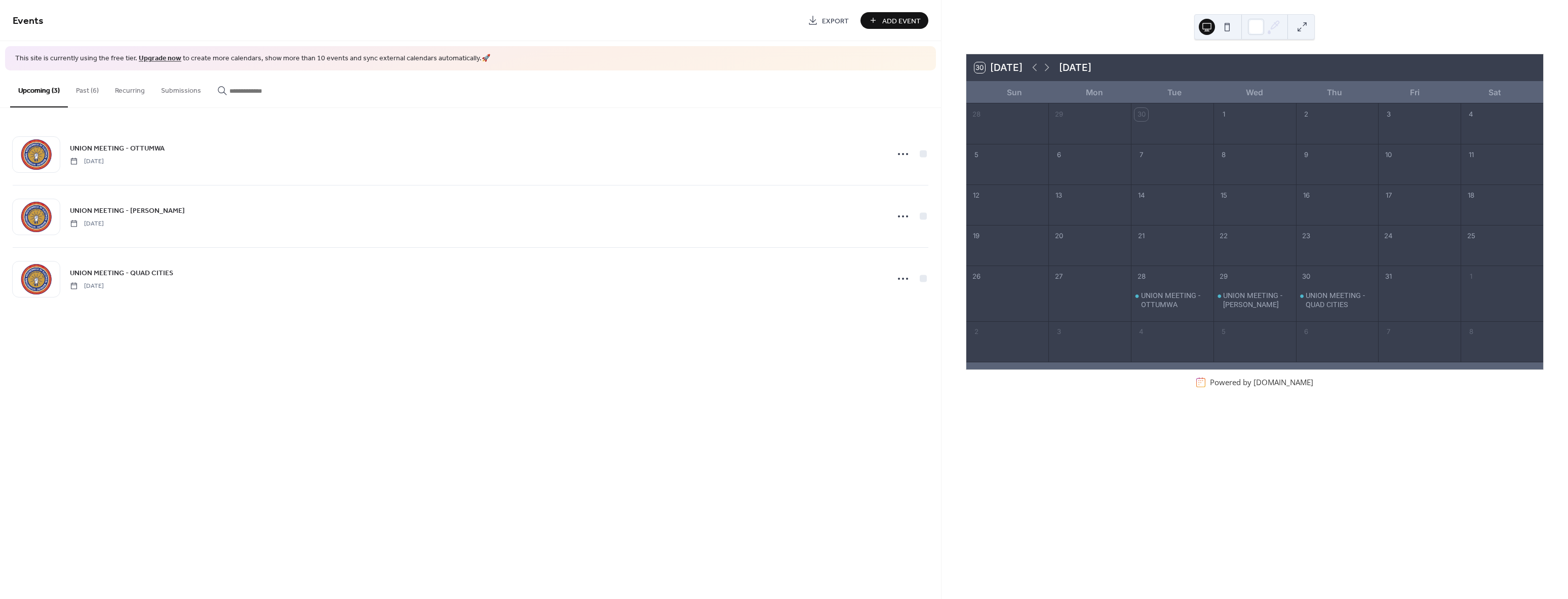
click at [906, 24] on span "Add Event" at bounding box center [901, 21] width 39 height 11
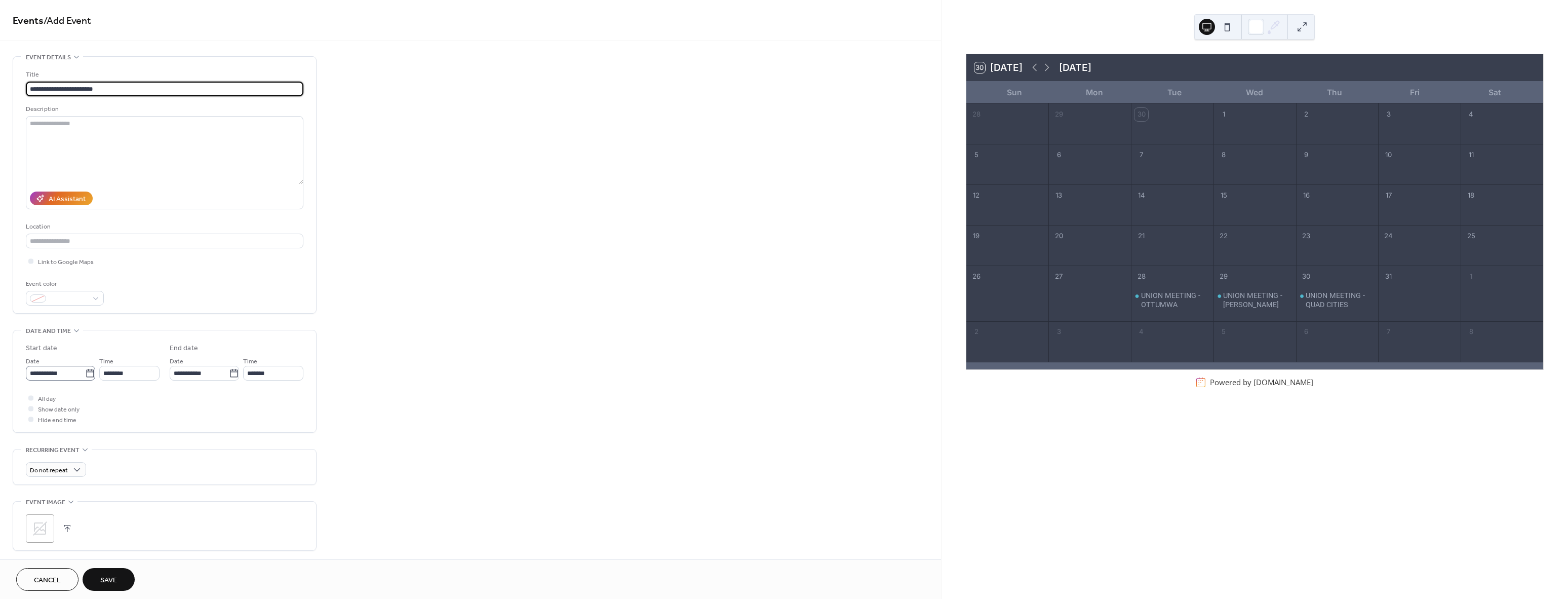
type input "**********"
click at [85, 374] on icon at bounding box center [90, 373] width 10 height 10
click at [84, 374] on input "**********" at bounding box center [55, 373] width 59 height 15
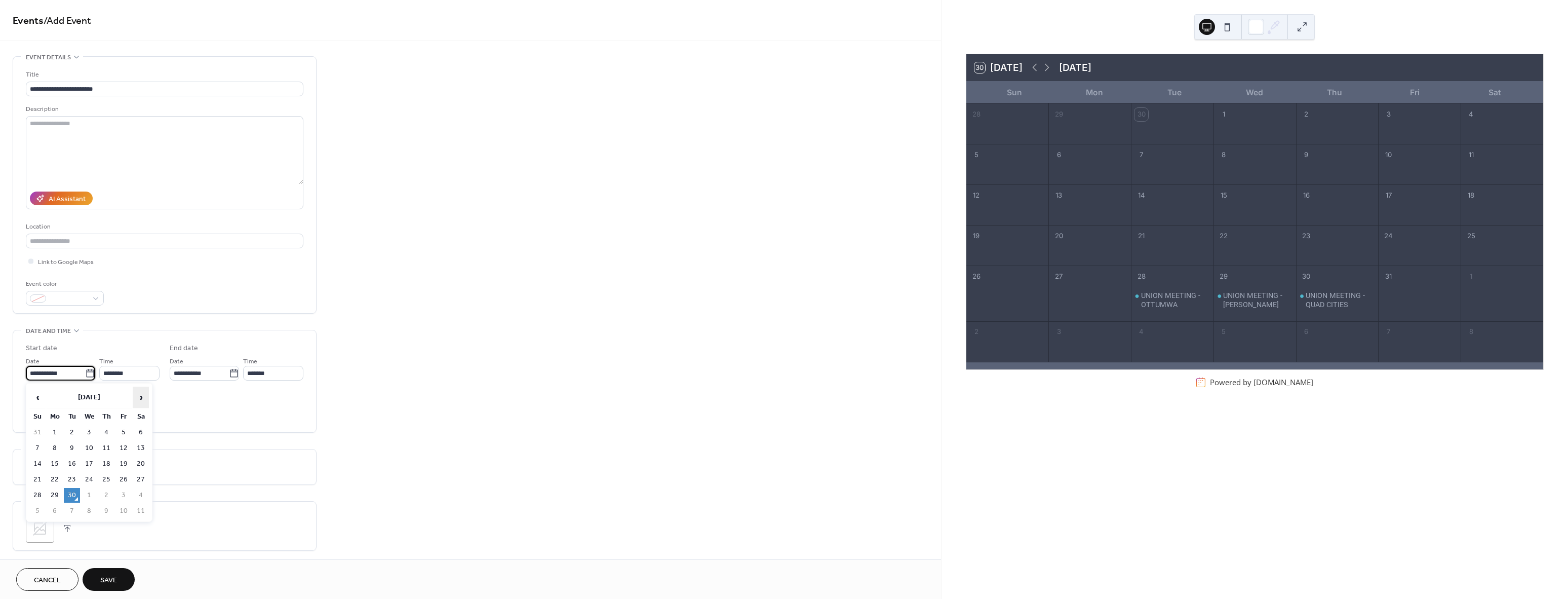
click at [134, 393] on span "›" at bounding box center [141, 397] width 15 height 20
click at [88, 481] on td "22" at bounding box center [89, 480] width 16 height 15
type input "**********"
click at [33, 409] on div at bounding box center [31, 408] width 10 height 10
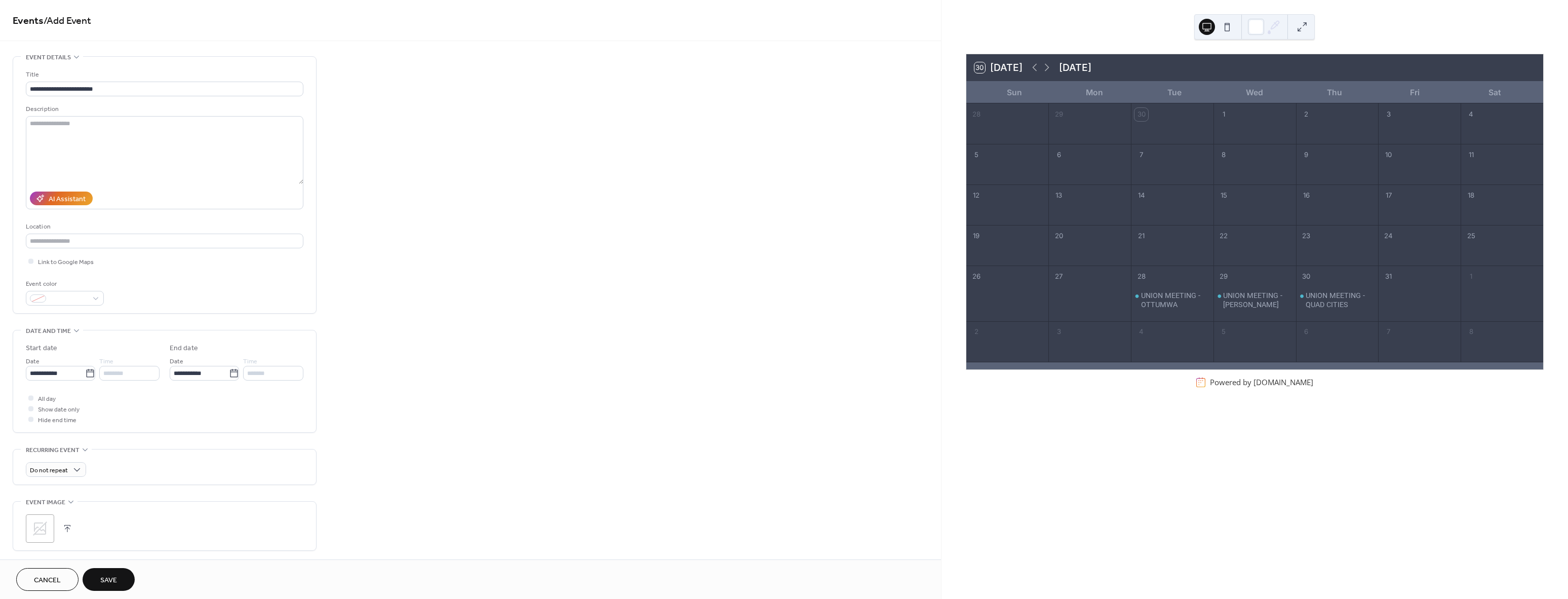
click at [38, 534] on icon at bounding box center [39, 528] width 14 height 14
click at [119, 574] on button "Save" at bounding box center [109, 579] width 52 height 23
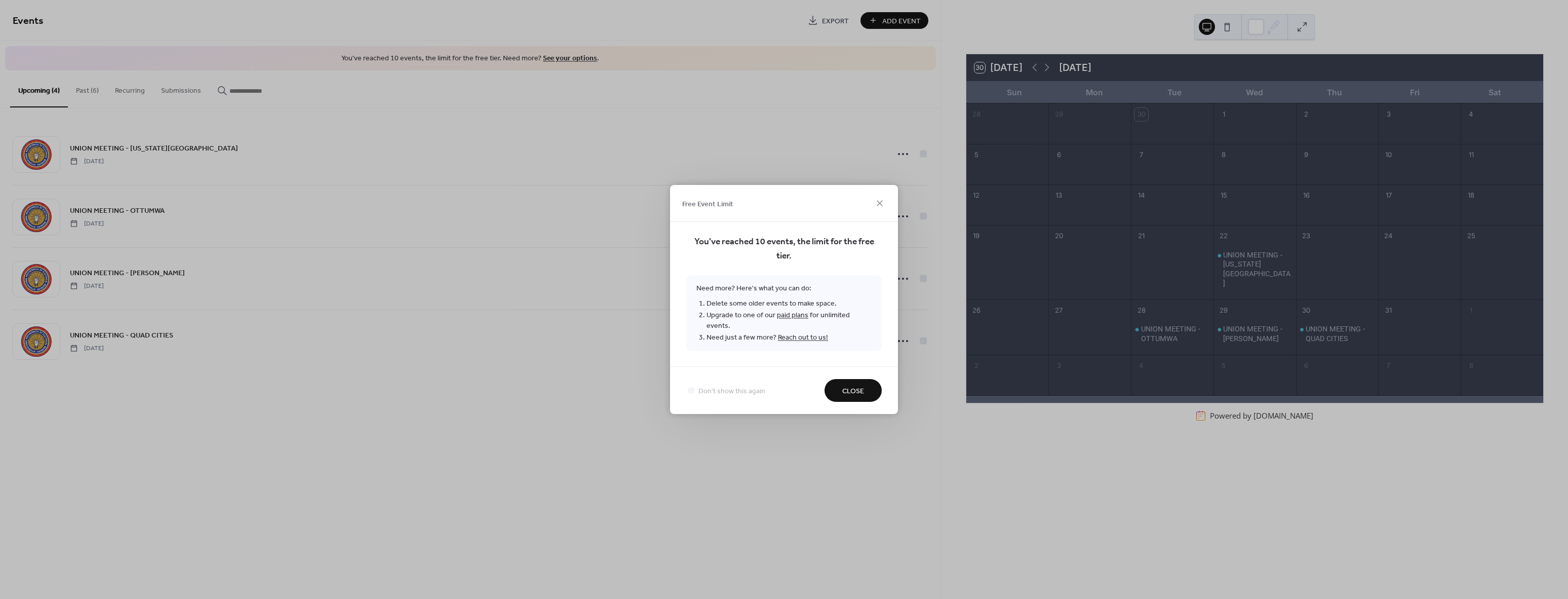
click at [860, 391] on span "Close" at bounding box center [853, 391] width 22 height 11
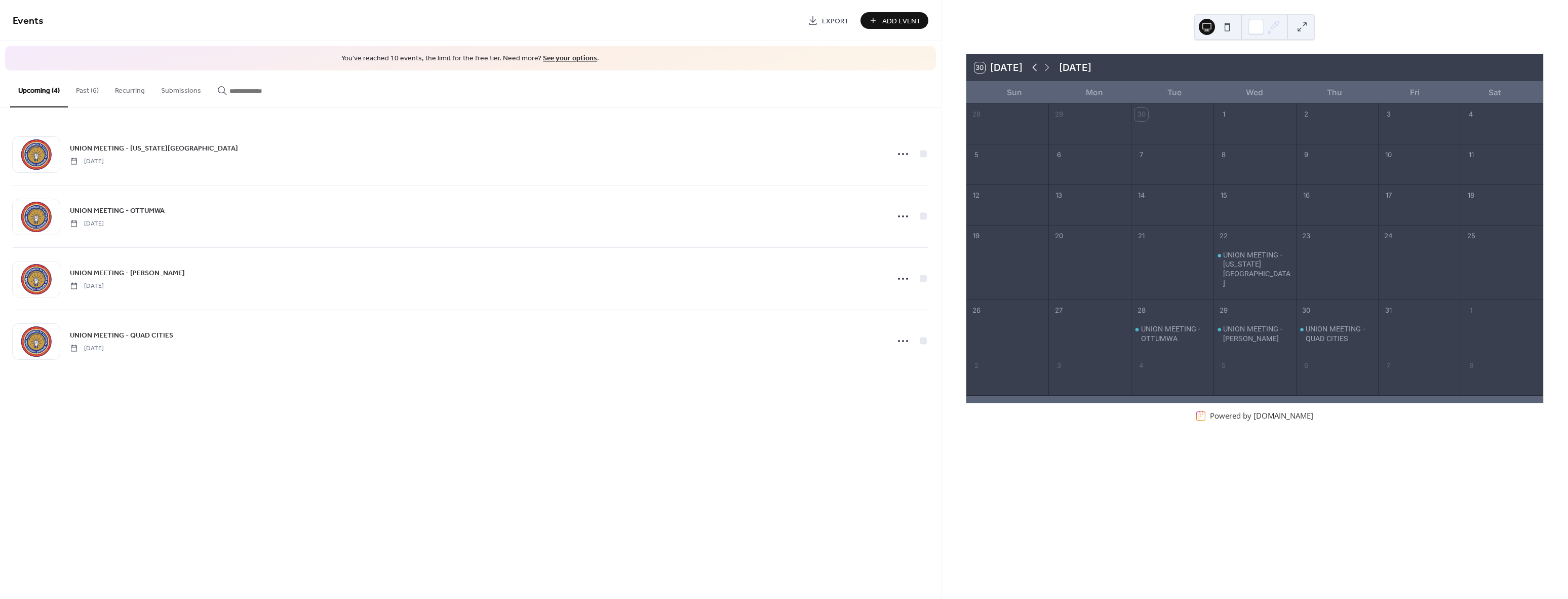
click at [1034, 65] on icon at bounding box center [1034, 67] width 12 height 12
click at [82, 88] on button "Past (6)" at bounding box center [87, 89] width 39 height 36
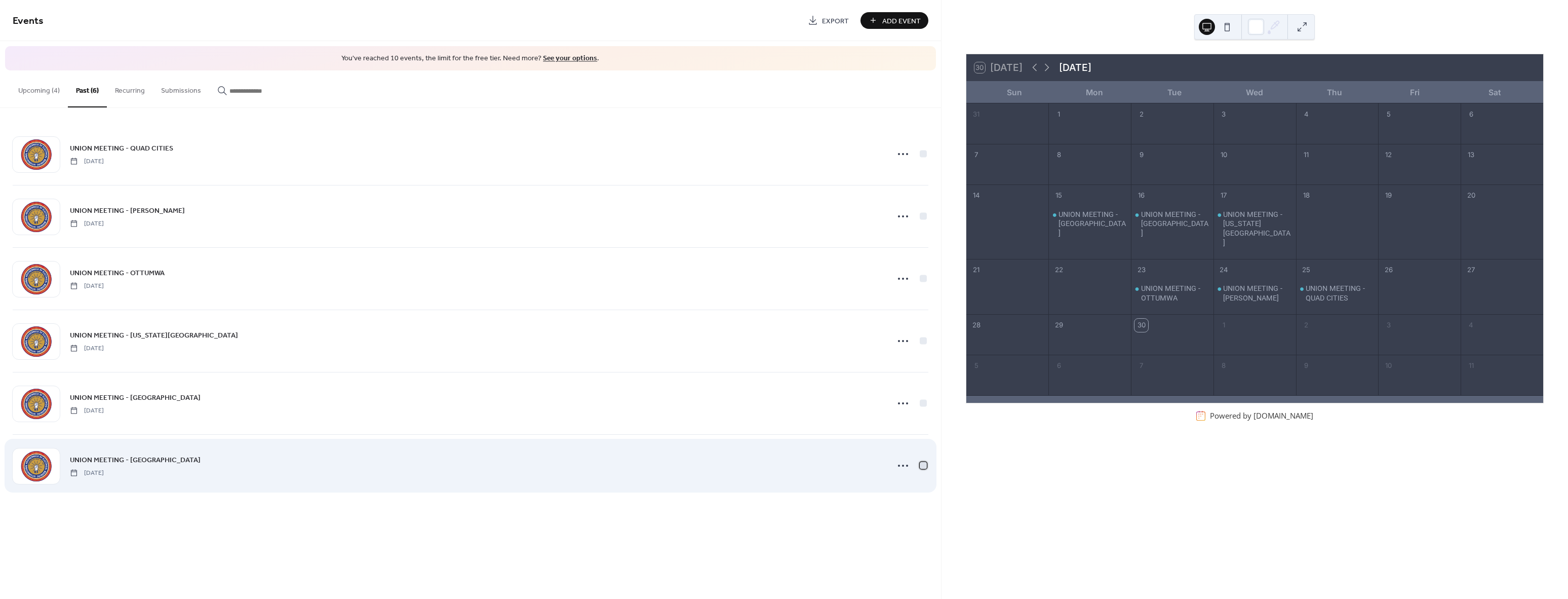
click at [920, 462] on div at bounding box center [923, 465] width 7 height 7
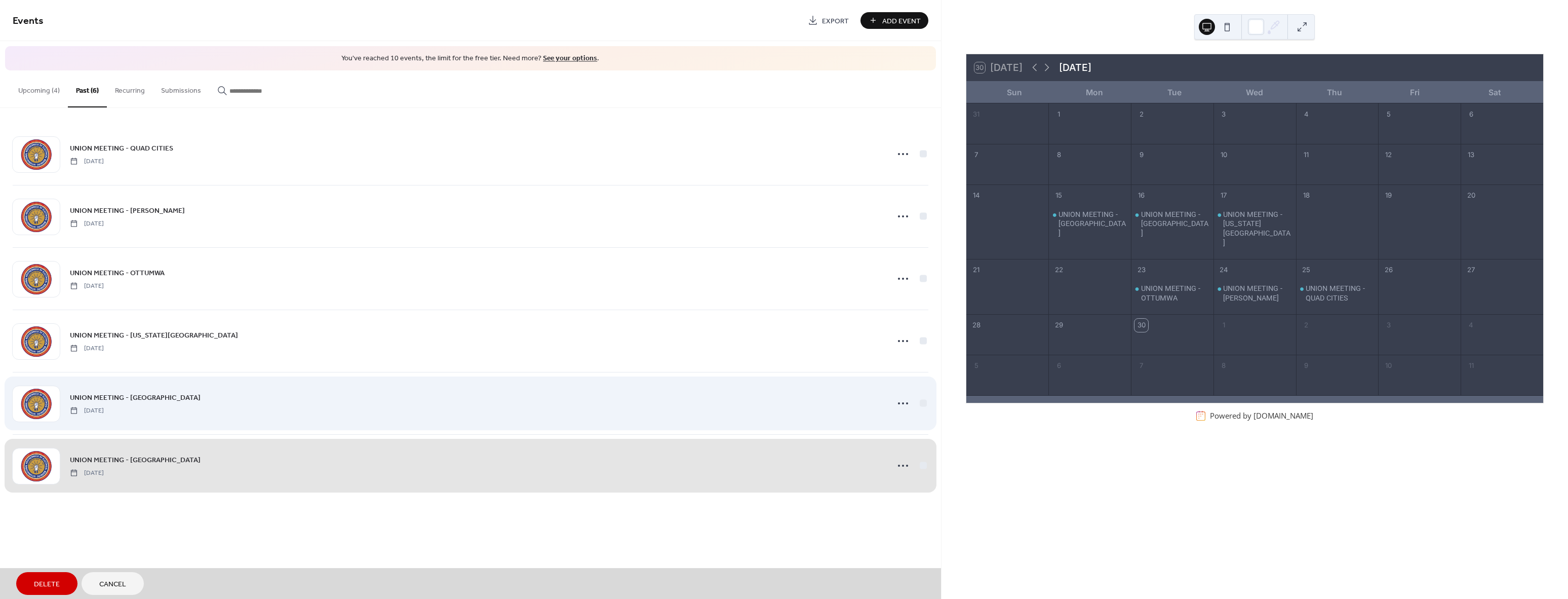
click at [921, 404] on div "UNION MEETING - CEDAR RAPIDS Tuesday, September 16, 2025" at bounding box center [470, 403] width 916 height 63
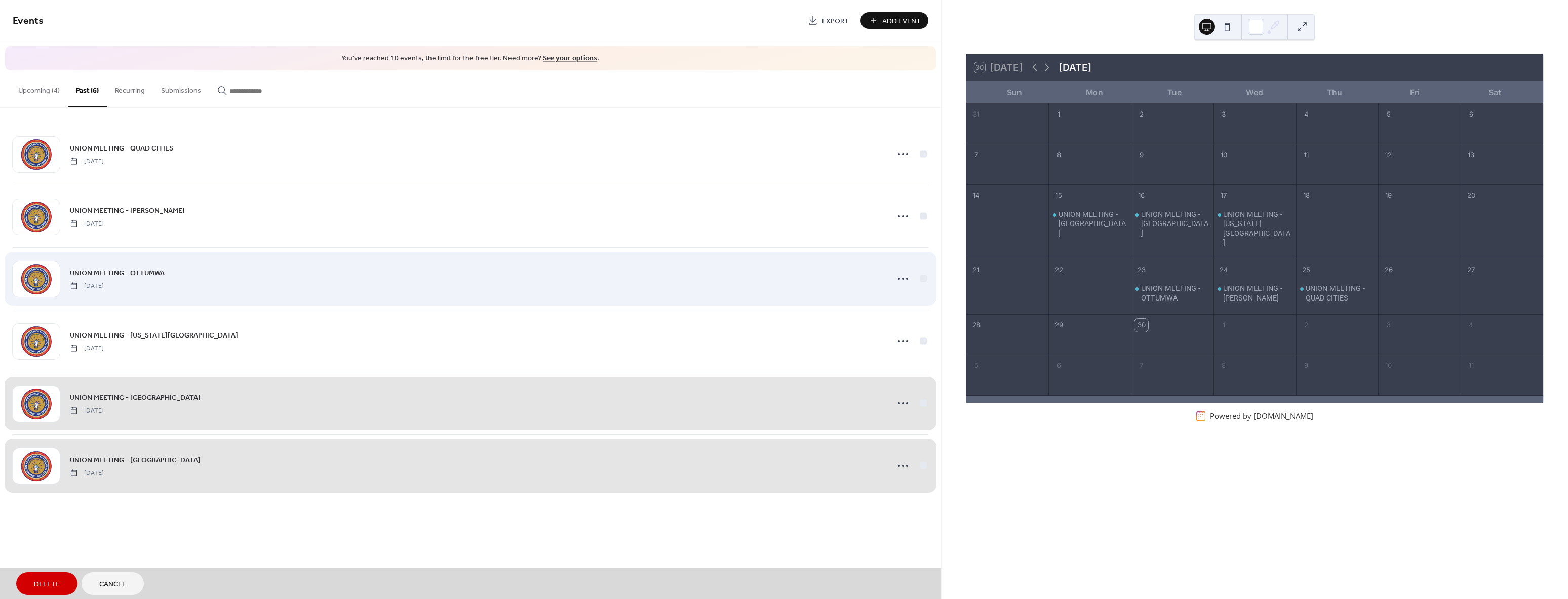
drag, startPoint x: 923, startPoint y: 340, endPoint x: 921, endPoint y: 301, distance: 39.1
click at [923, 339] on div "UNION MEETING - IOWA CITY Wednesday, September 17, 2025" at bounding box center [470, 341] width 916 height 63
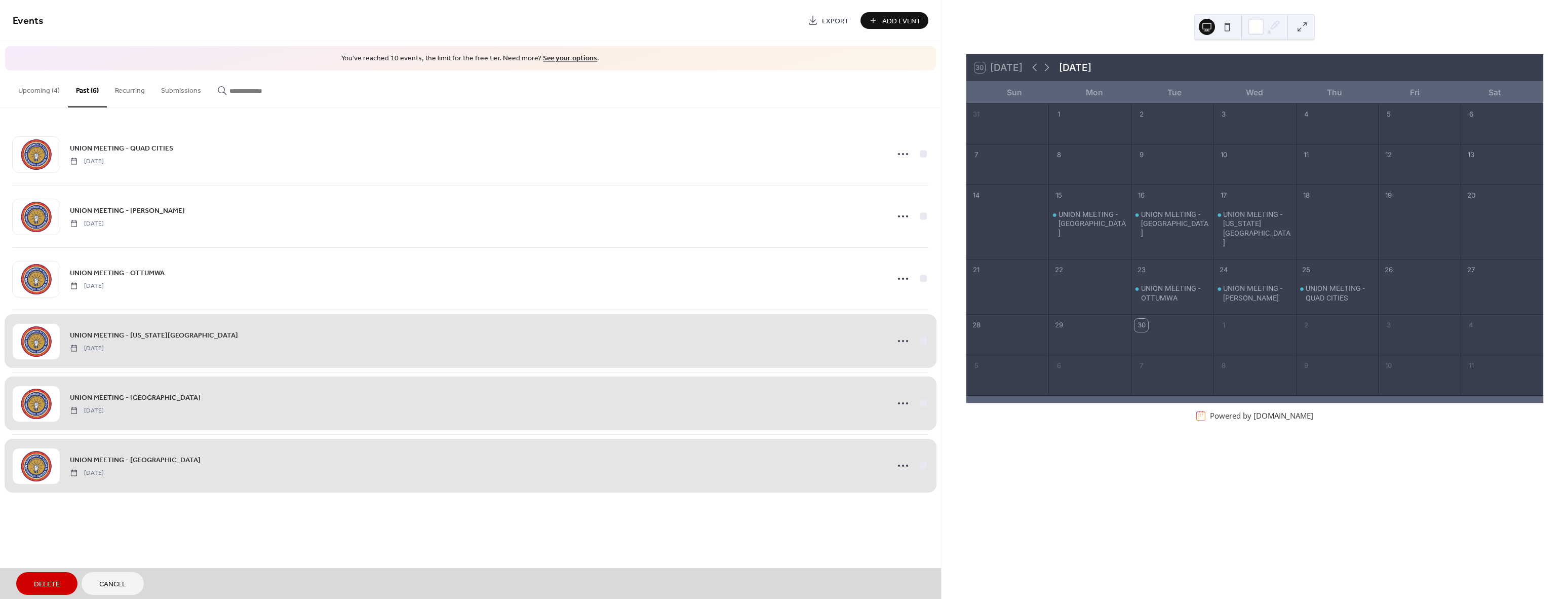
drag, startPoint x: 923, startPoint y: 280, endPoint x: 931, endPoint y: 267, distance: 15.3
click at [924, 279] on div "UNION MEETING - OTTUMWA Tuesday, September 23, 2025" at bounding box center [470, 279] width 916 height 63
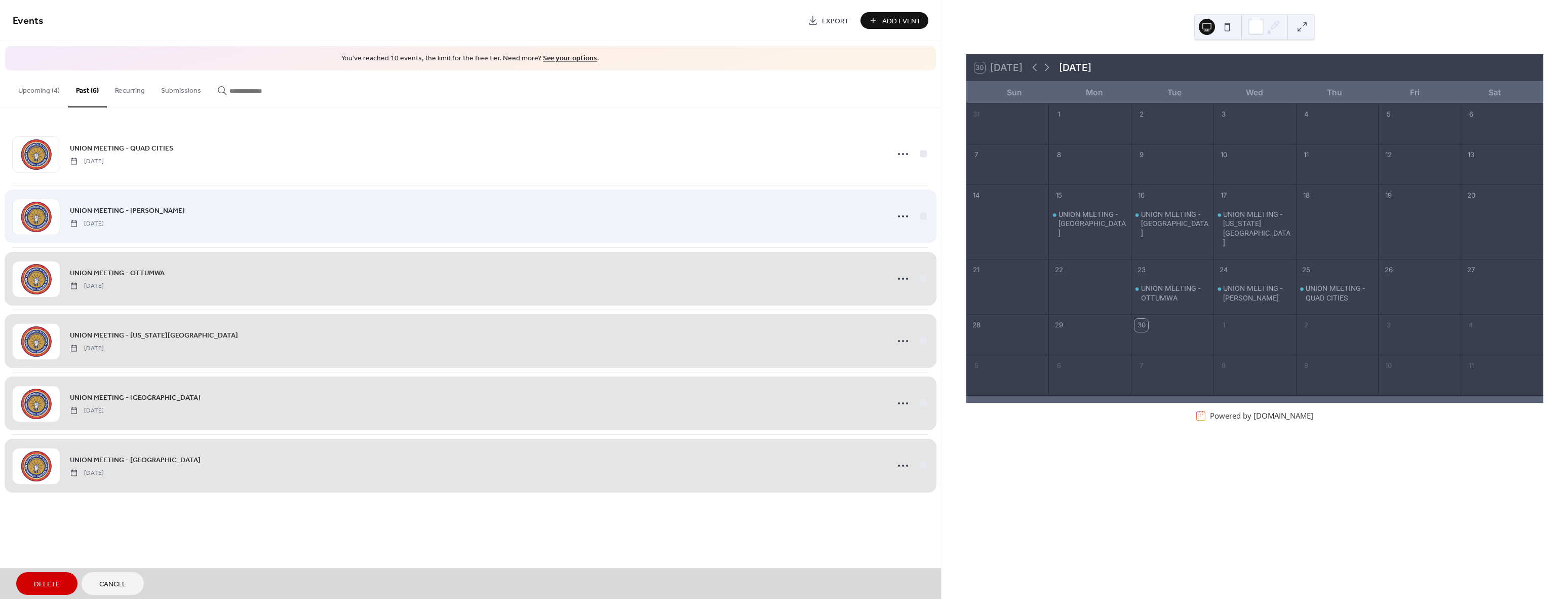
drag, startPoint x: 925, startPoint y: 214, endPoint x: 922, endPoint y: 199, distance: 15.3
click at [925, 213] on div "UNION MEETING - LOUISA Wednesday, September 24, 2025" at bounding box center [470, 217] width 916 height 63
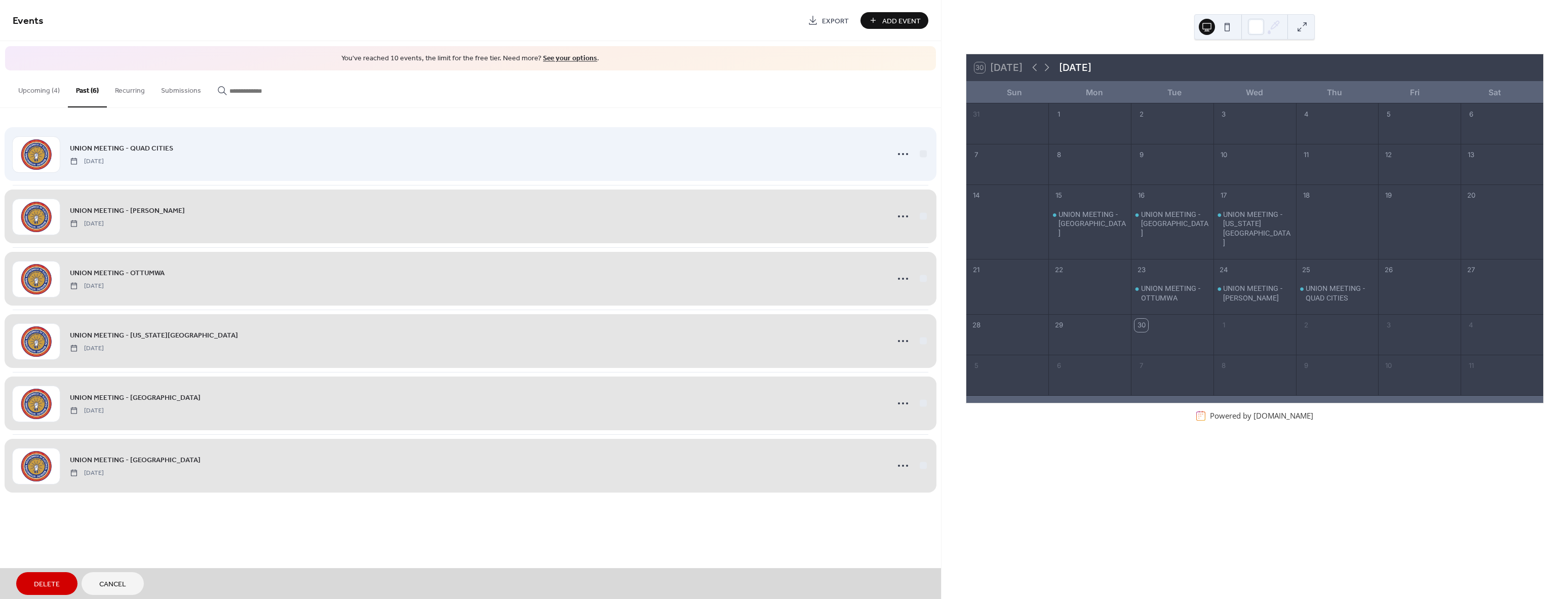
click at [925, 153] on div "UNION MEETING - QUAD CITIES Thursday, September 25, 2025" at bounding box center [470, 154] width 916 height 62
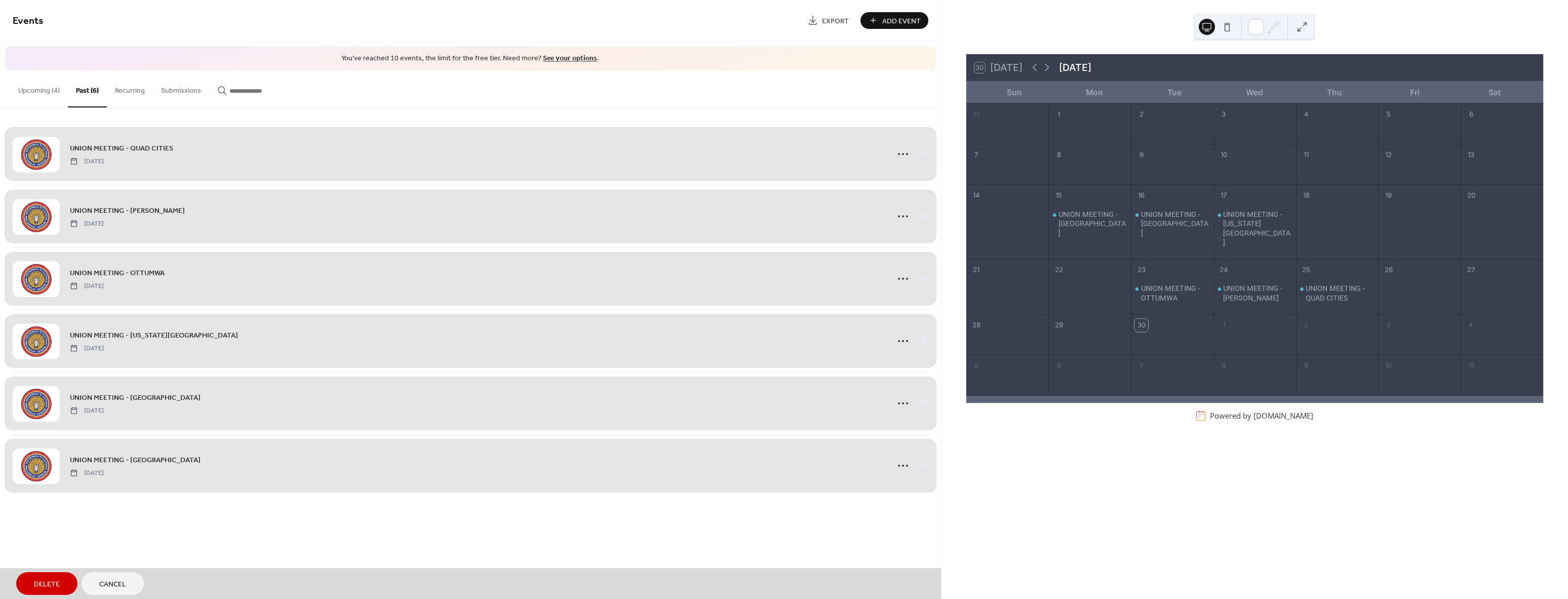
click at [55, 588] on span "Delete" at bounding box center [47, 584] width 26 height 11
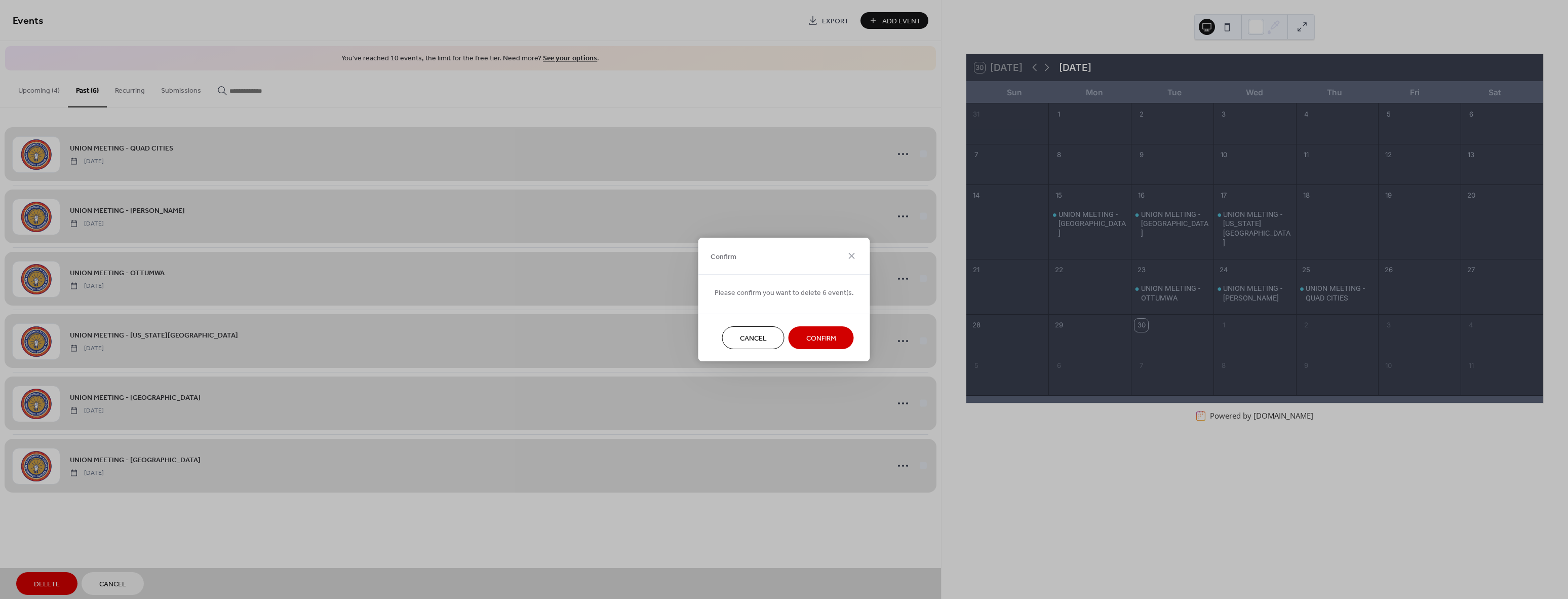
click at [812, 339] on span "Confirm" at bounding box center [821, 338] width 30 height 11
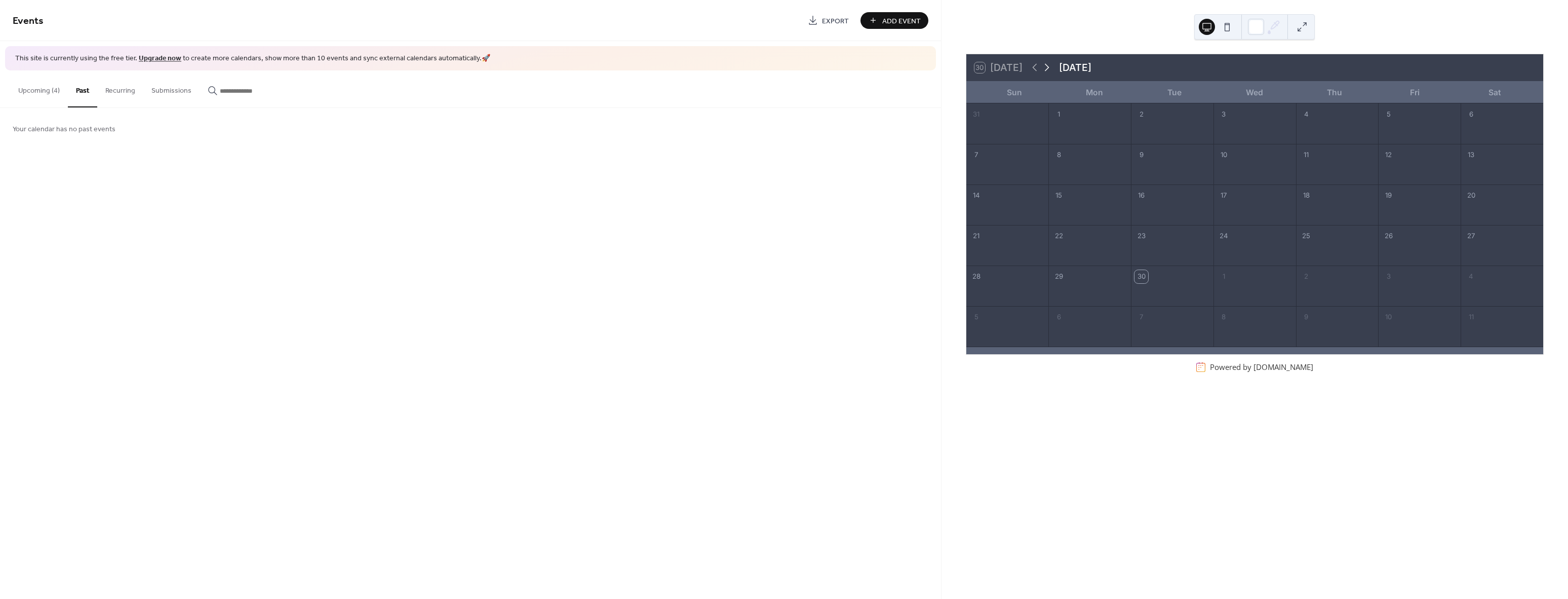
click at [1045, 69] on icon at bounding box center [1046, 67] width 12 height 12
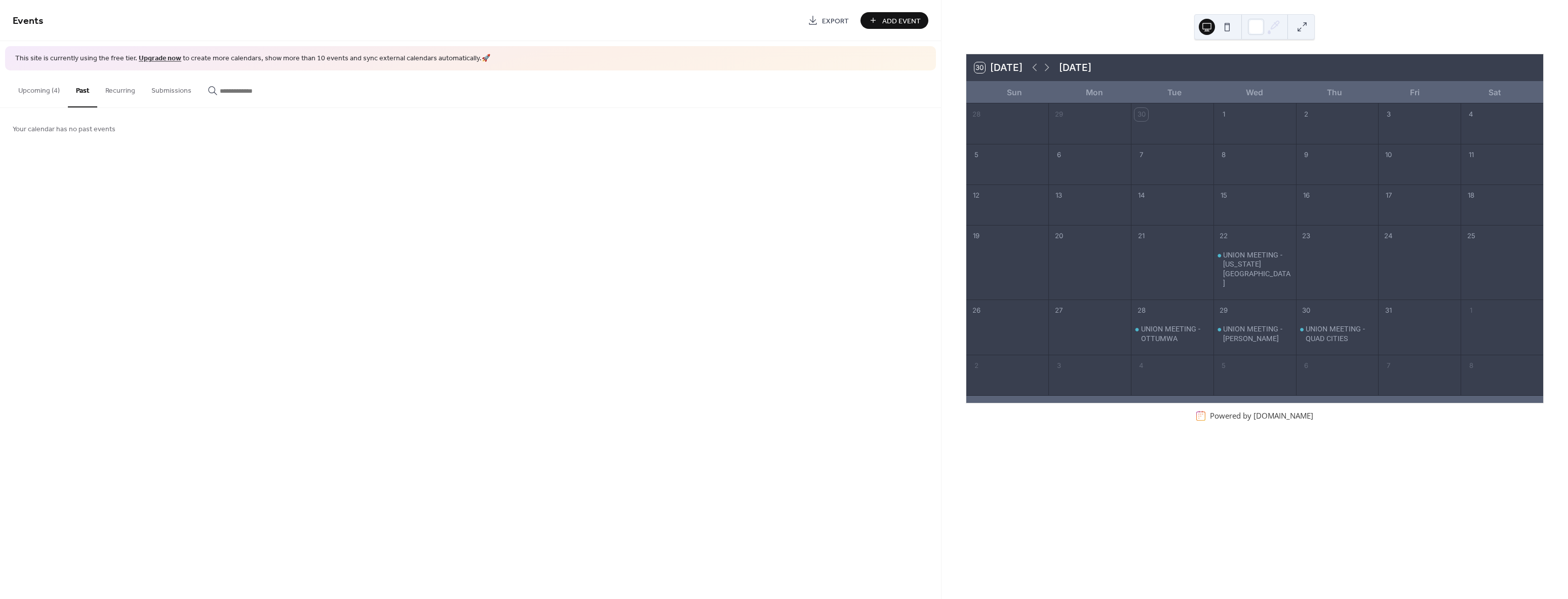
click at [890, 19] on span "Add Event" at bounding box center [901, 21] width 39 height 11
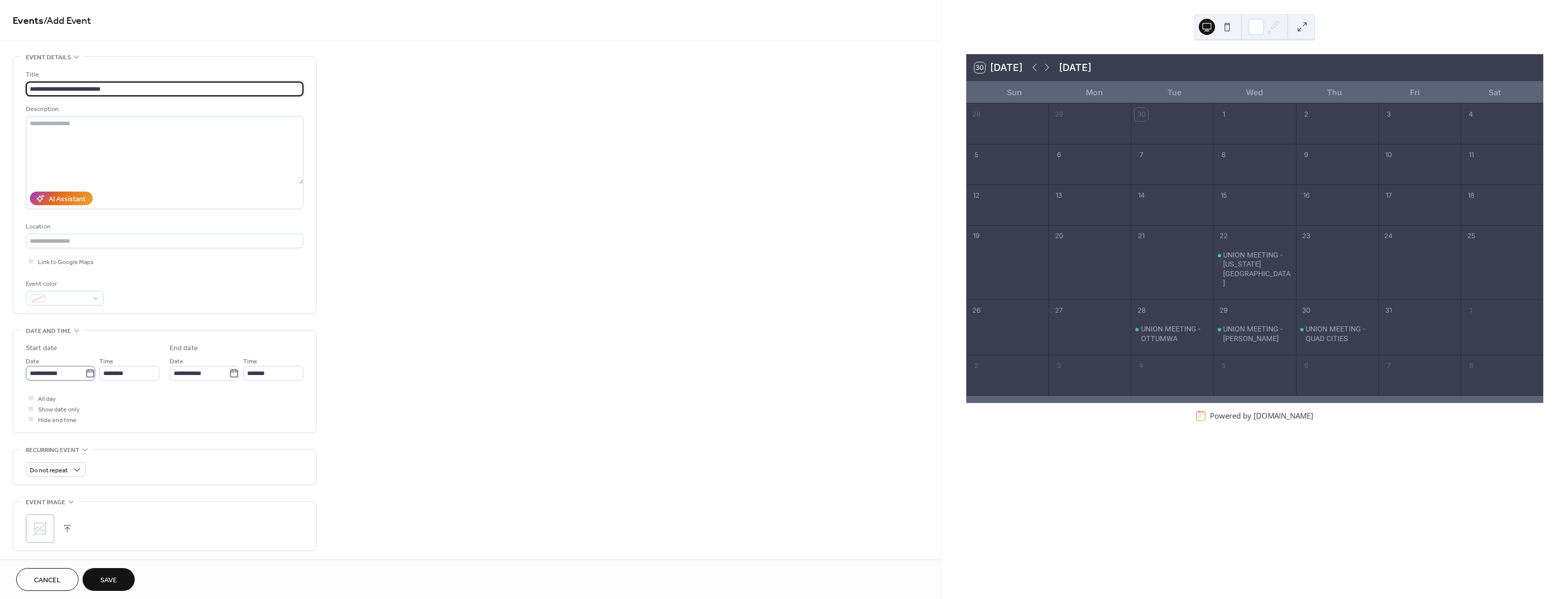
type input "**********"
click at [90, 377] on icon at bounding box center [90, 373] width 10 height 10
click at [85, 377] on input "**********" at bounding box center [55, 373] width 59 height 15
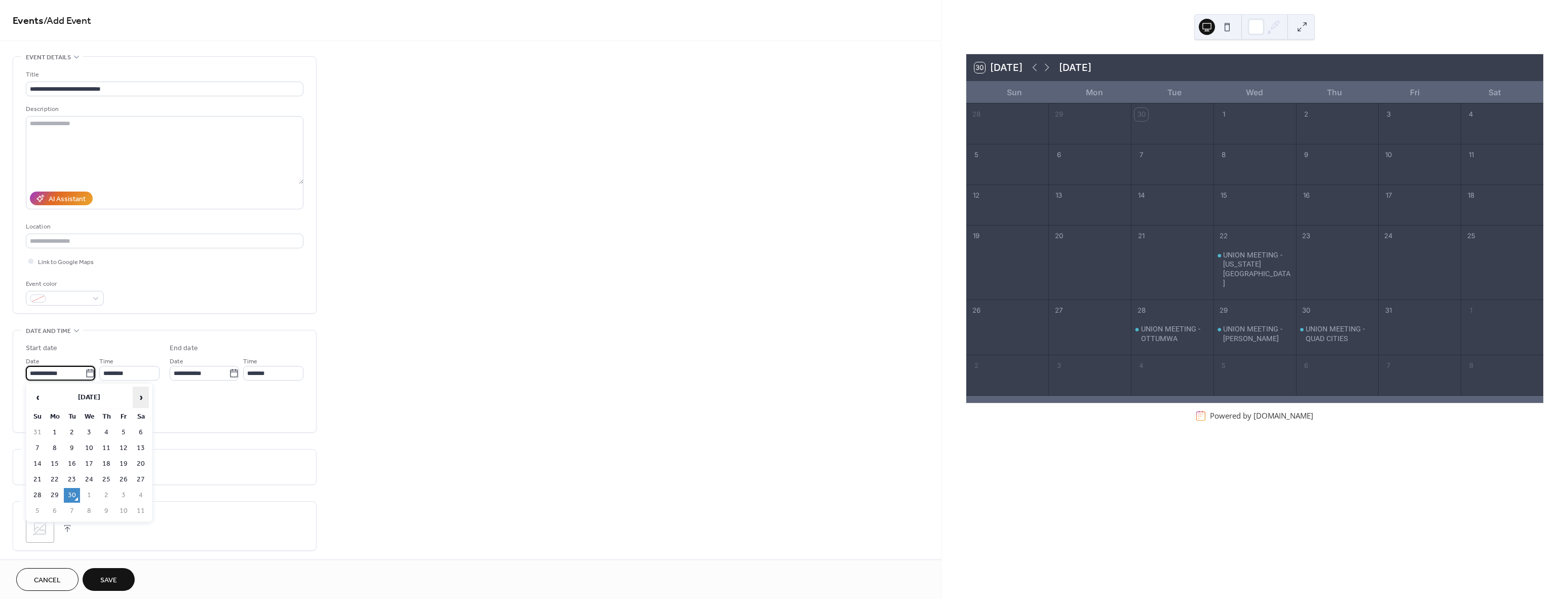
click at [145, 397] on span "›" at bounding box center [141, 397] width 15 height 20
click at [76, 479] on td "21" at bounding box center [72, 480] width 16 height 15
type input "**********"
click at [33, 408] on div at bounding box center [31, 408] width 5 height 5
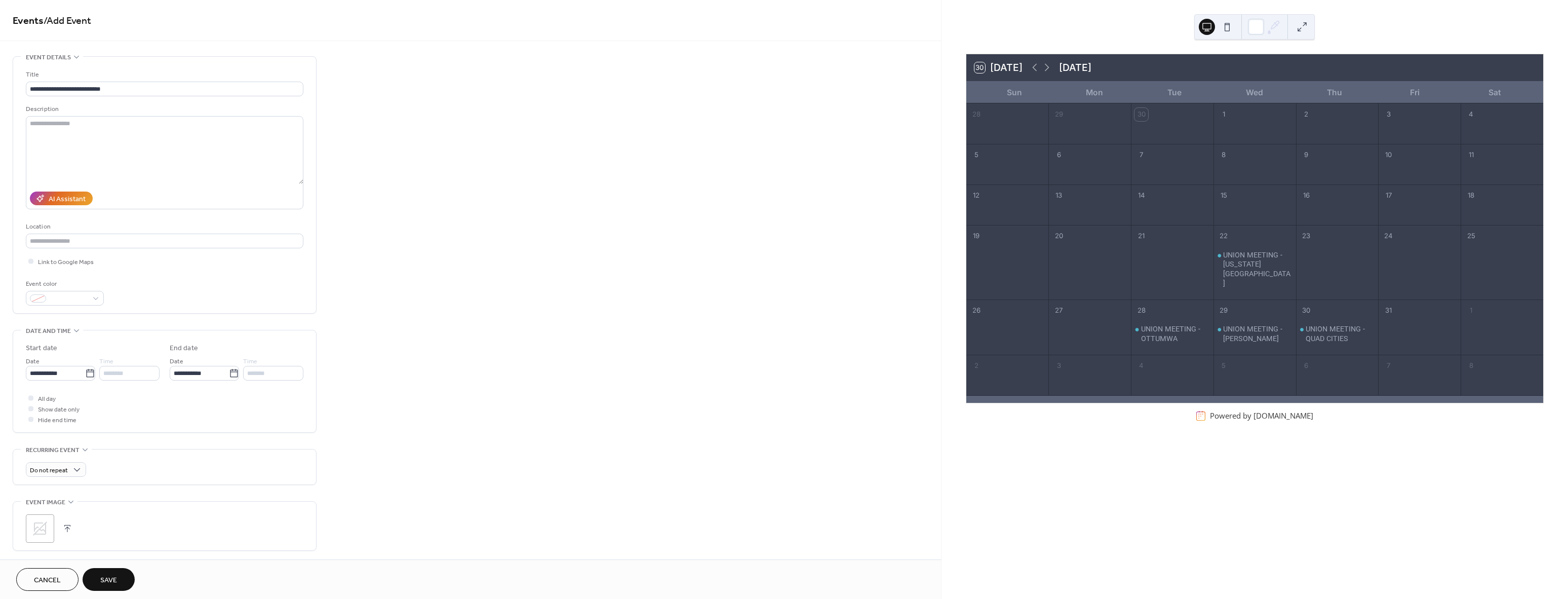
click at [35, 519] on div ";" at bounding box center [40, 528] width 29 height 29
click at [123, 580] on button "Save" at bounding box center [109, 579] width 52 height 23
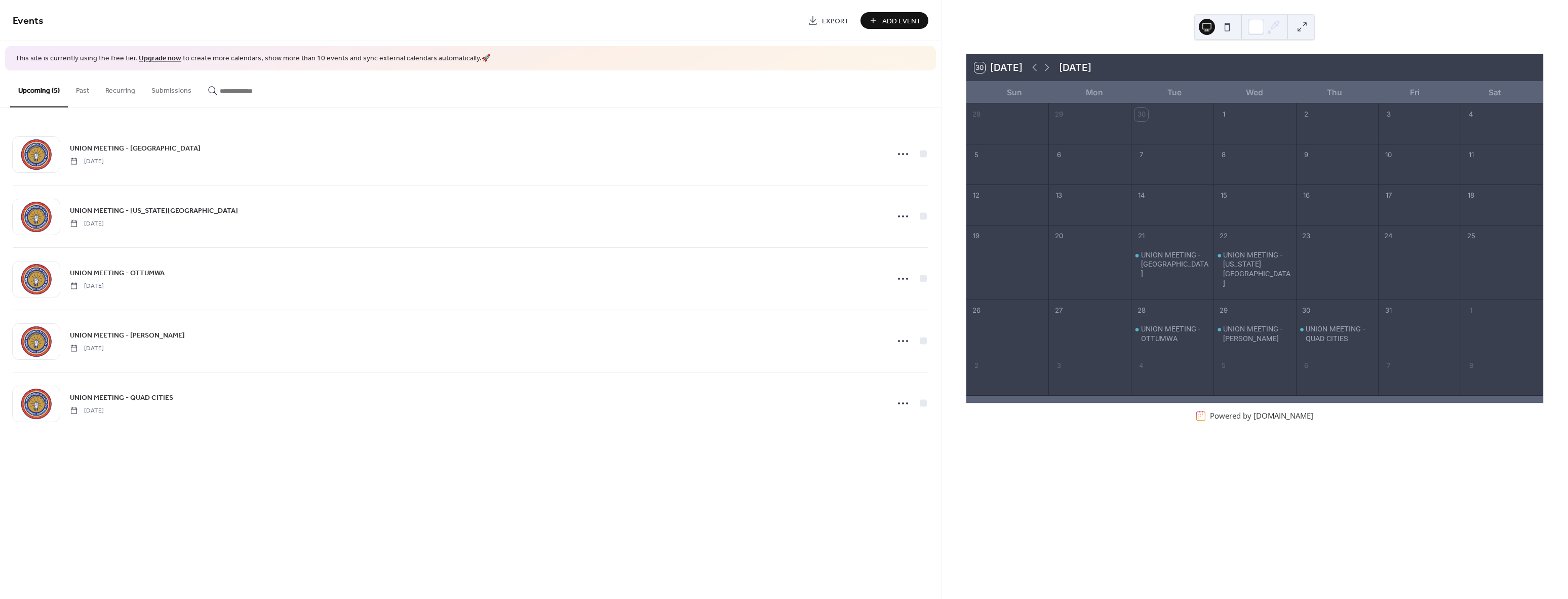
click at [917, 13] on button "Add Event" at bounding box center [895, 20] width 68 height 17
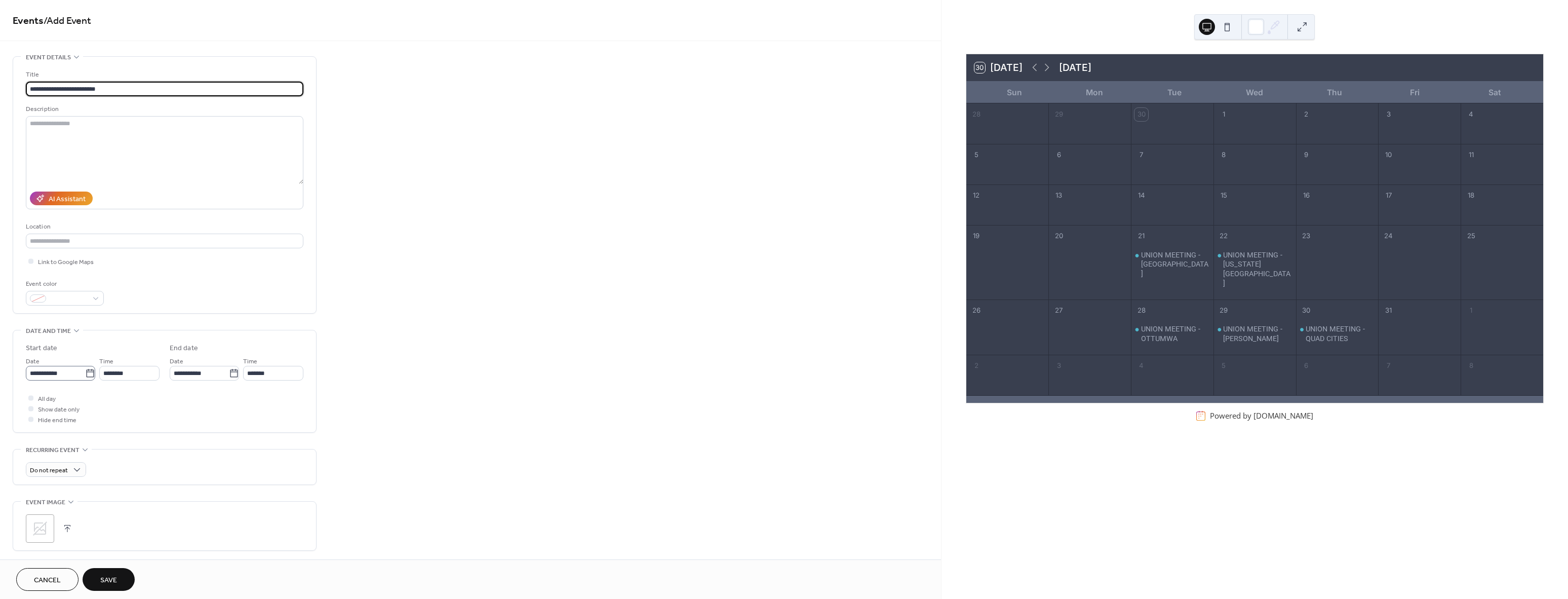
type input "**********"
click at [88, 373] on icon at bounding box center [90, 373] width 10 height 10
click at [85, 373] on input "**********" at bounding box center [55, 373] width 59 height 15
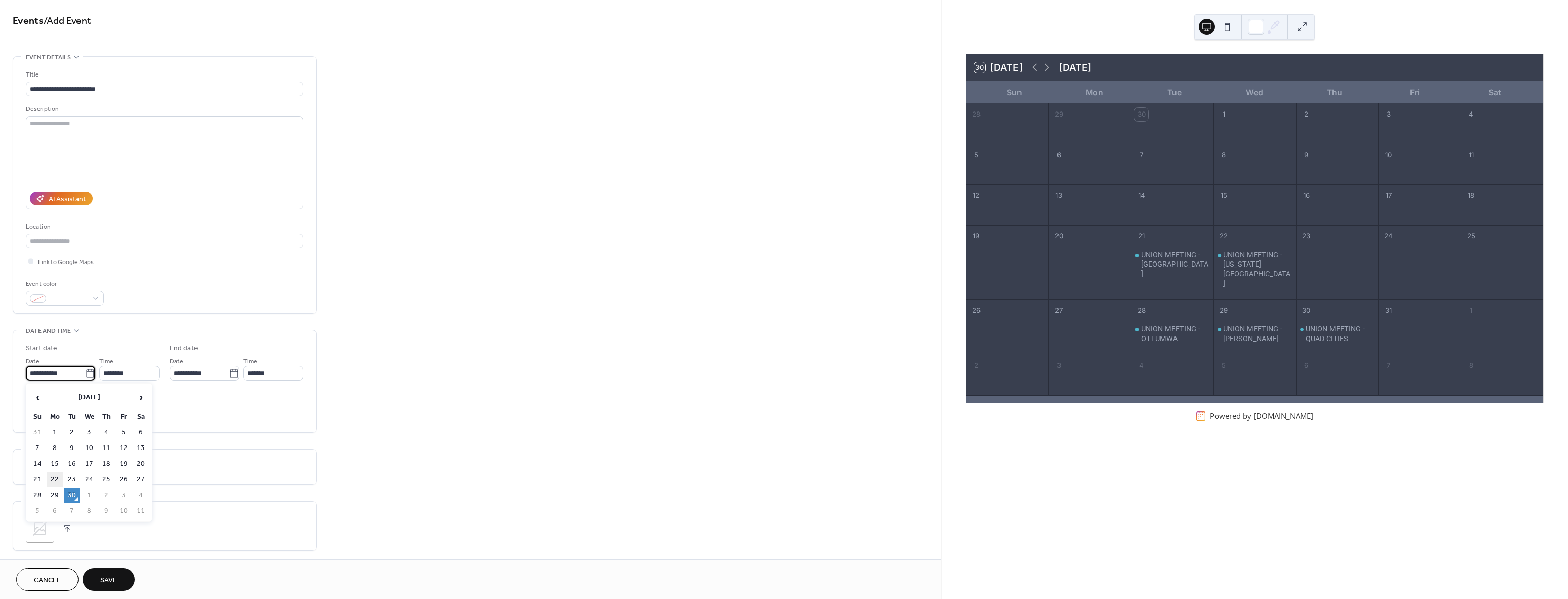
click at [56, 476] on td "22" at bounding box center [55, 480] width 16 height 15
type input "**********"
click at [33, 408] on div at bounding box center [31, 408] width 5 height 5
click at [40, 521] on icon at bounding box center [40, 528] width 16 height 16
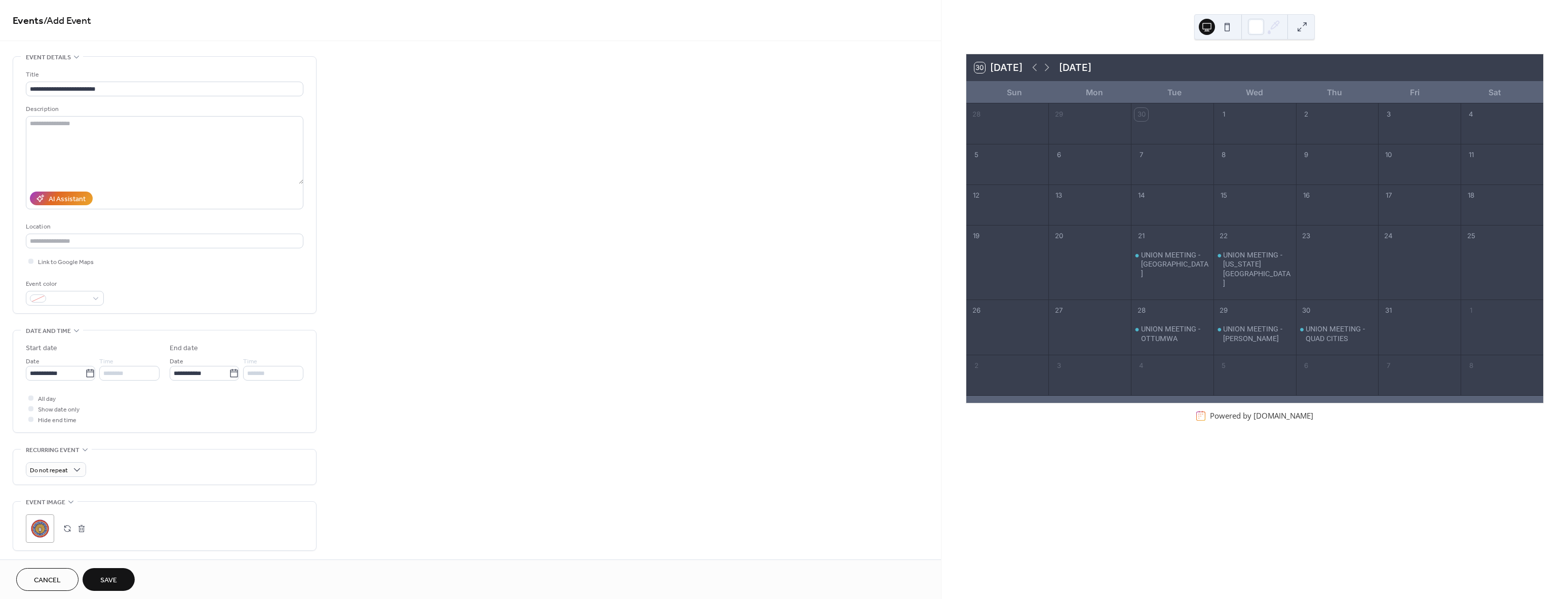
click at [97, 578] on button "Save" at bounding box center [109, 579] width 52 height 23
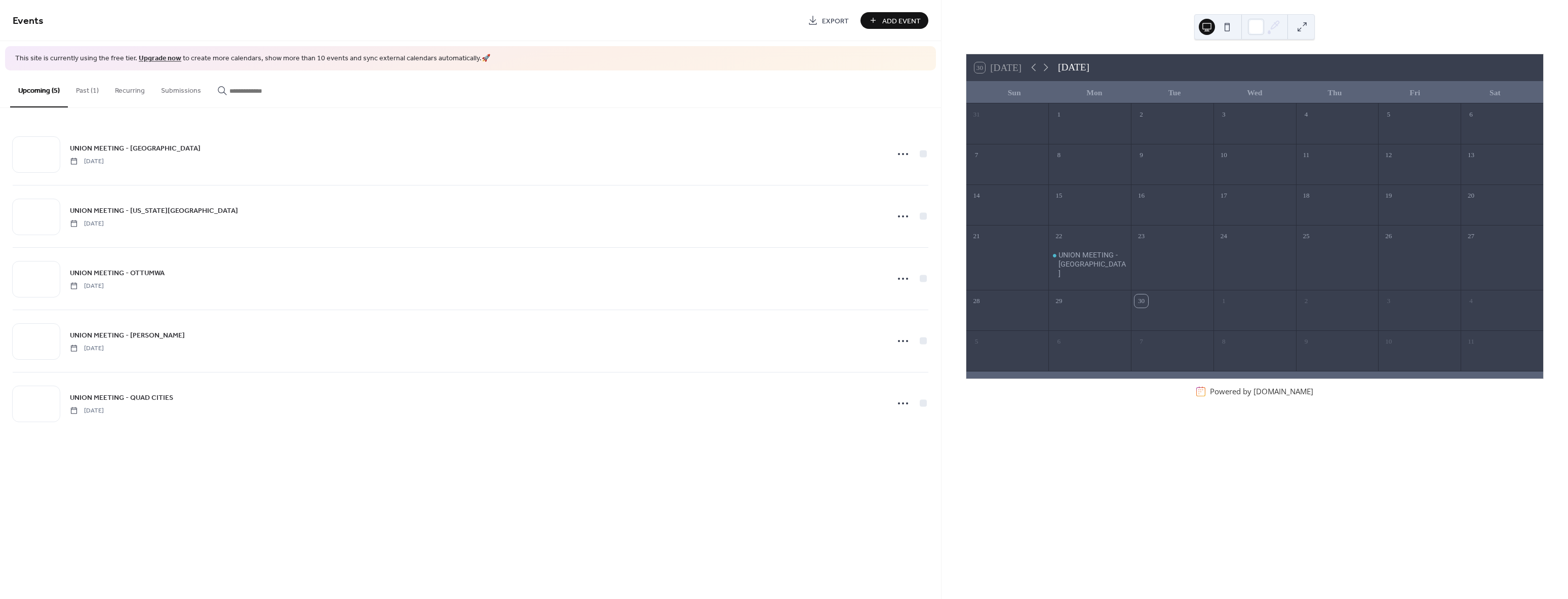
click at [85, 90] on button "Past (1)" at bounding box center [87, 89] width 39 height 36
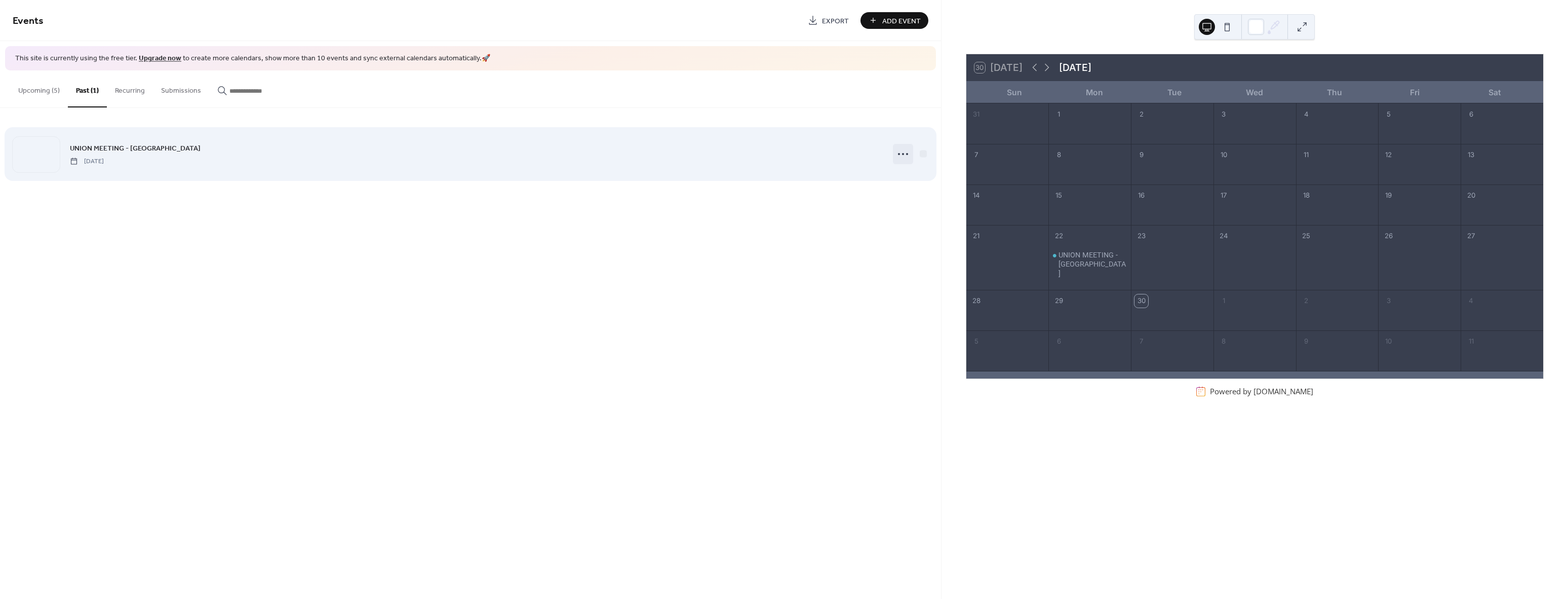
click at [899, 154] on circle at bounding box center [899, 154] width 2 height 2
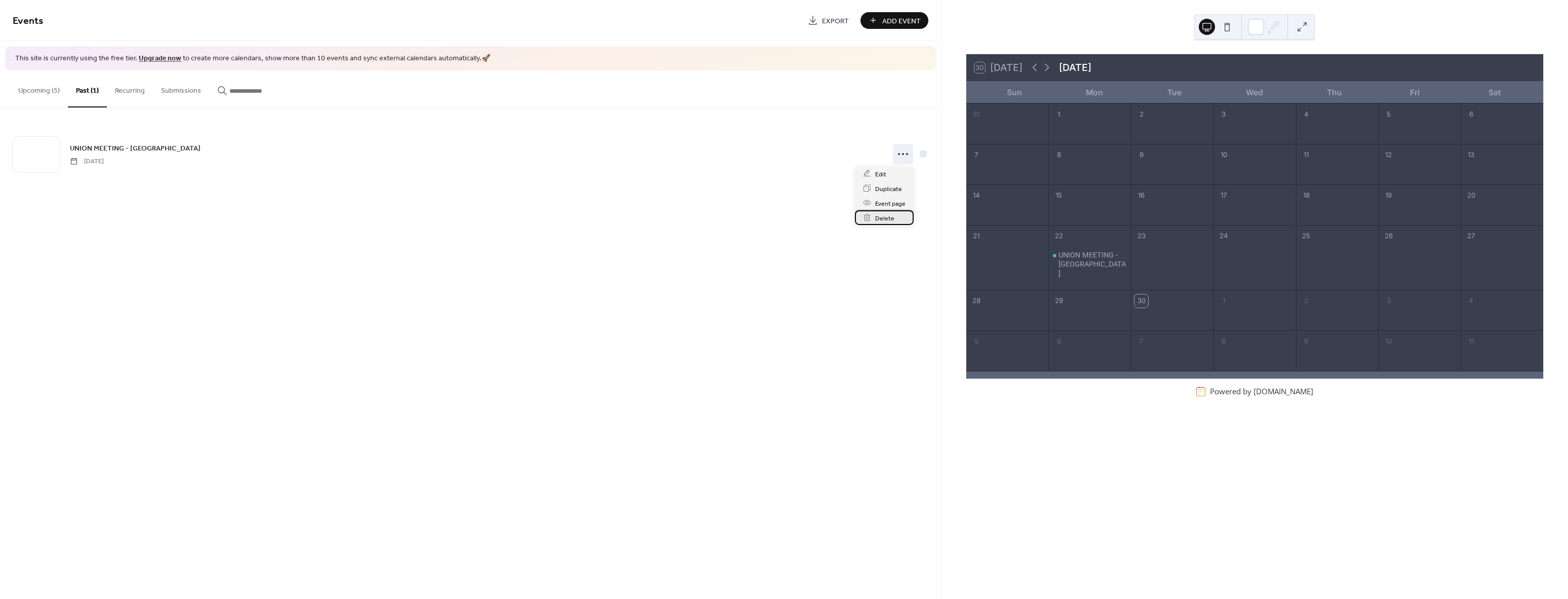
click at [884, 221] on span "Delete" at bounding box center [885, 218] width 19 height 11
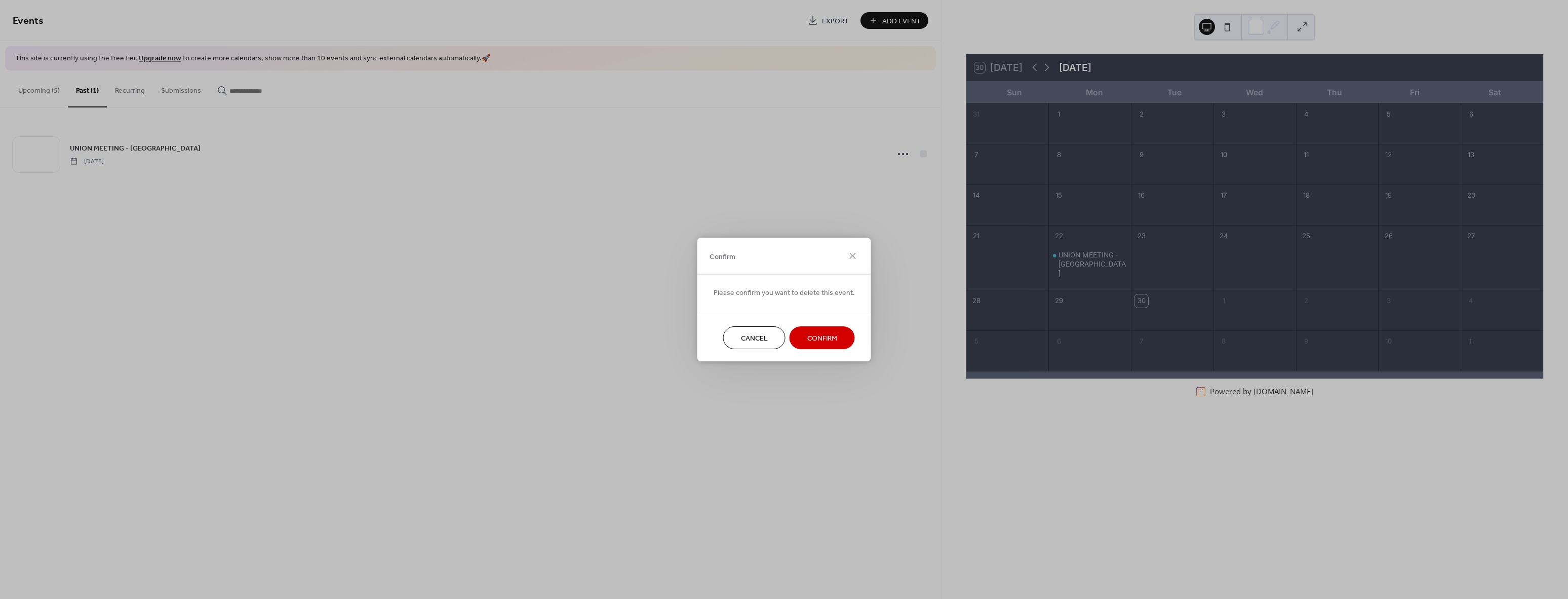
click at [813, 335] on span "Confirm" at bounding box center [822, 338] width 30 height 11
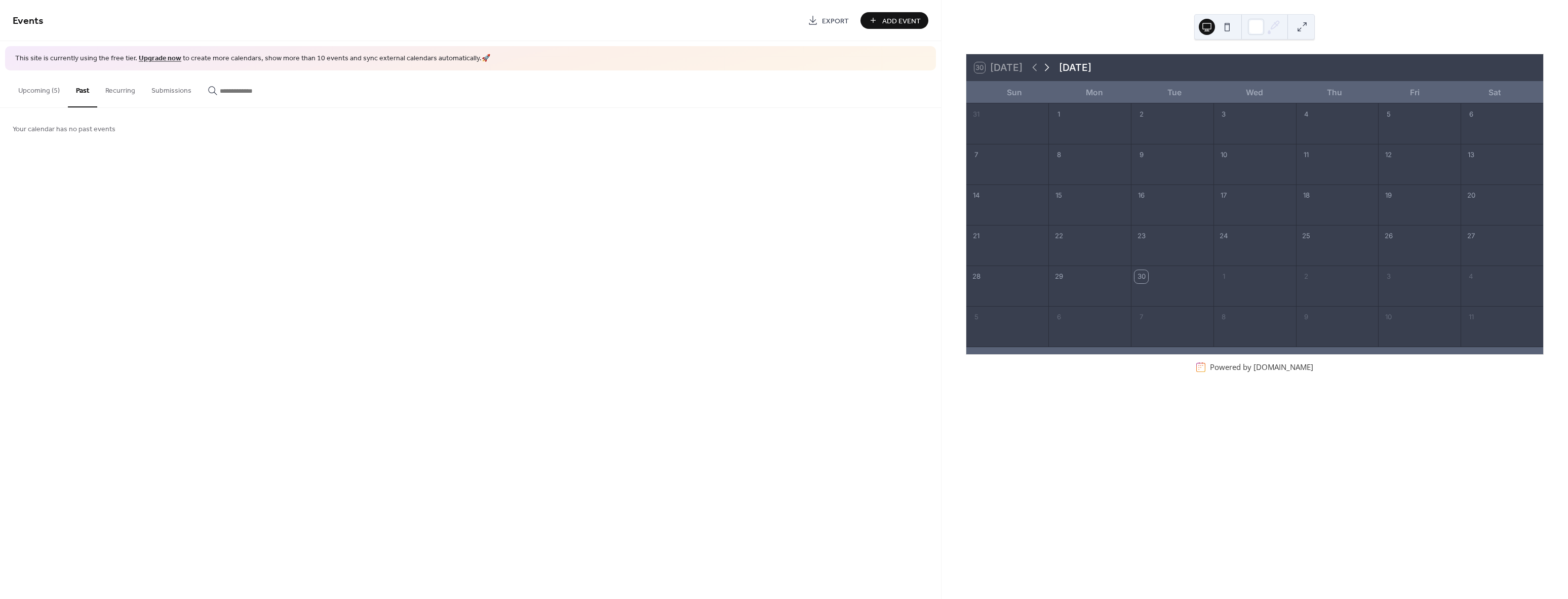
click at [1049, 68] on icon at bounding box center [1047, 67] width 5 height 7
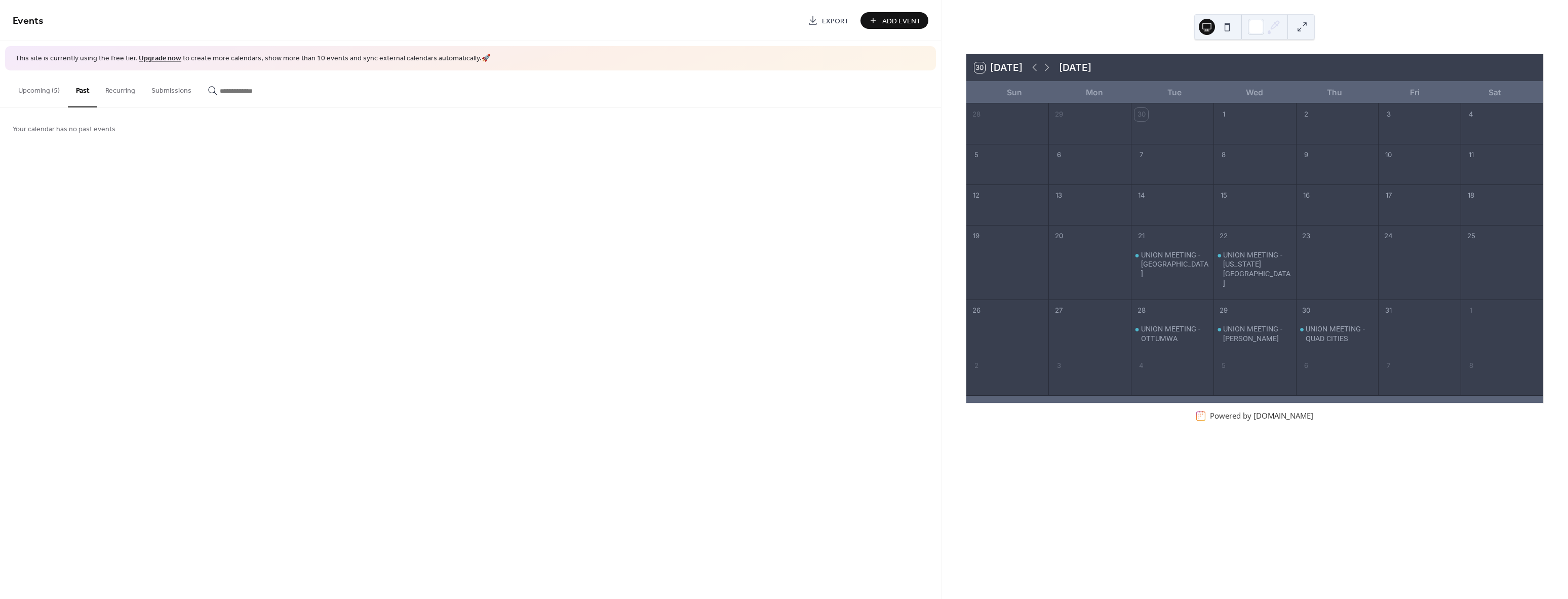
click at [591, 309] on div "Events Export Add Event This site is currently using the free tier. Upgrade now…" at bounding box center [470, 299] width 941 height 599
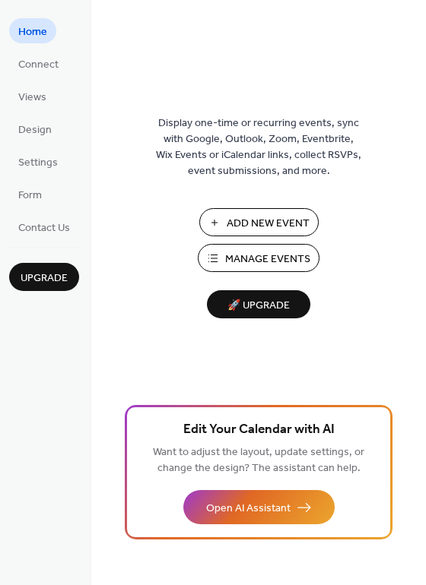
click at [265, 227] on span "Add New Event" at bounding box center [268, 224] width 83 height 16
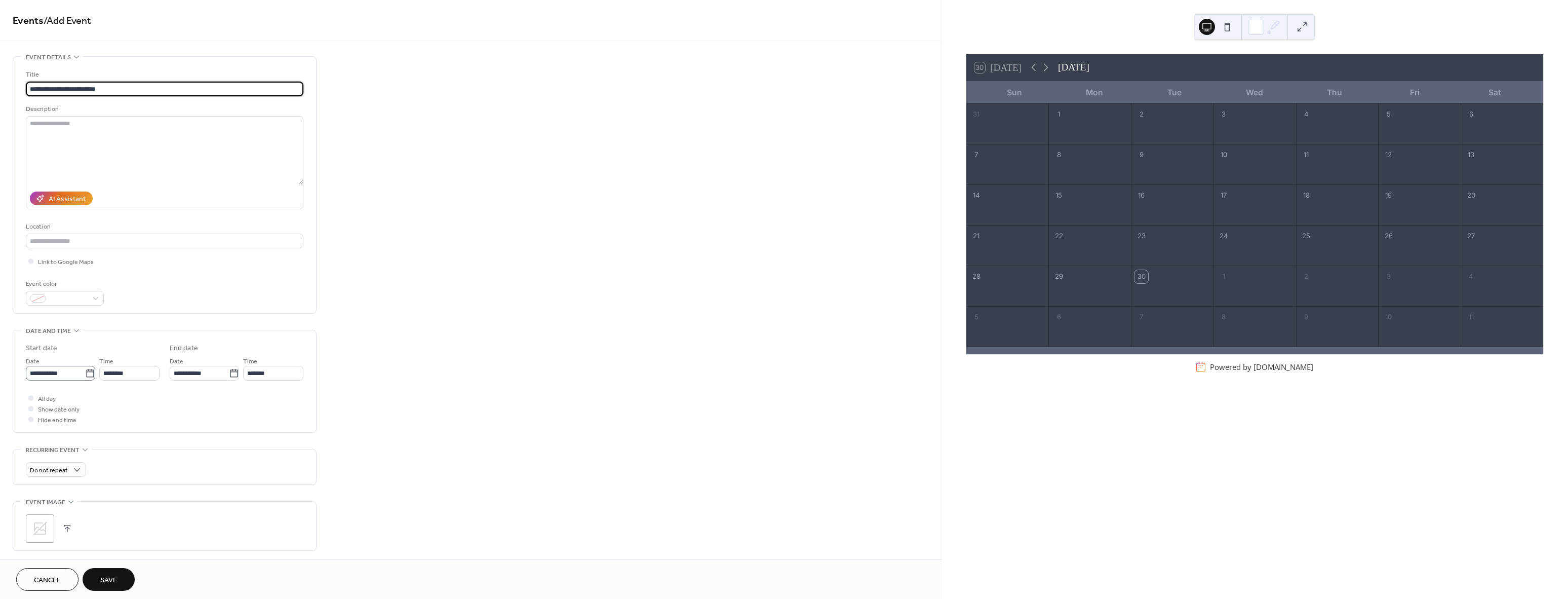
type input "**********"
click at [85, 368] on icon at bounding box center [90, 373] width 10 height 10
click at [85, 368] on input "**********" at bounding box center [55, 373] width 59 height 15
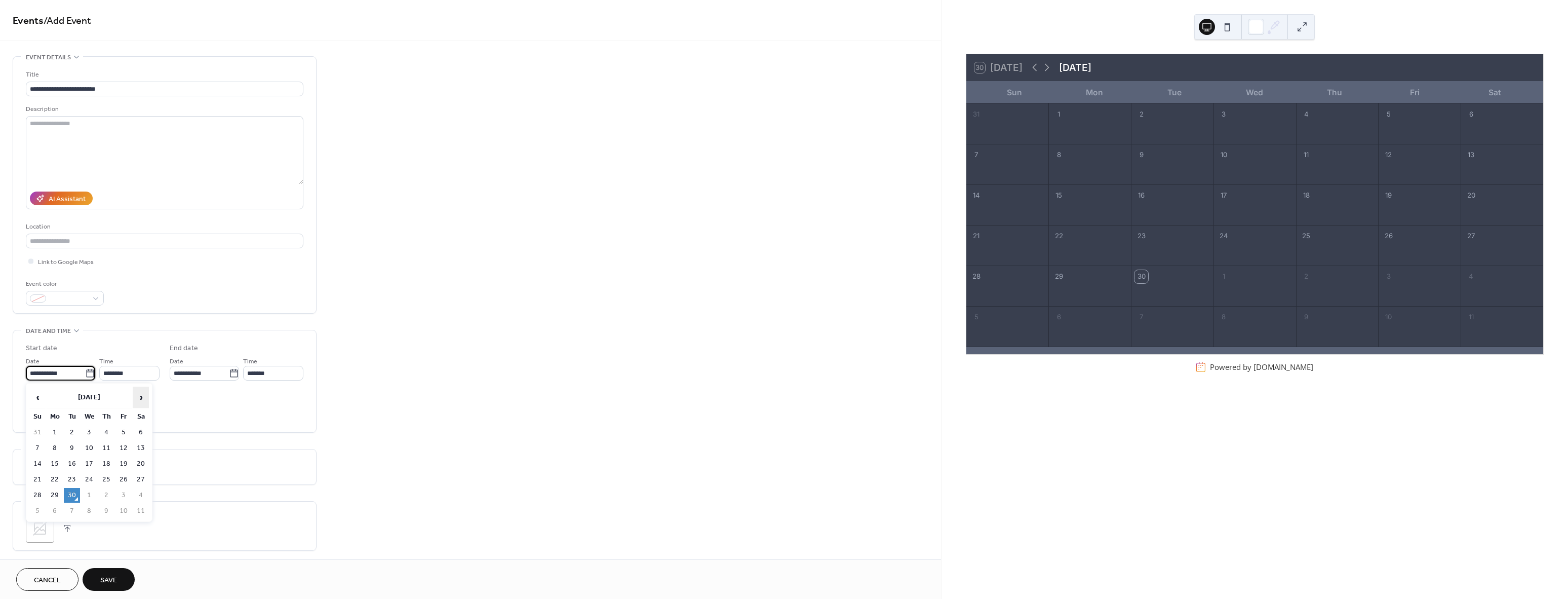
click at [140, 396] on span "›" at bounding box center [141, 397] width 15 height 20
click at [57, 479] on td "20" at bounding box center [55, 480] width 16 height 15
type input "**********"
click at [30, 407] on div at bounding box center [31, 408] width 5 height 5
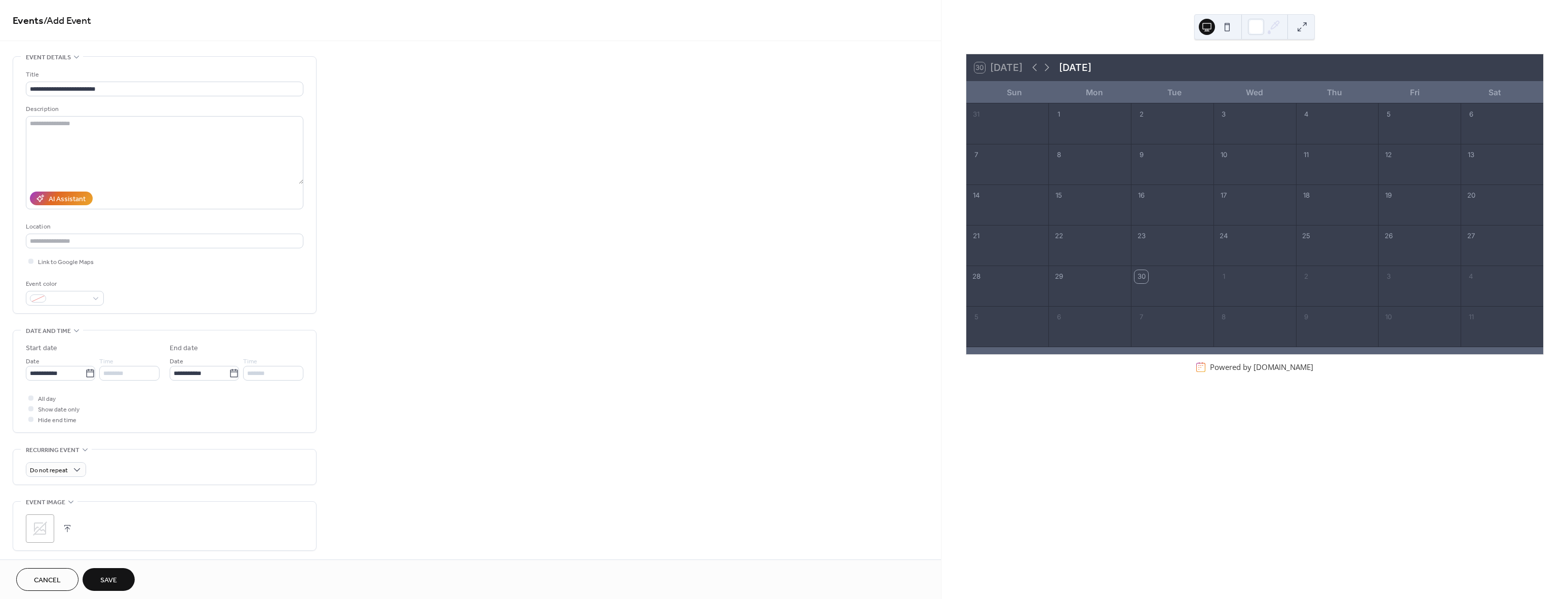
click at [40, 530] on icon at bounding box center [39, 528] width 14 height 14
click at [114, 581] on span "Save" at bounding box center [109, 580] width 17 height 11
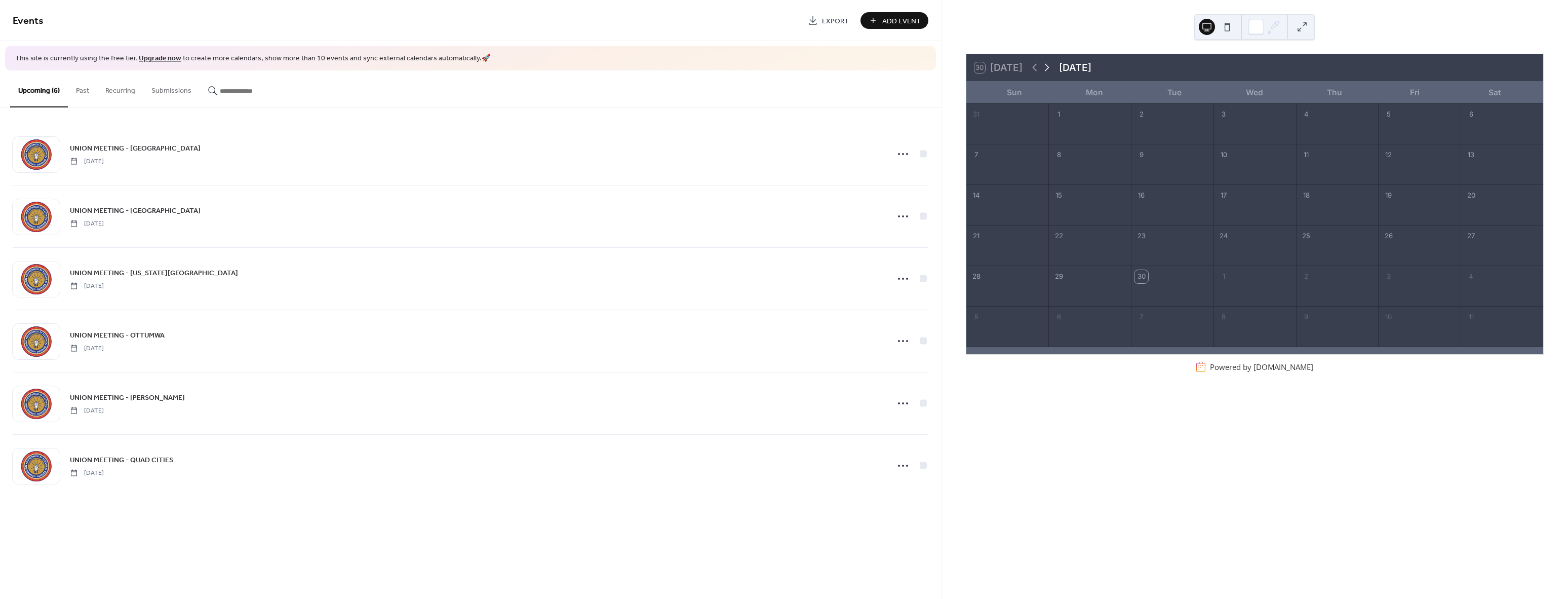
click at [1045, 70] on icon at bounding box center [1046, 67] width 12 height 12
